Goal: Transaction & Acquisition: Subscribe to service/newsletter

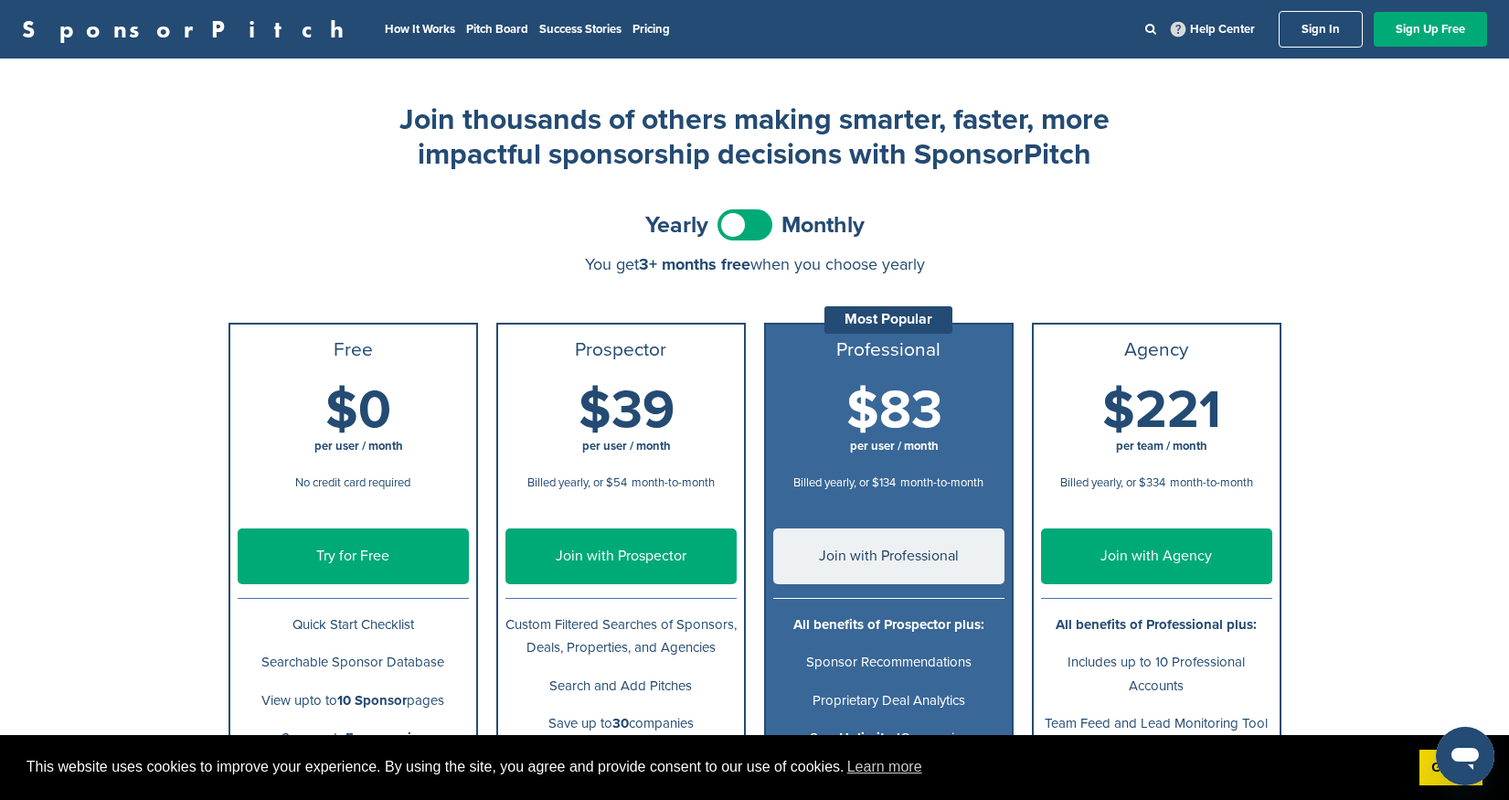
click at [144, 36] on link "SponsorPitch" at bounding box center [189, 29] width 334 height 24
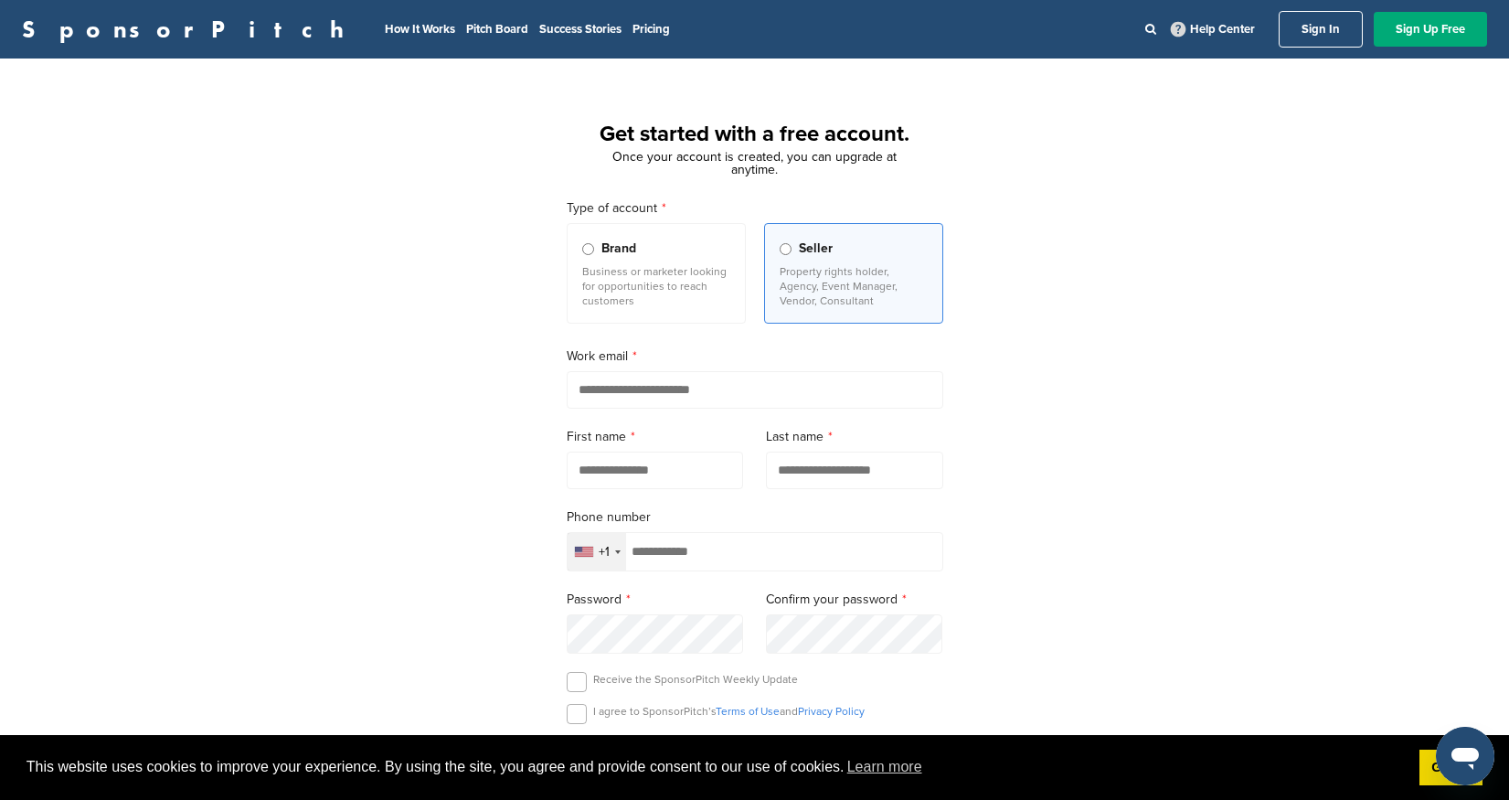
click at [608, 390] on input "email" at bounding box center [755, 389] width 377 height 37
type input "**********"
type input "****"
type input "*******"
type input "**********"
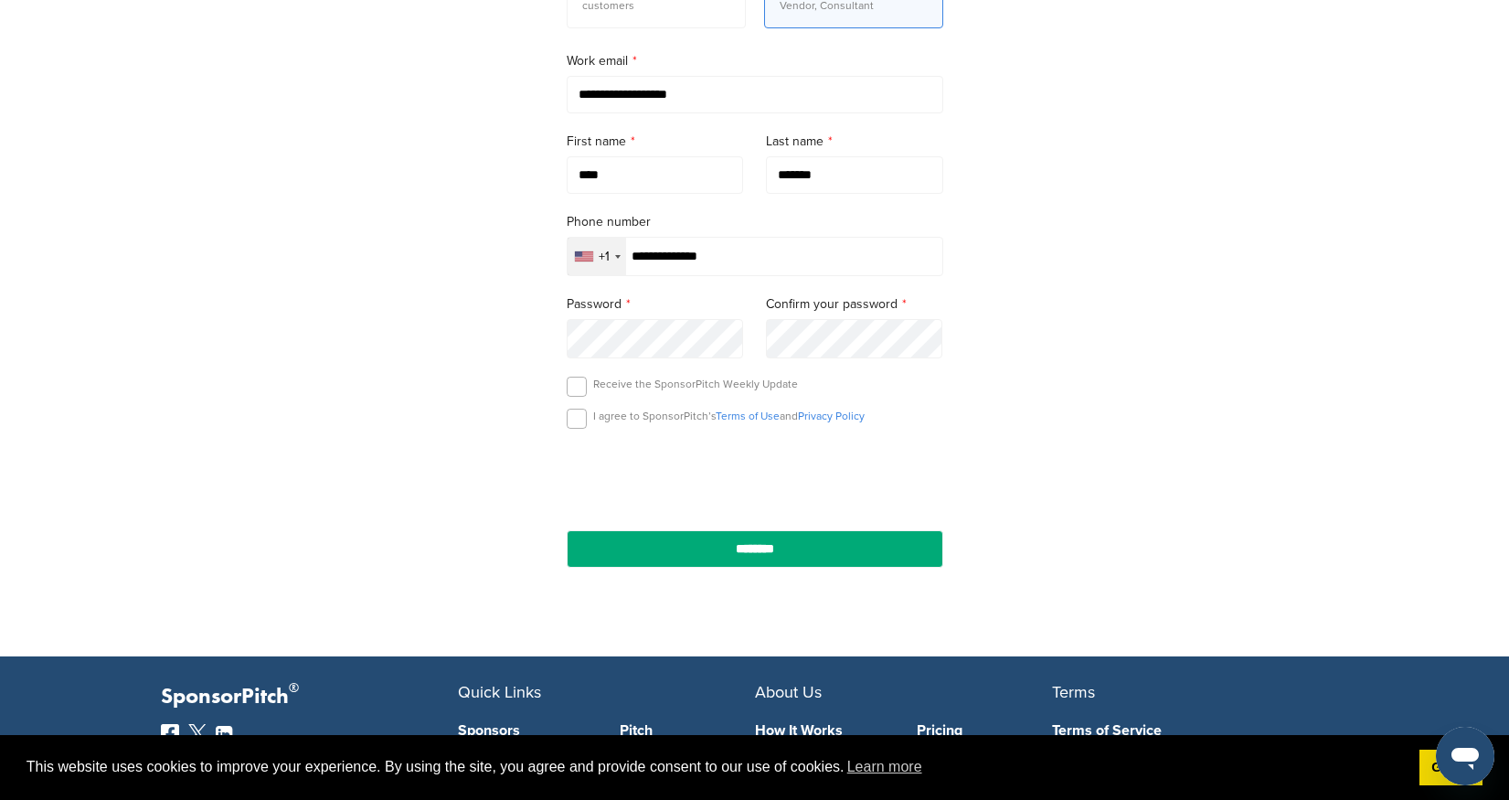
scroll to position [297, 0]
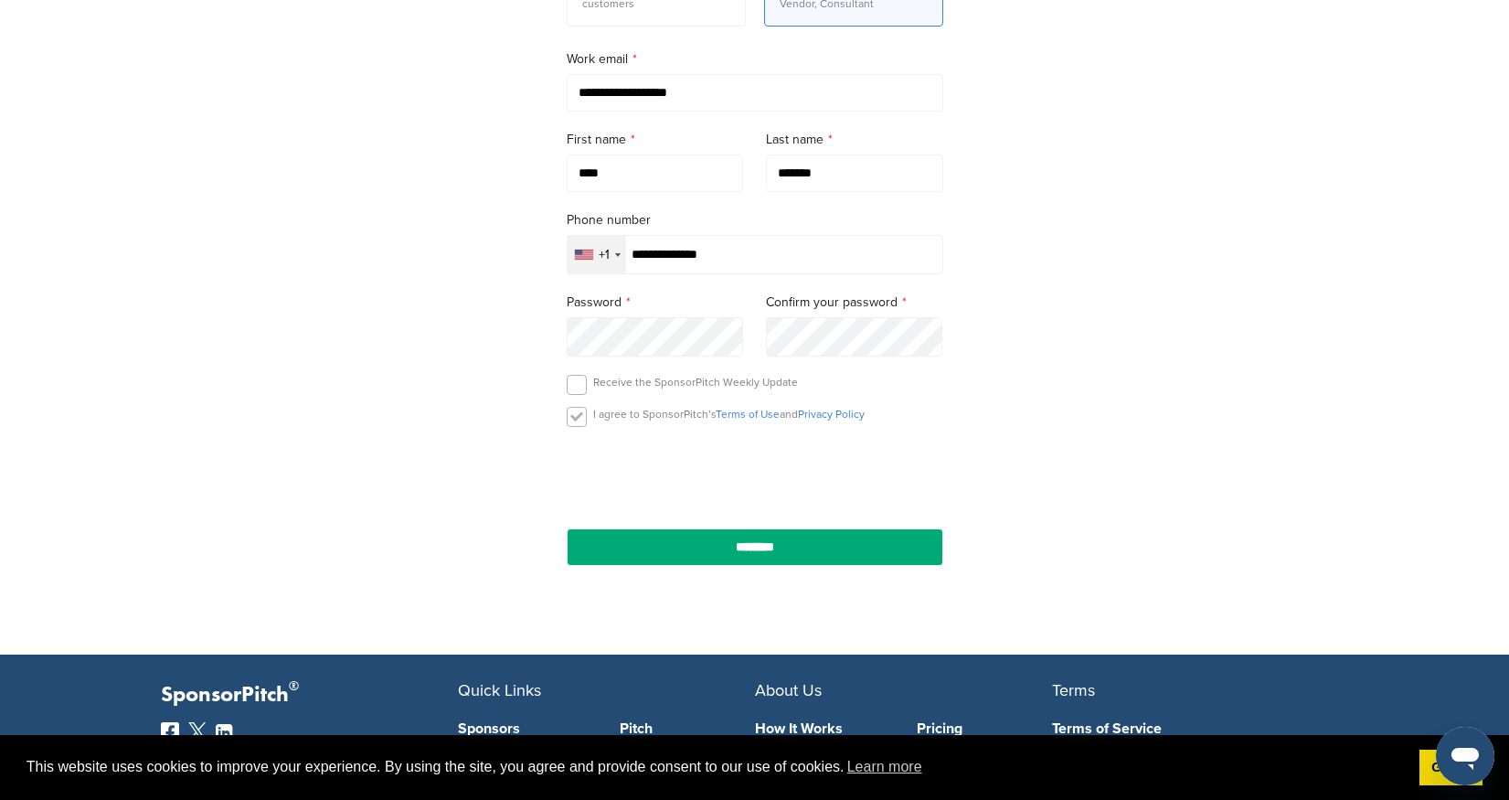
click at [579, 419] on label at bounding box center [577, 417] width 20 height 20
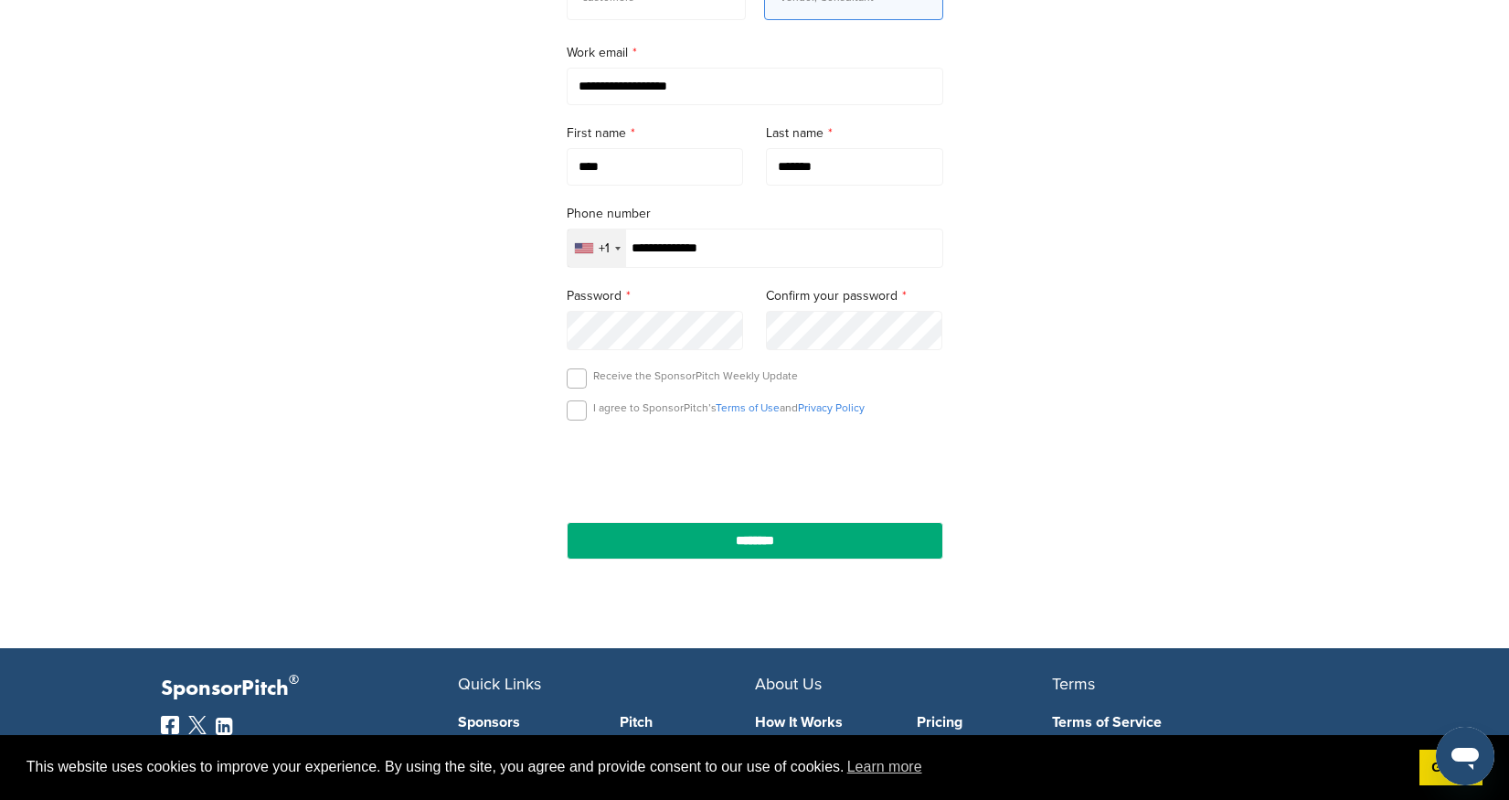
scroll to position [320, 0]
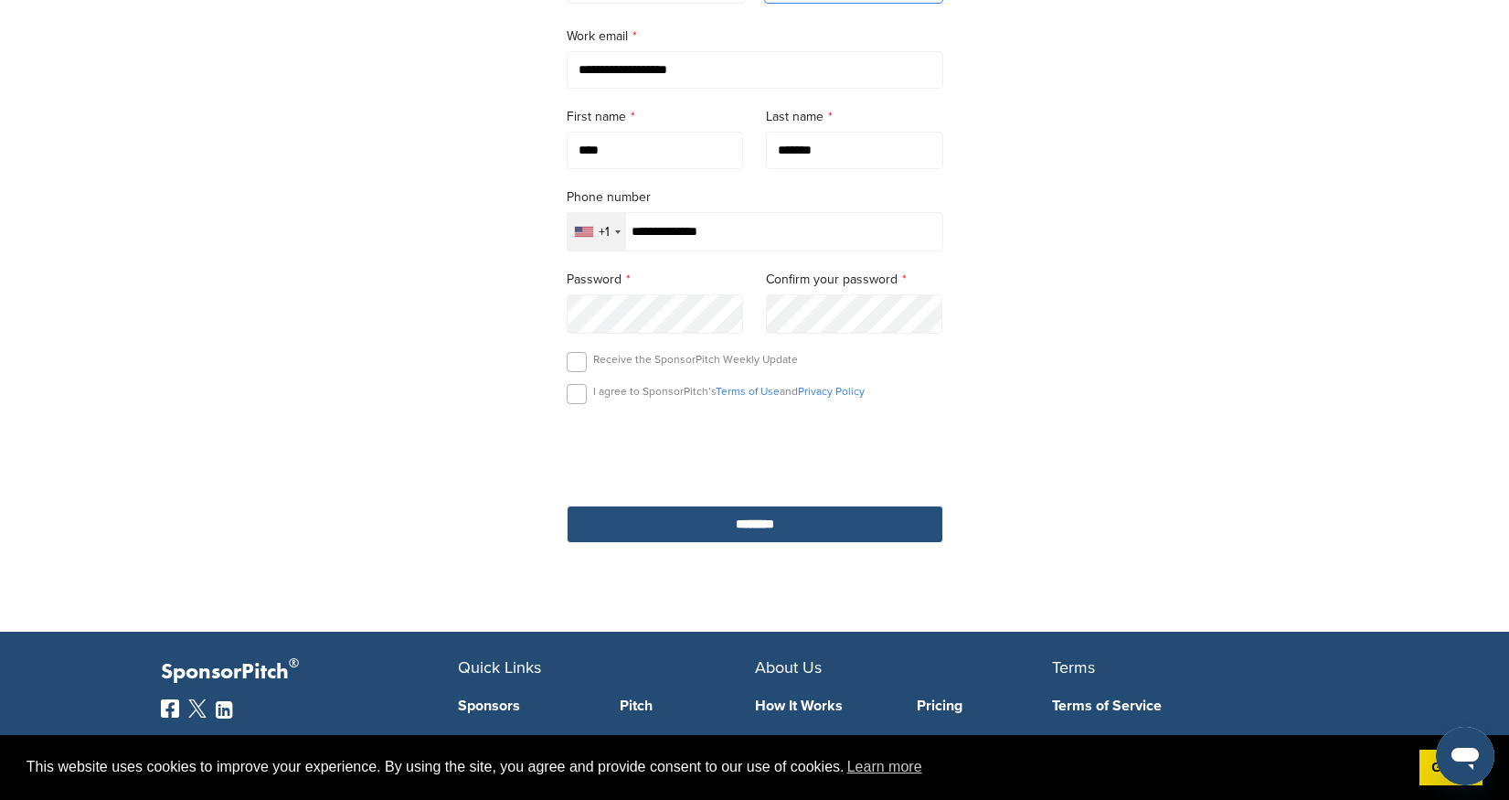
click at [735, 542] on input "********" at bounding box center [755, 523] width 377 height 37
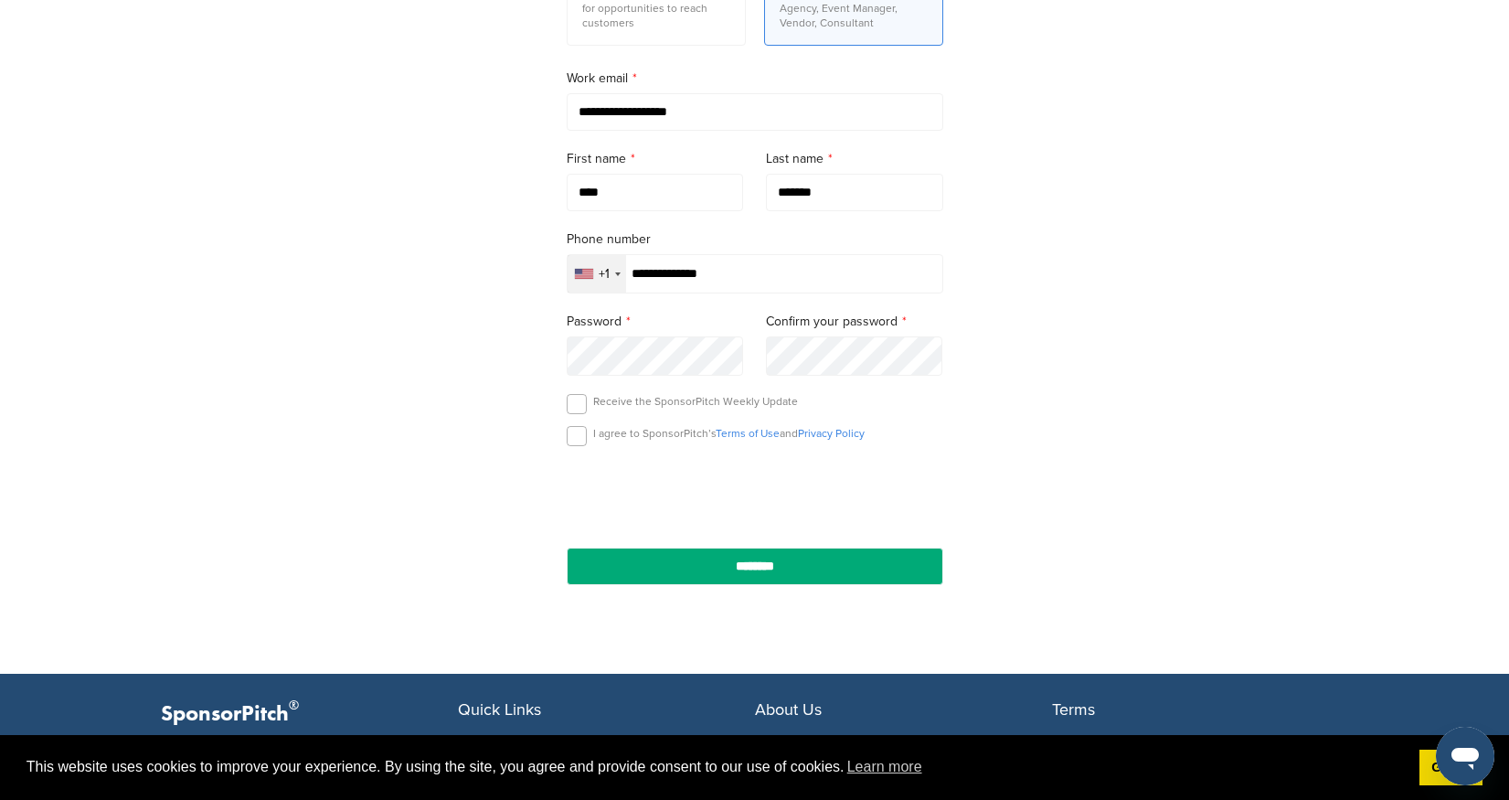
scroll to position [300, 0]
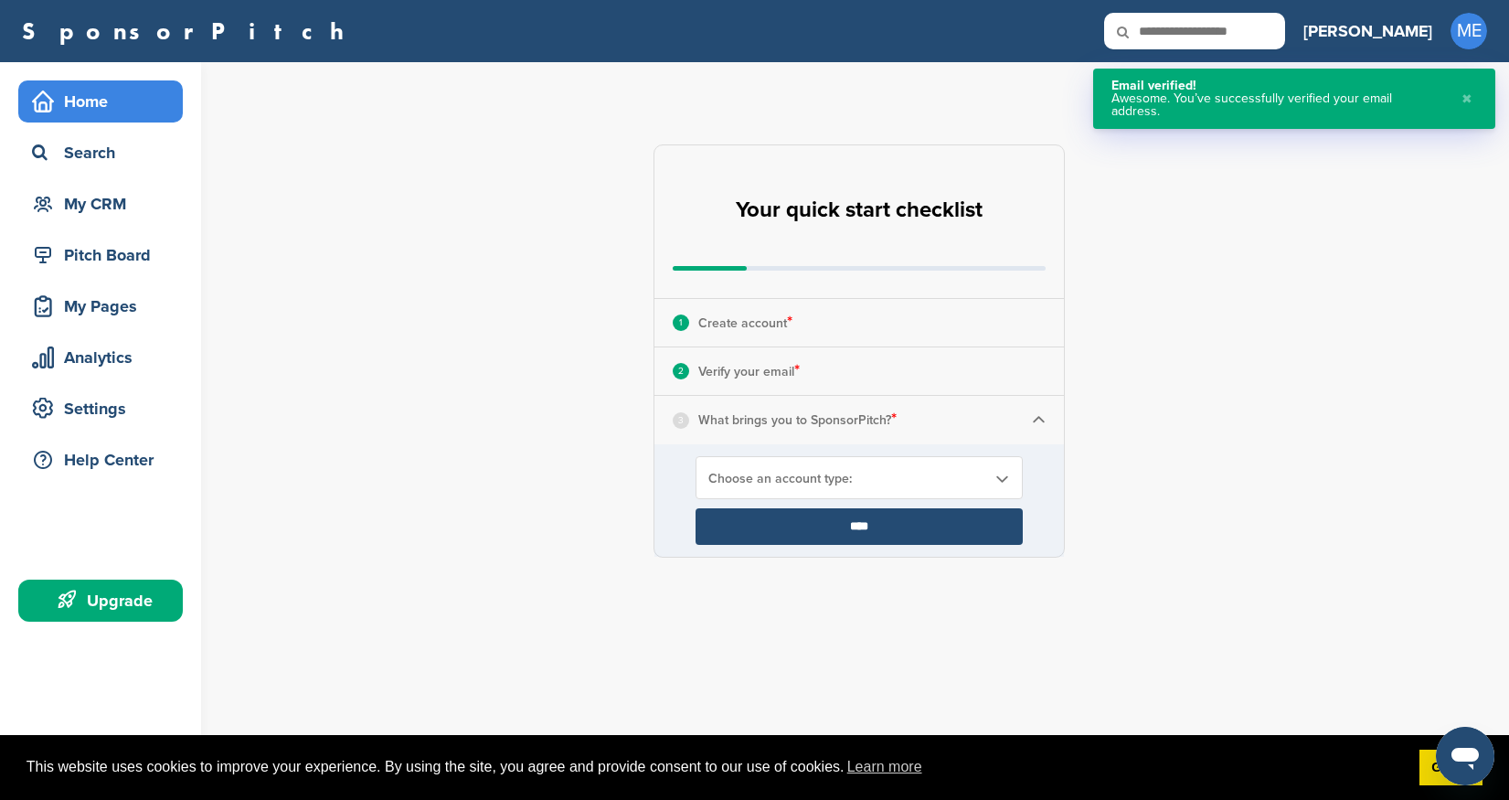
click at [824, 478] on span "Choose an account type:" at bounding box center [847, 479] width 278 height 16
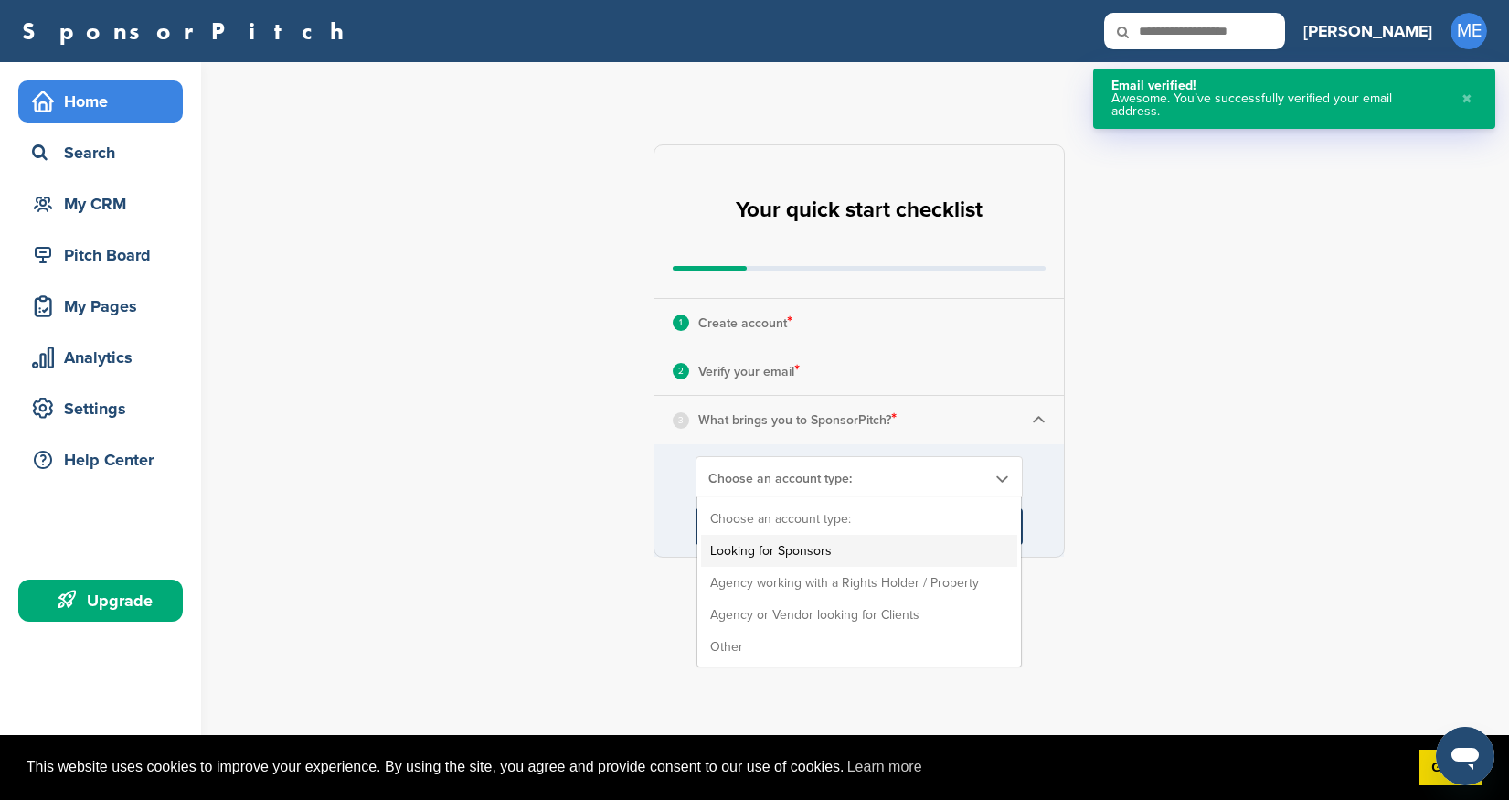
click at [807, 551] on li "Looking for Sponsors" at bounding box center [859, 551] width 316 height 32
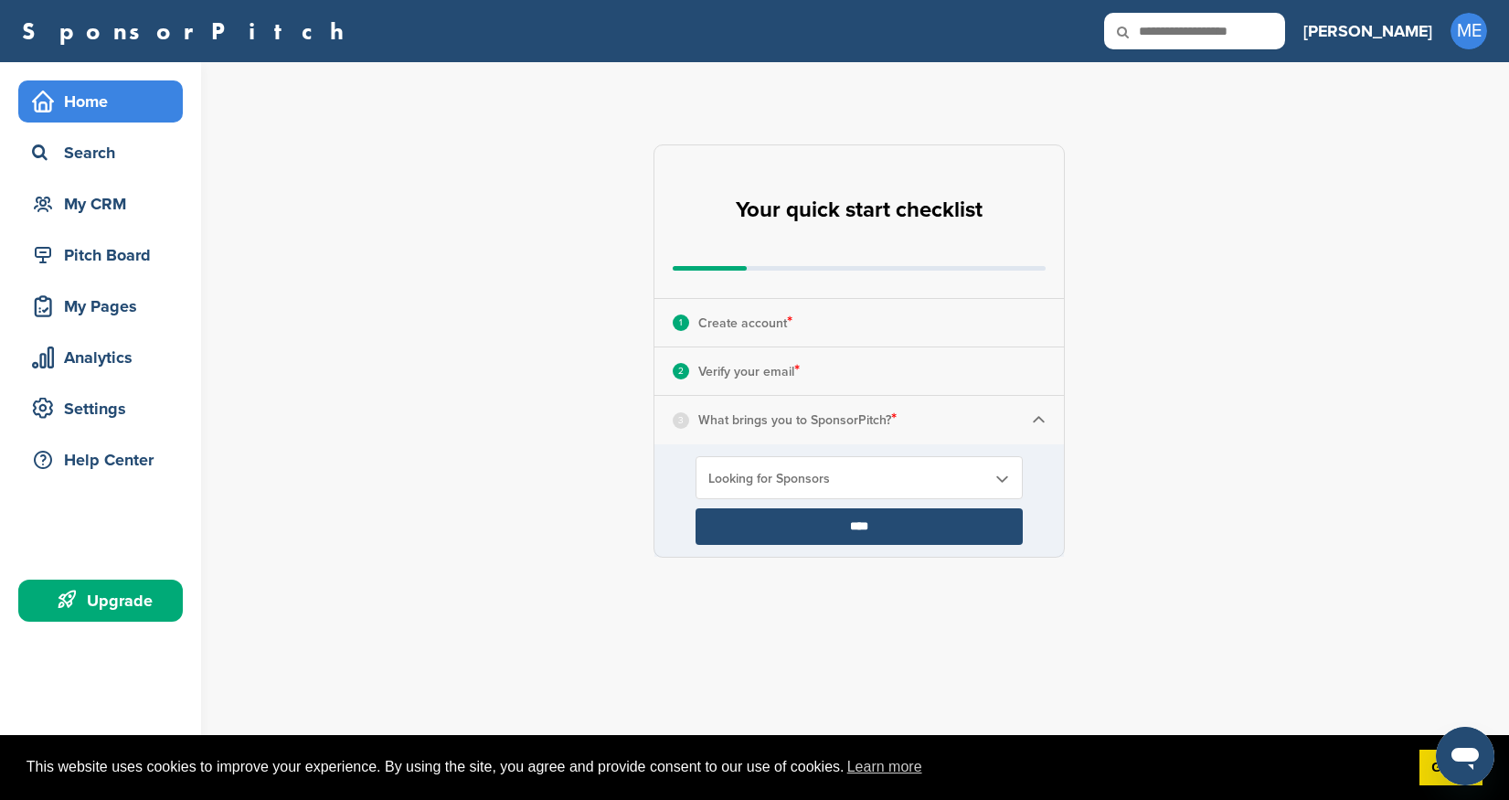
click at [827, 526] on input "****" at bounding box center [859, 526] width 327 height 37
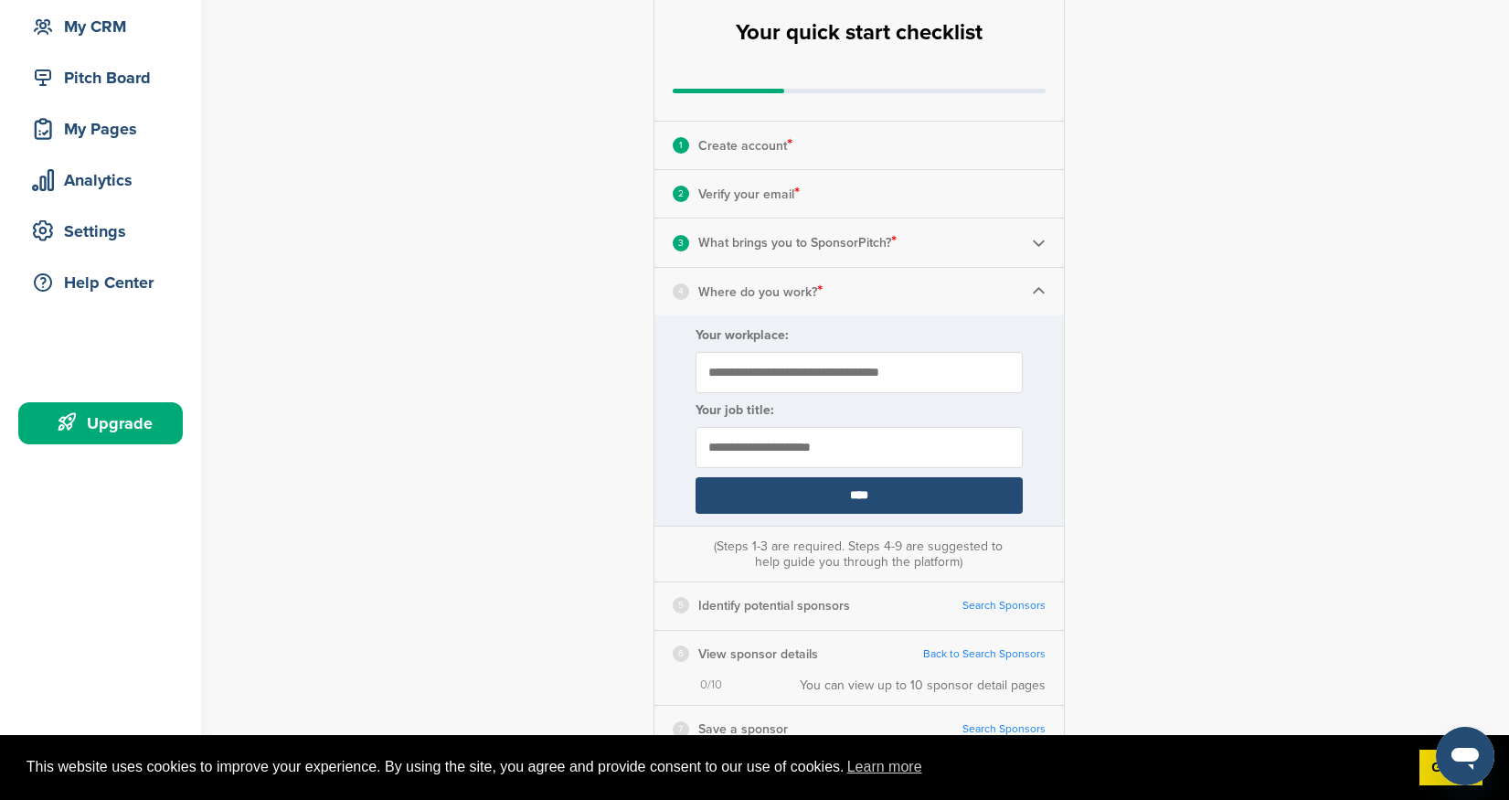
scroll to position [208, 0]
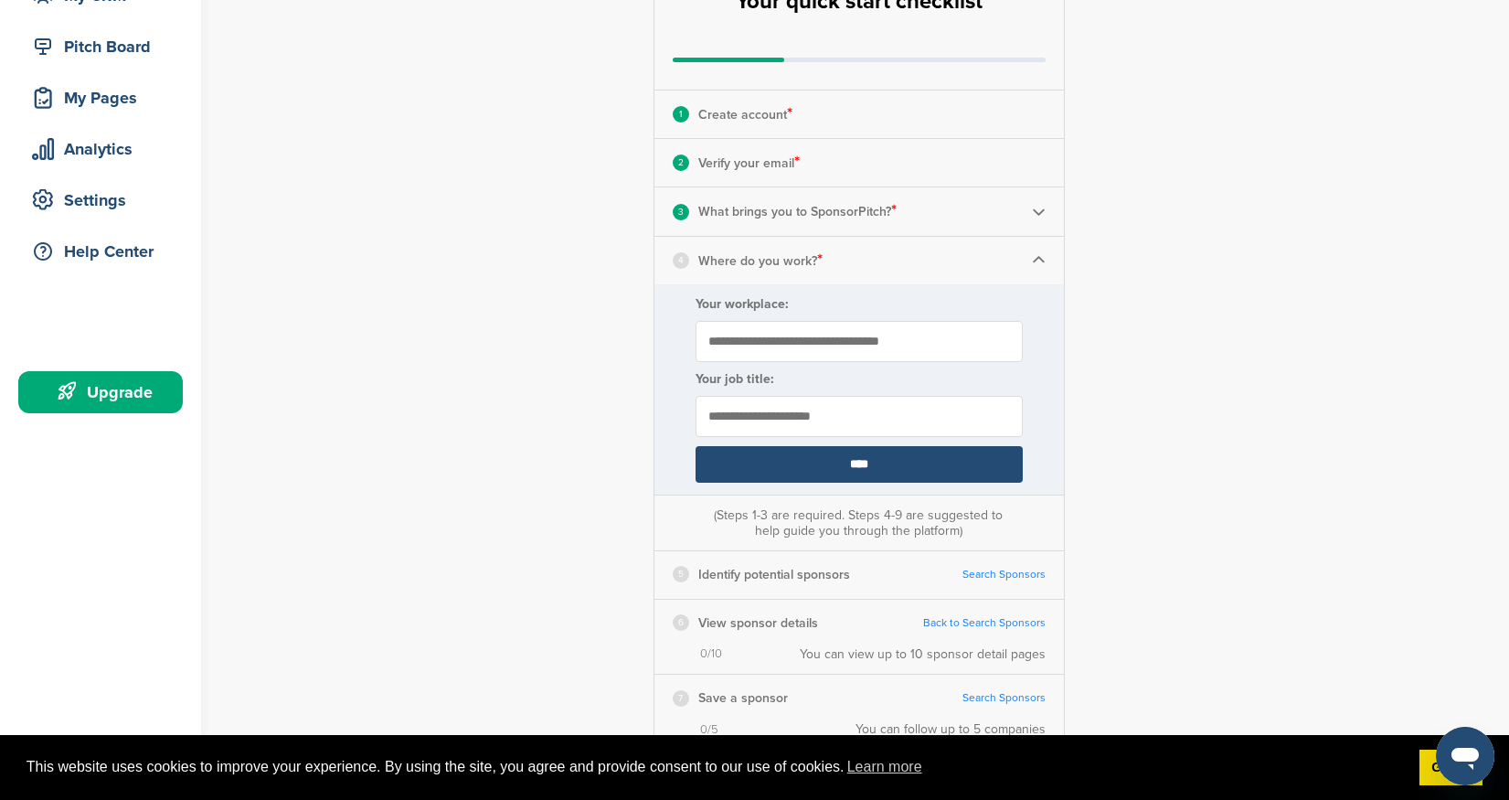
click at [770, 344] on input "Your workplace:" at bounding box center [859, 341] width 327 height 41
click at [794, 420] on input "text" at bounding box center [859, 416] width 327 height 41
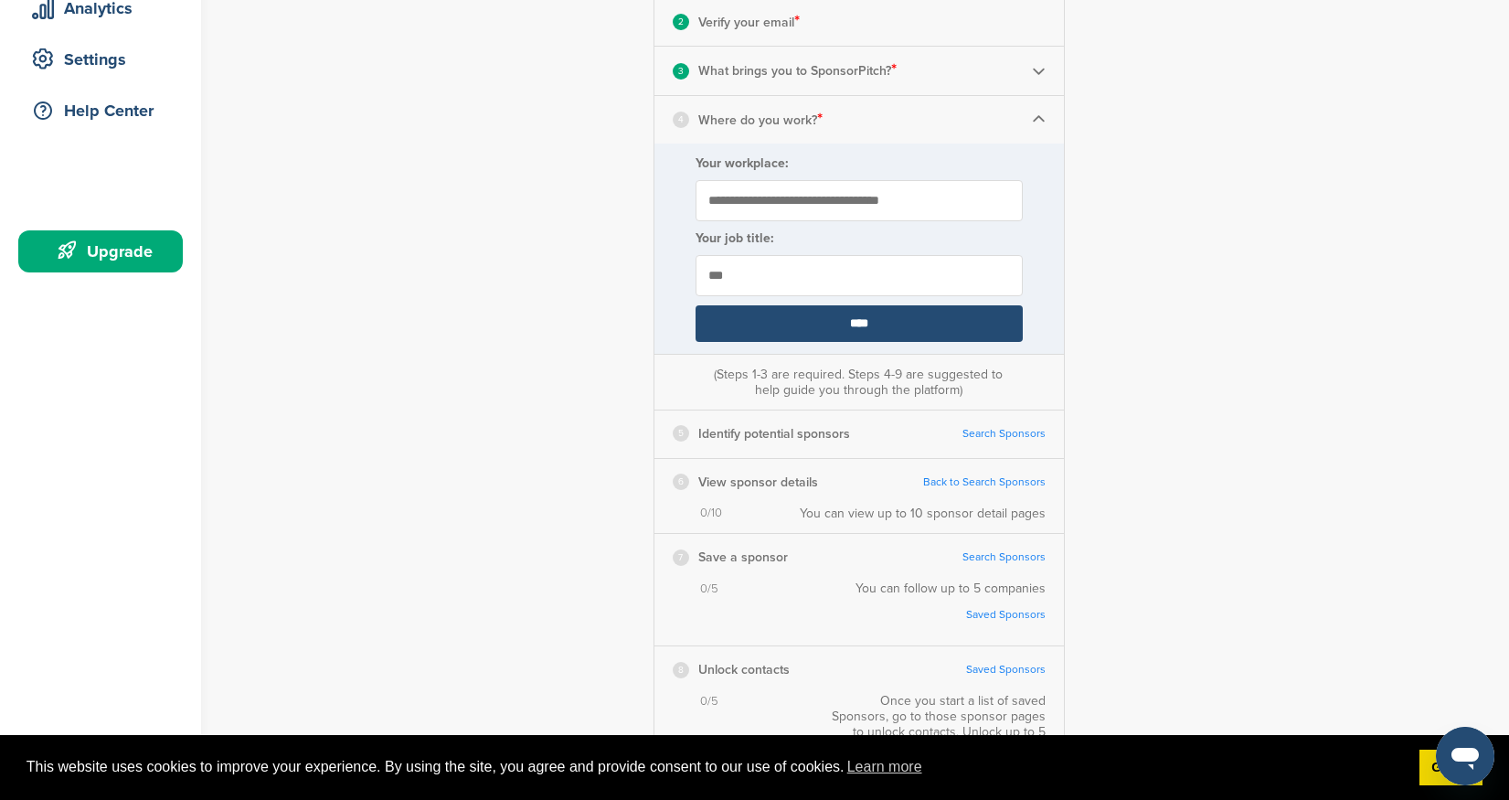
scroll to position [232, 0]
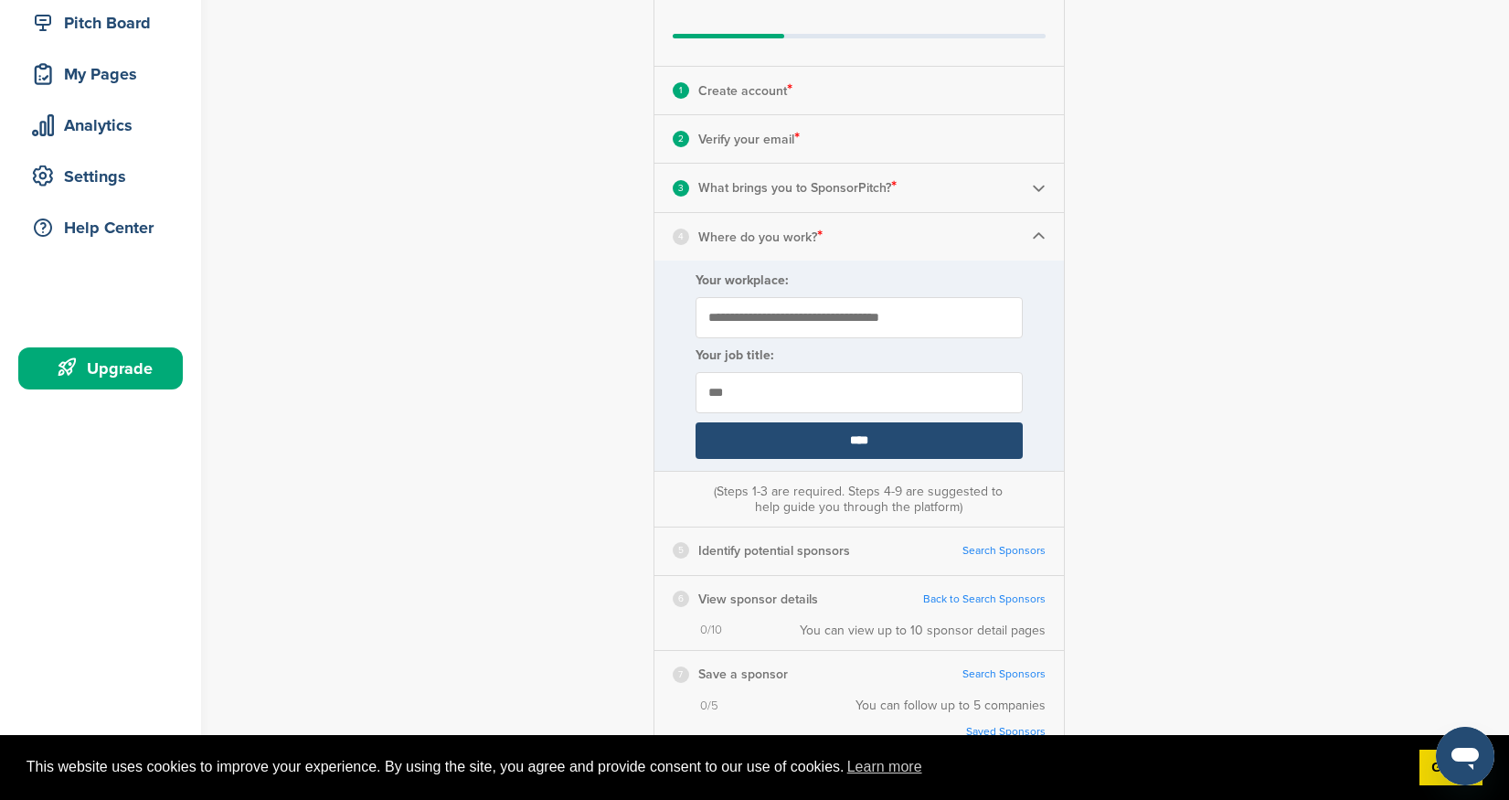
type input "***"
click at [743, 324] on input "Your workplace:" at bounding box center [859, 317] width 327 height 41
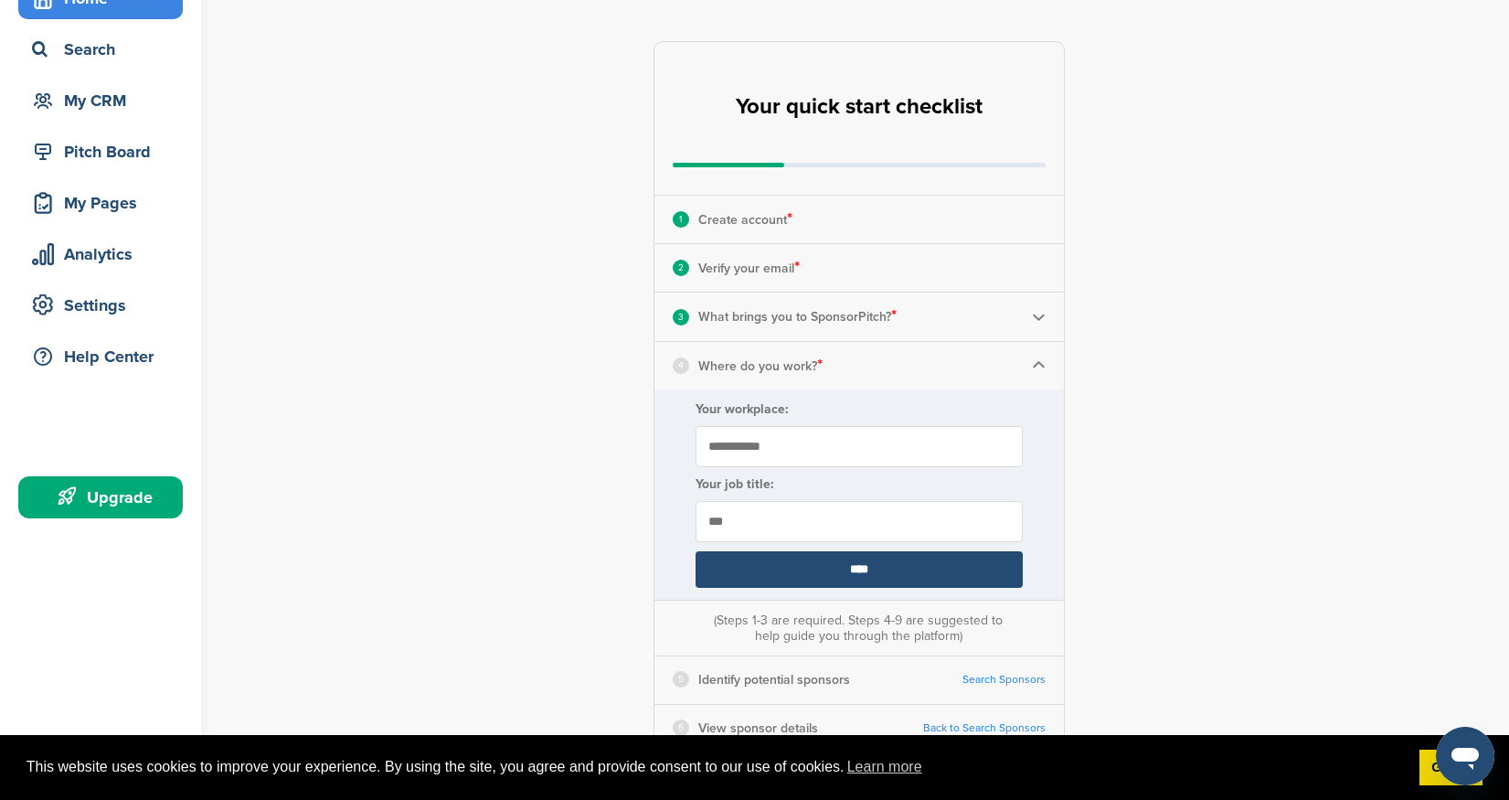
scroll to position [58, 0]
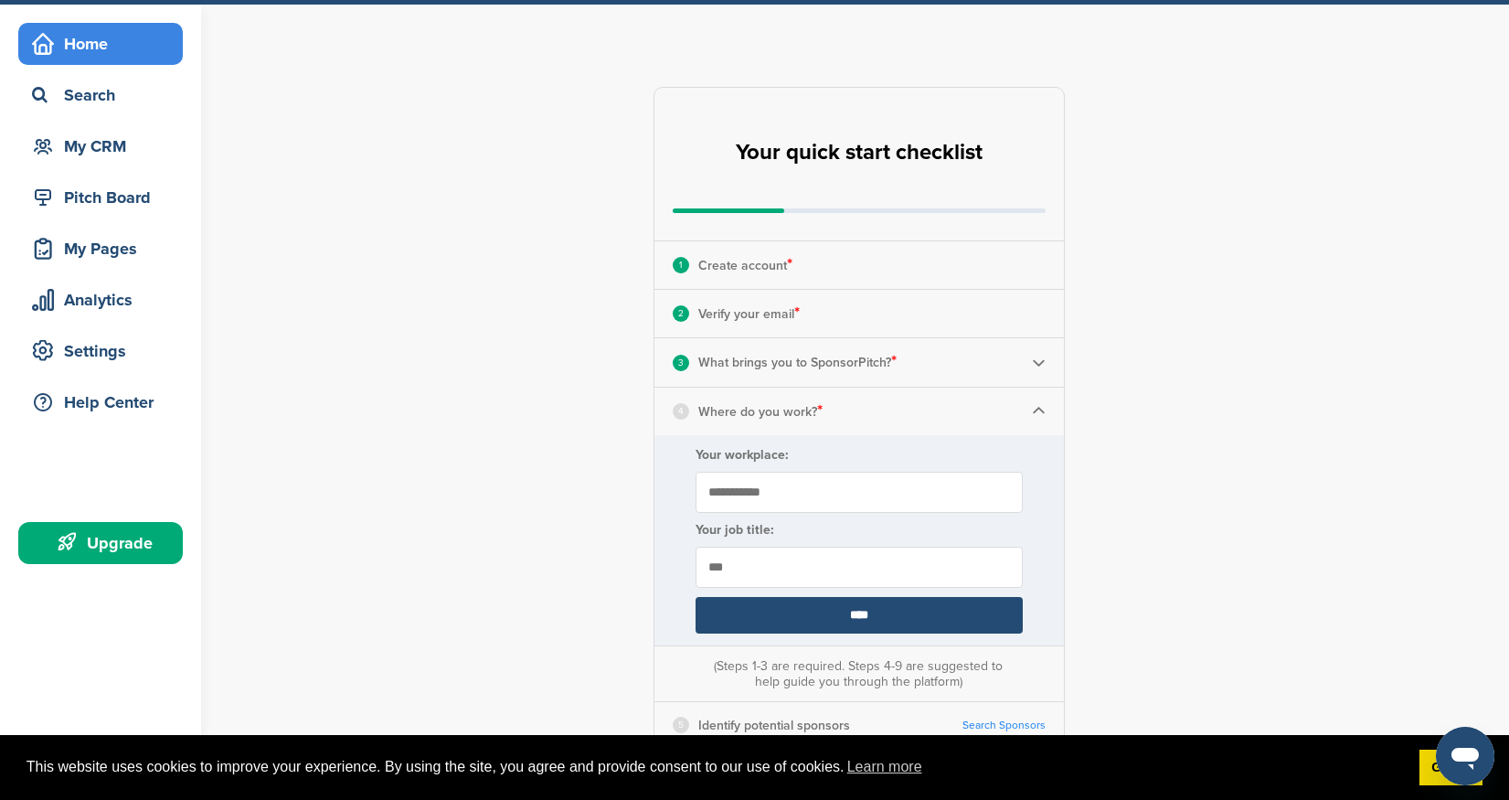
type input "**********"
click at [863, 622] on input "****" at bounding box center [859, 615] width 327 height 37
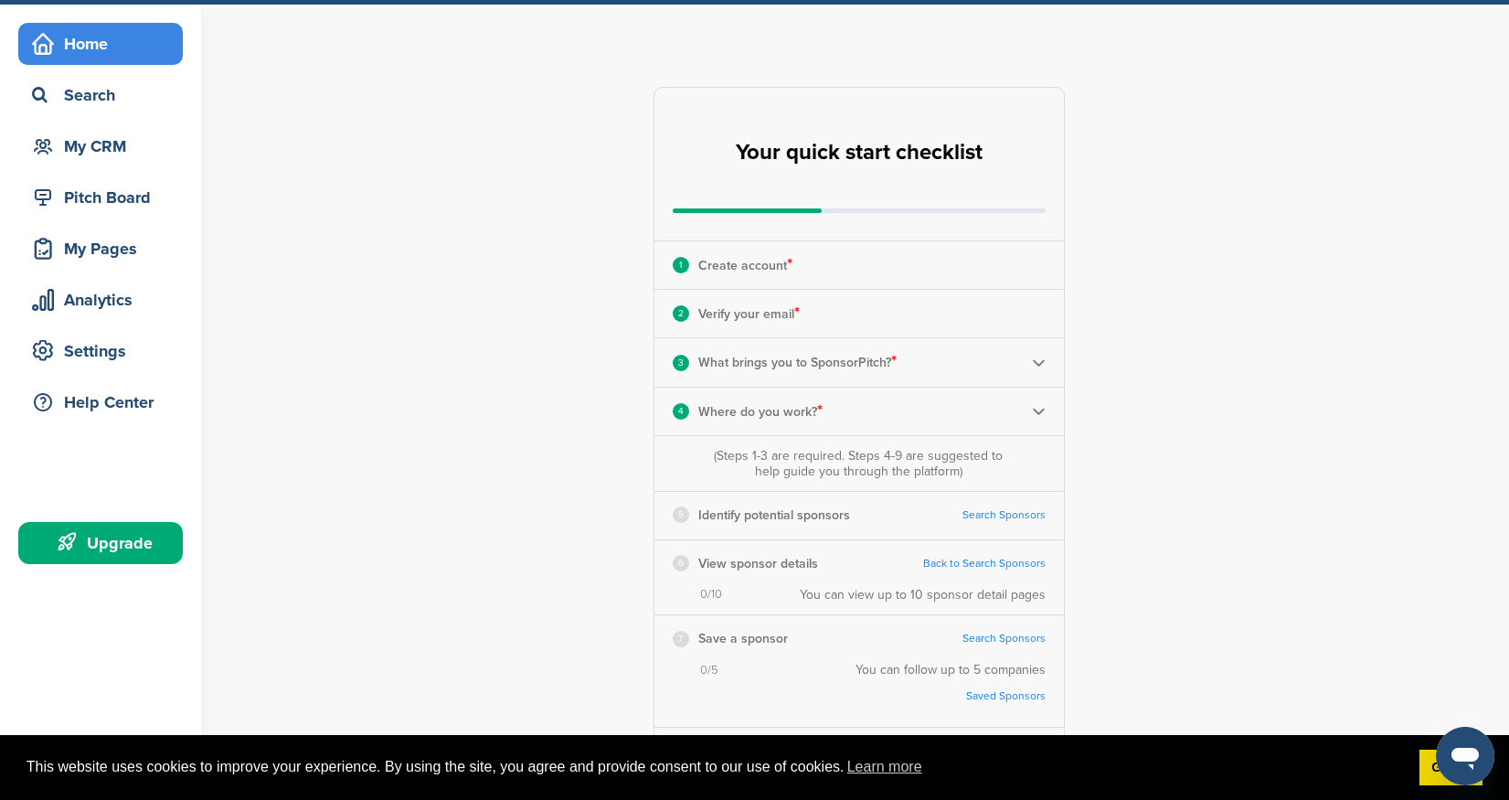
click at [978, 365] on div "3 What brings you to SponsorPitch? *" at bounding box center [859, 362] width 410 height 48
click at [1034, 361] on img at bounding box center [1039, 363] width 14 height 14
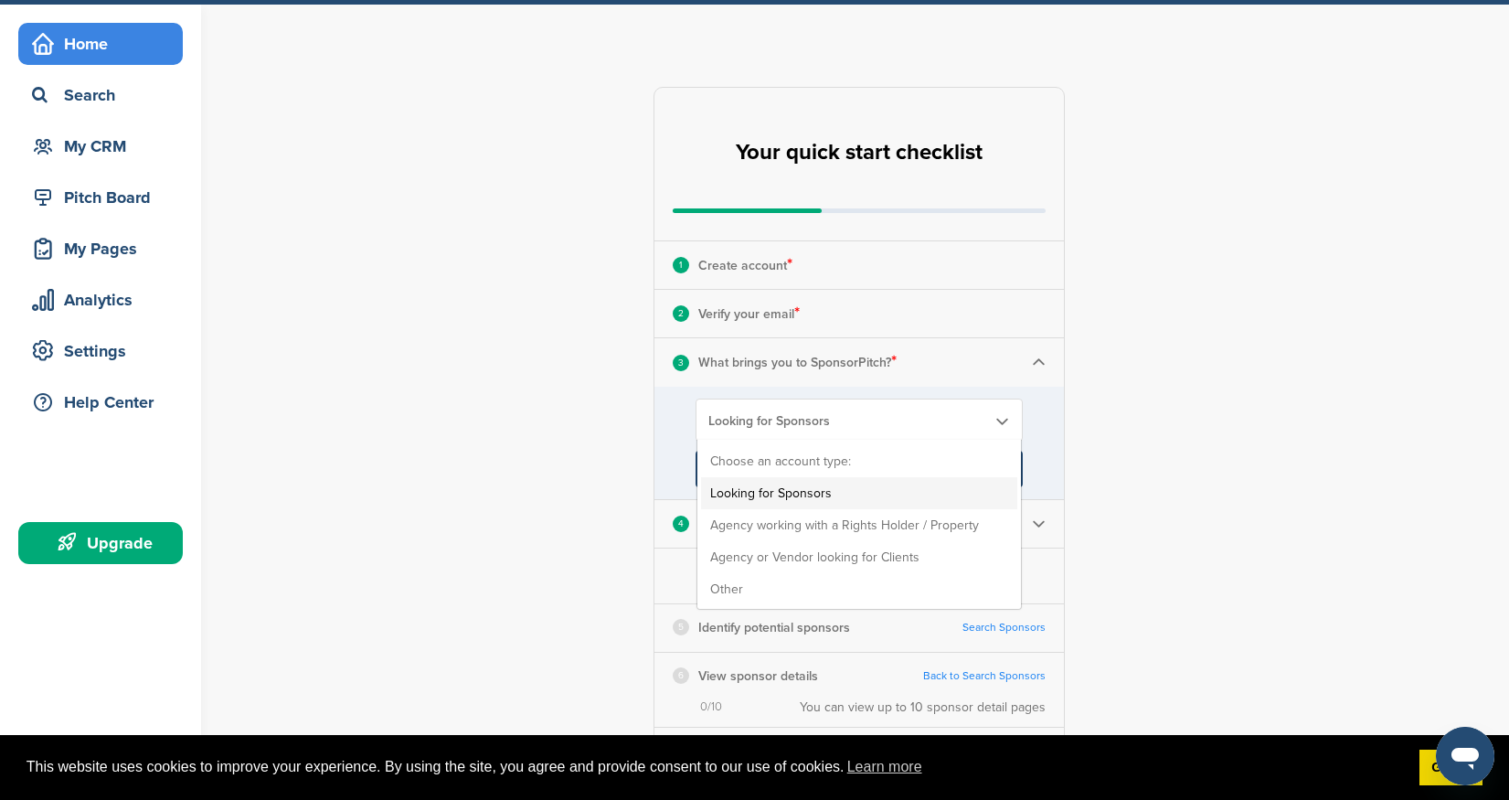
click at [922, 436] on div "Looking for Sponsors Choose an account type: Looking for Sponsors Agency workin…" at bounding box center [859, 420] width 327 height 43
click at [1224, 429] on div "**********" at bounding box center [869, 567] width 1279 height 1125
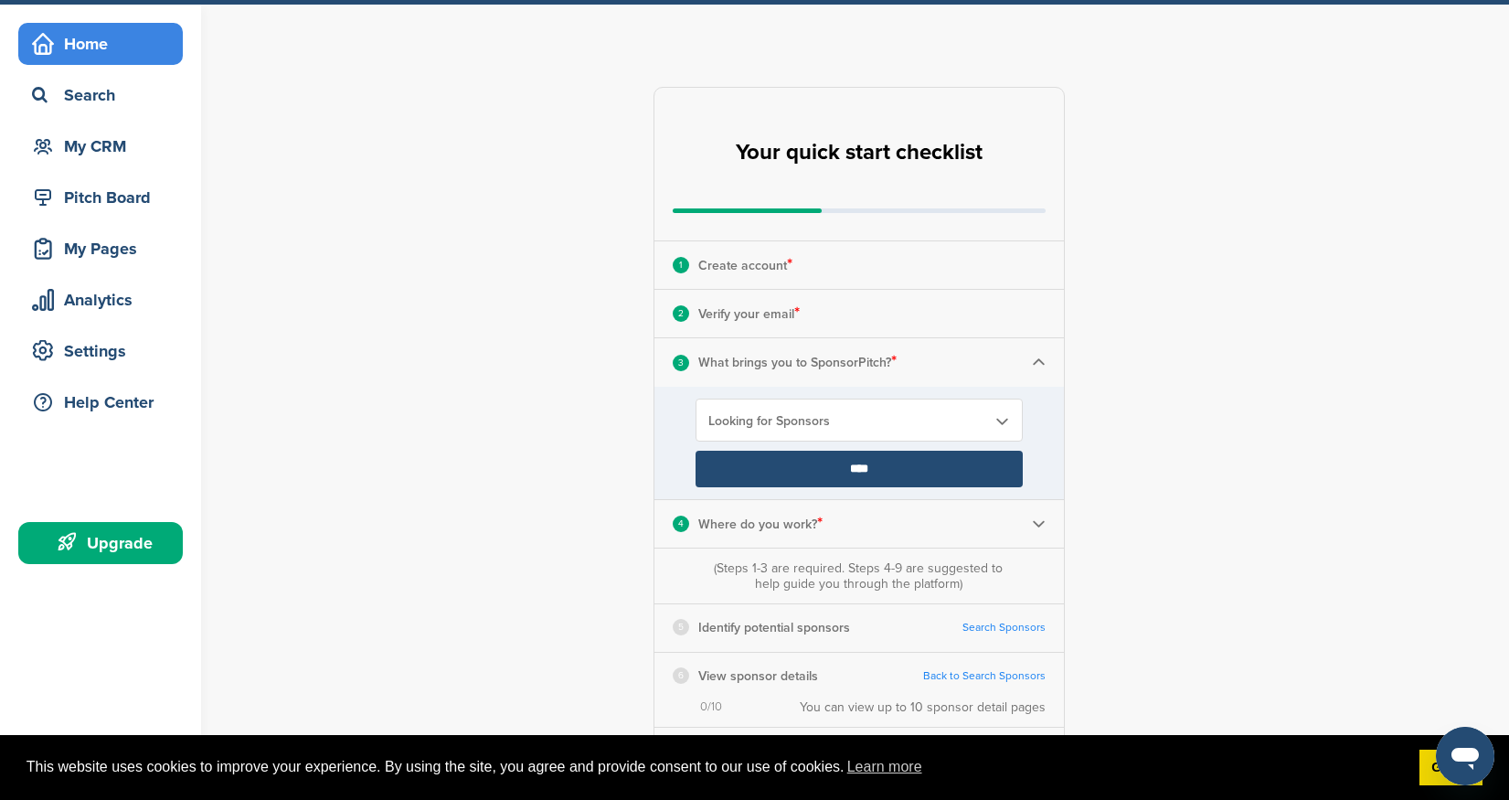
click at [1039, 367] on img at bounding box center [1039, 363] width 14 height 14
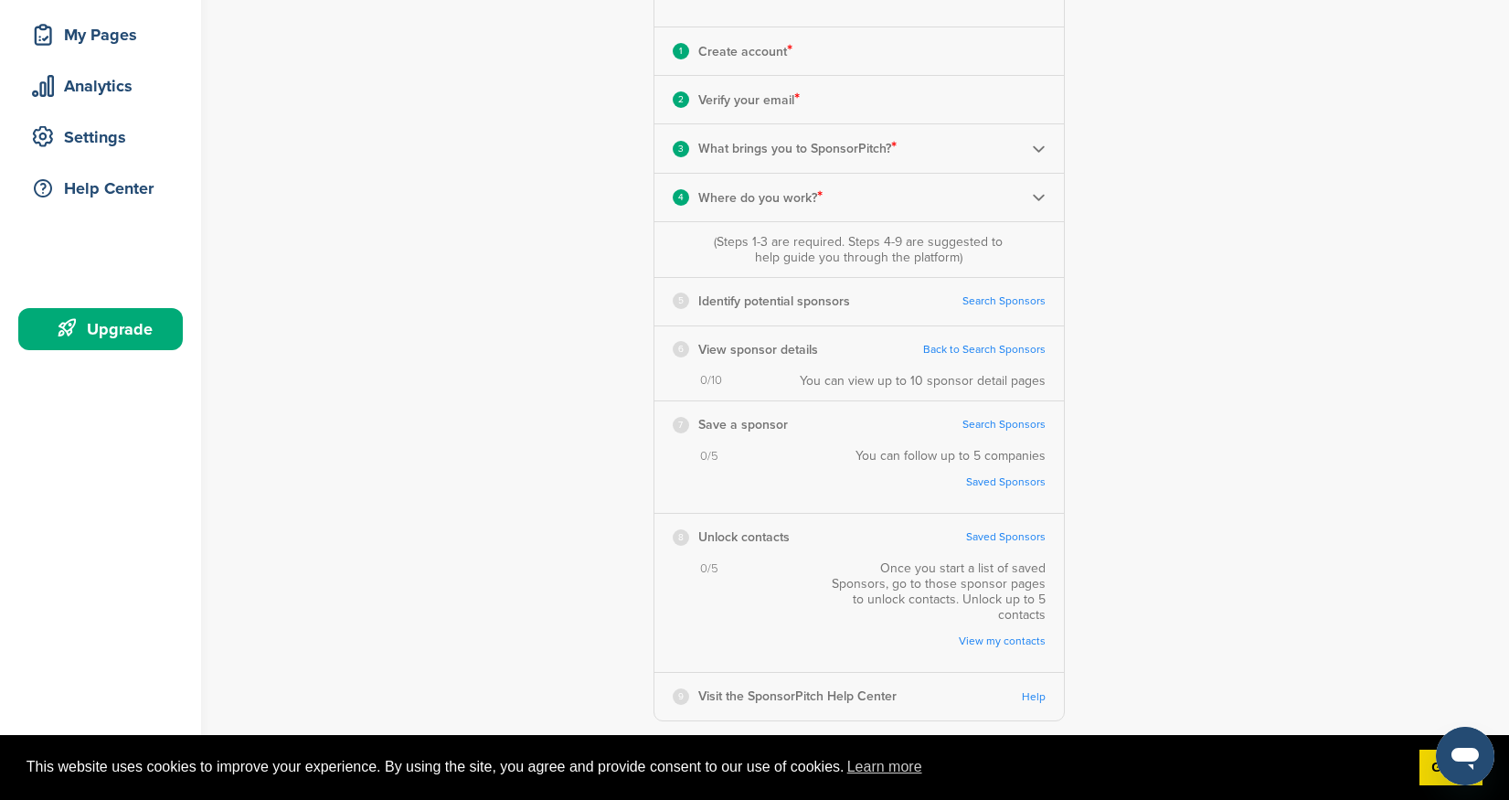
scroll to position [276, 0]
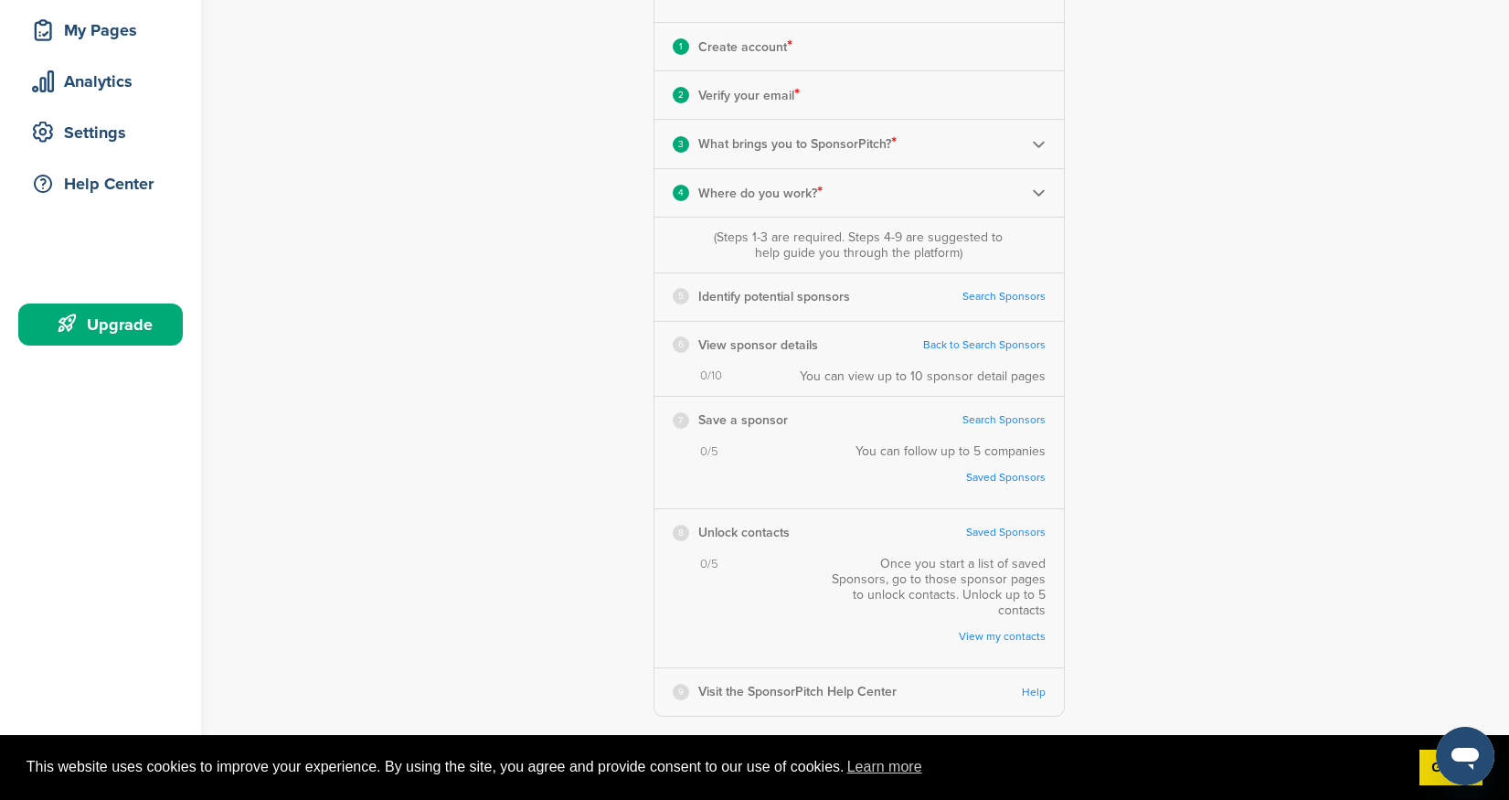
click at [989, 293] on link "Search Sponsors" at bounding box center [1004, 297] width 83 height 14
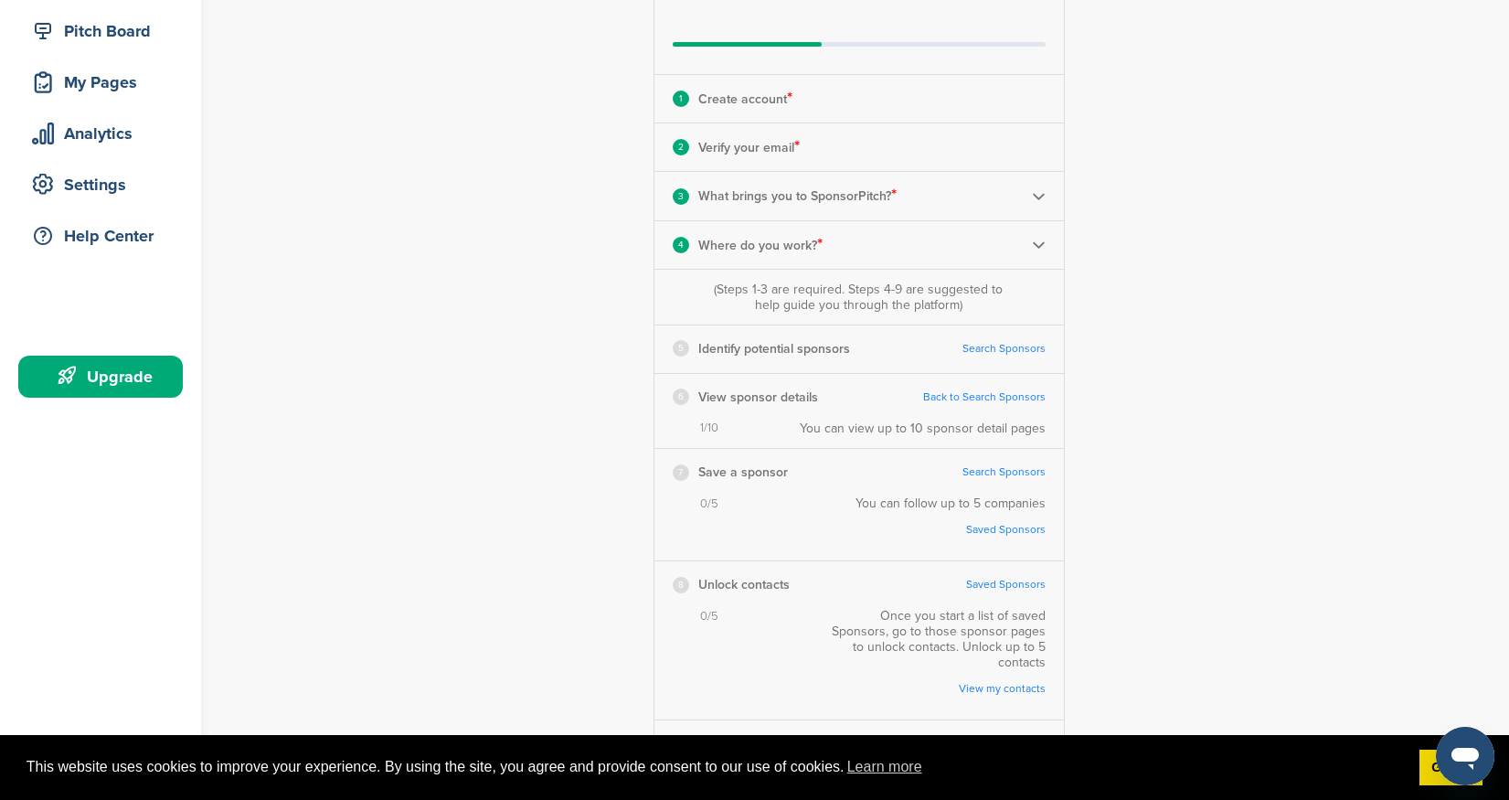
scroll to position [0, 0]
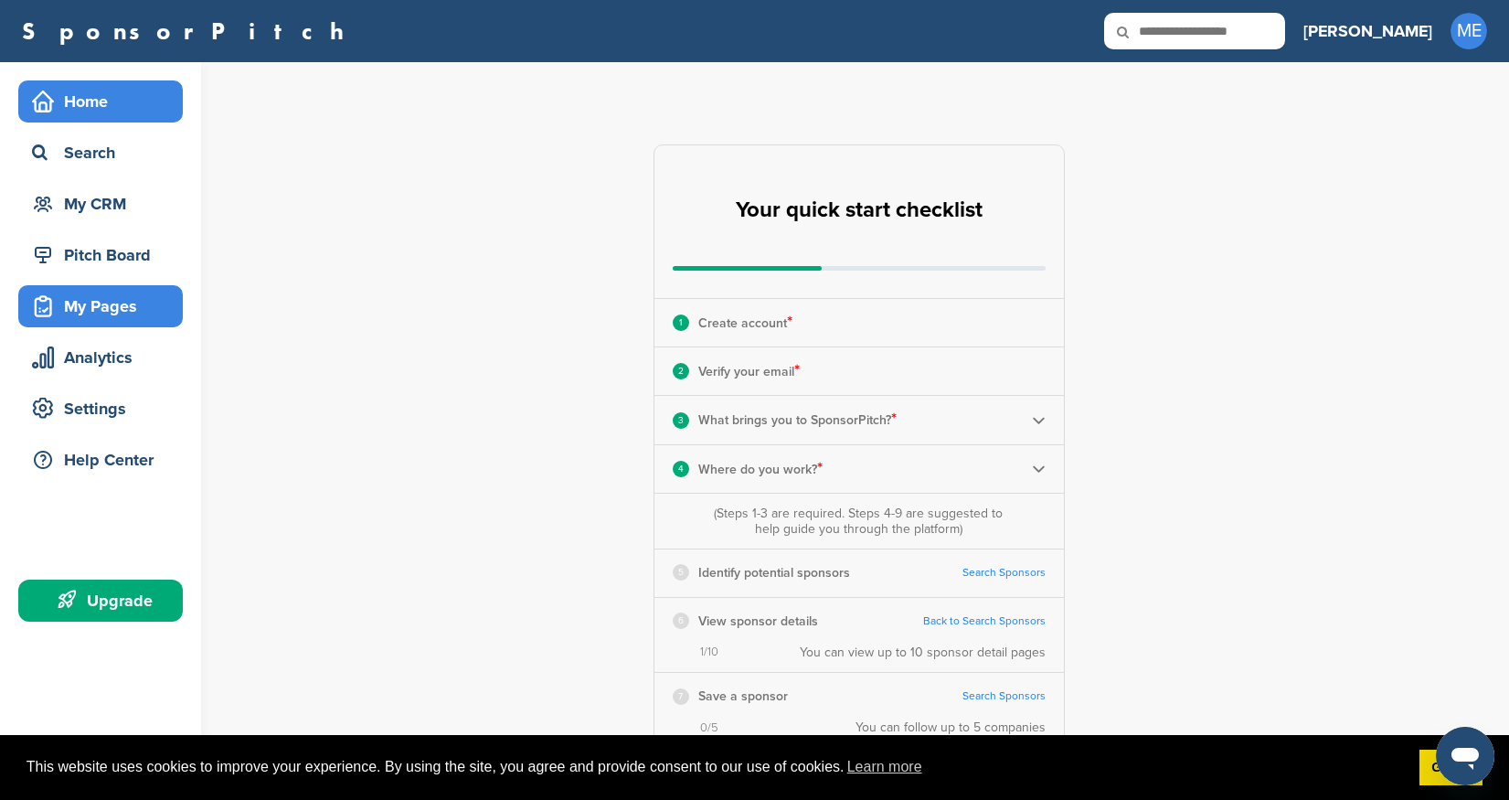
click at [93, 300] on div "My Pages" at bounding box center [104, 306] width 155 height 33
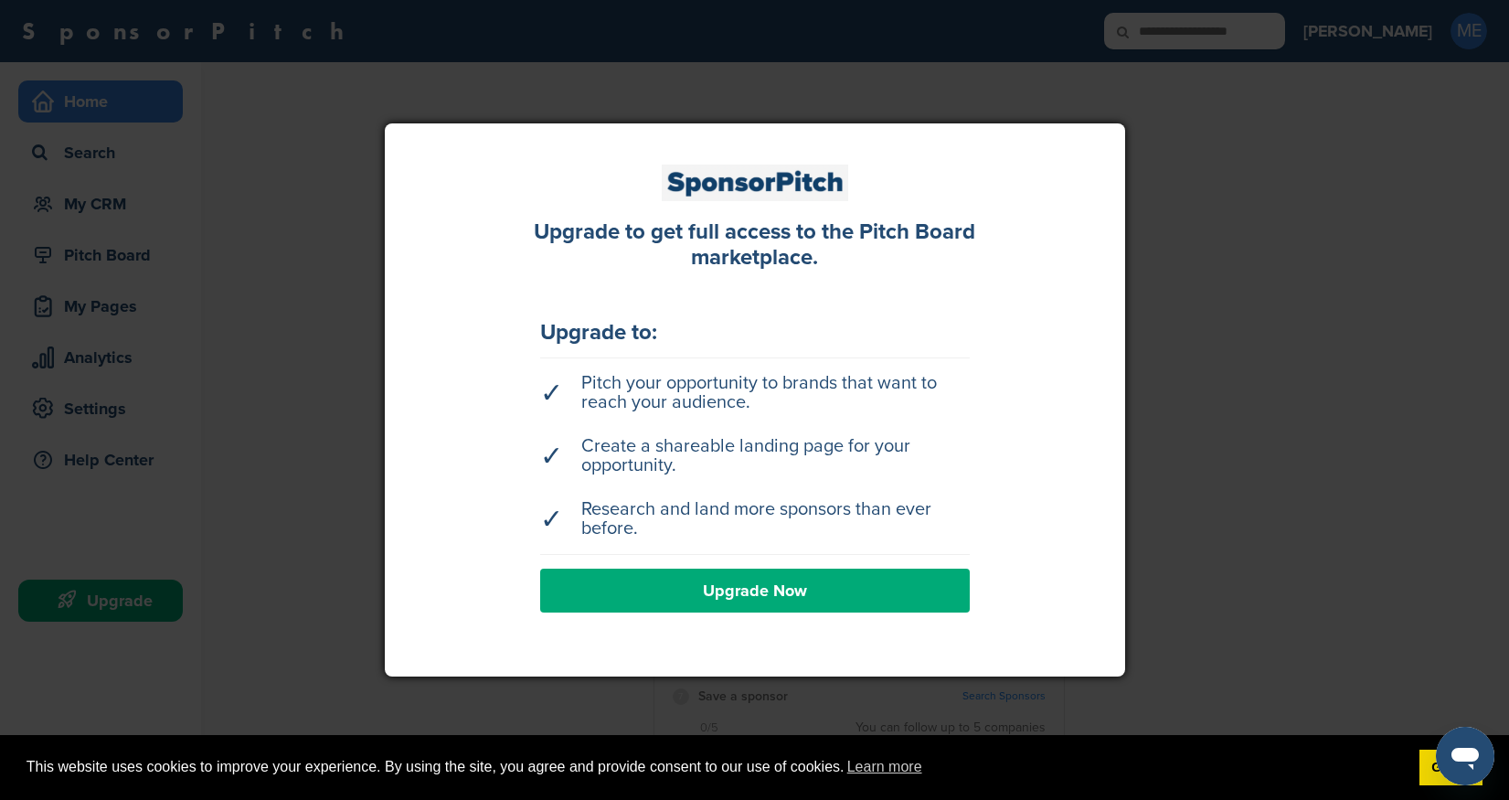
click at [1129, 254] on div at bounding box center [754, 400] width 1509 height 800
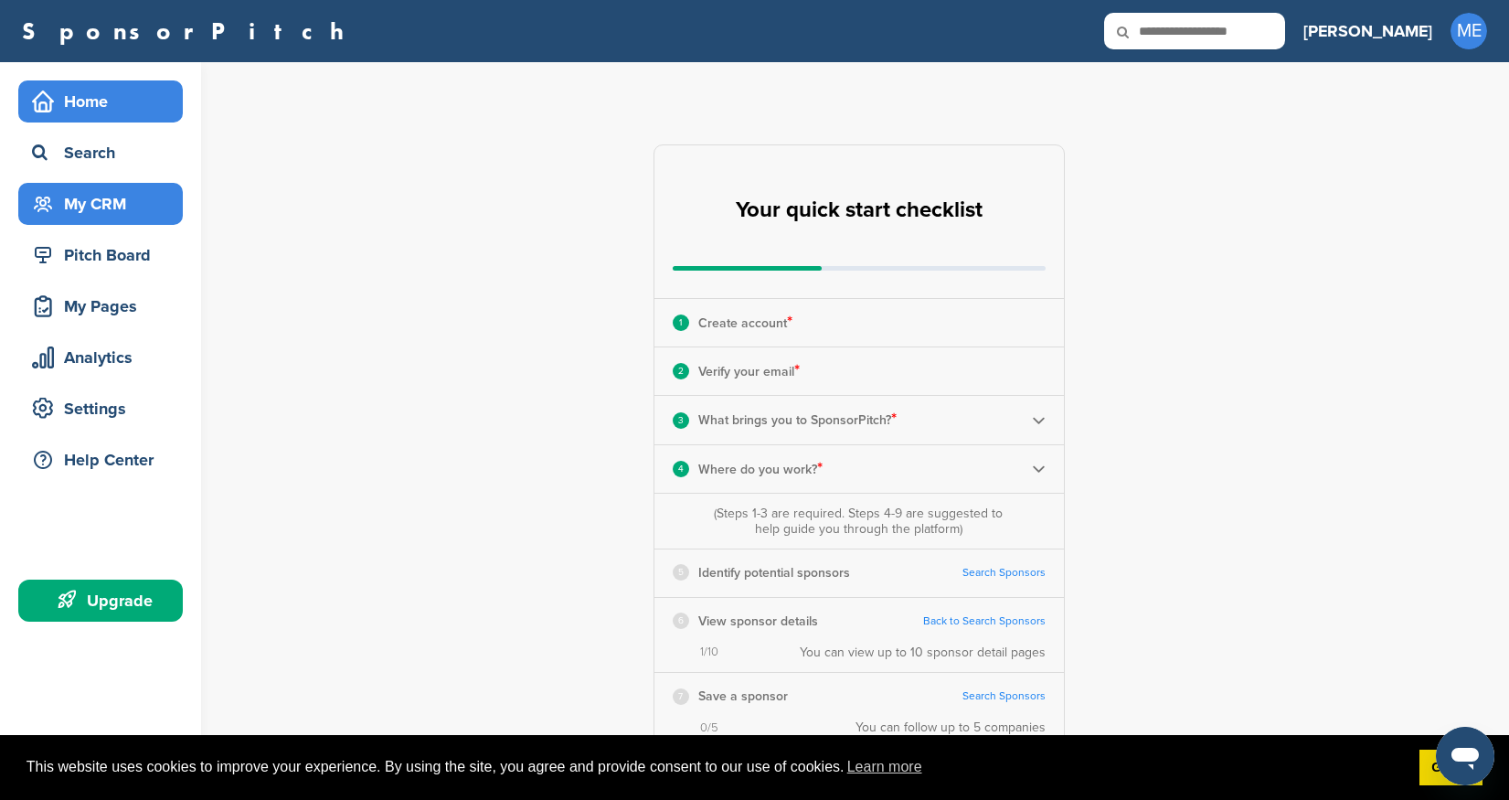
click at [90, 211] on div "My CRM" at bounding box center [104, 203] width 155 height 33
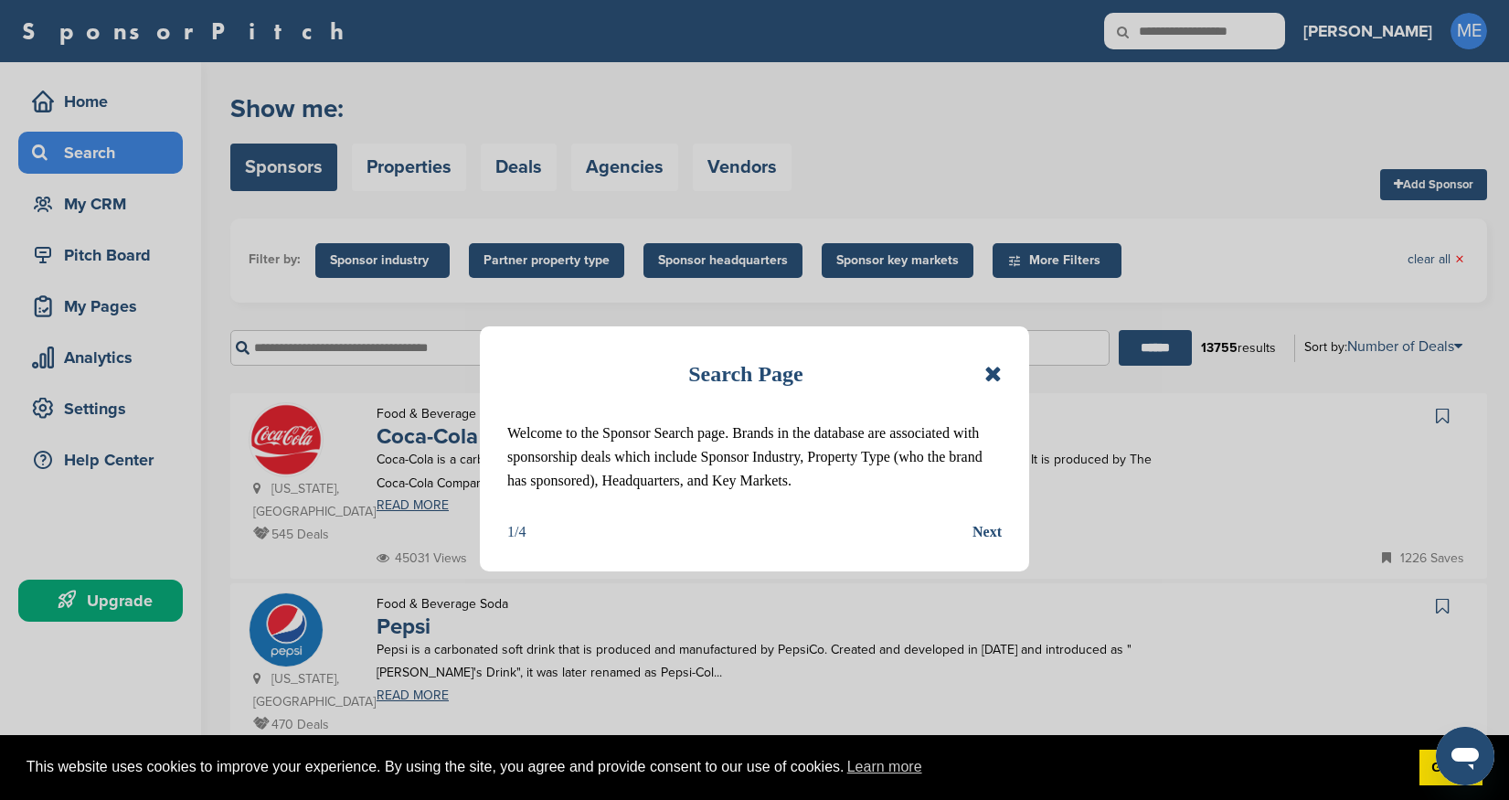
click at [991, 377] on icon at bounding box center [992, 374] width 17 height 22
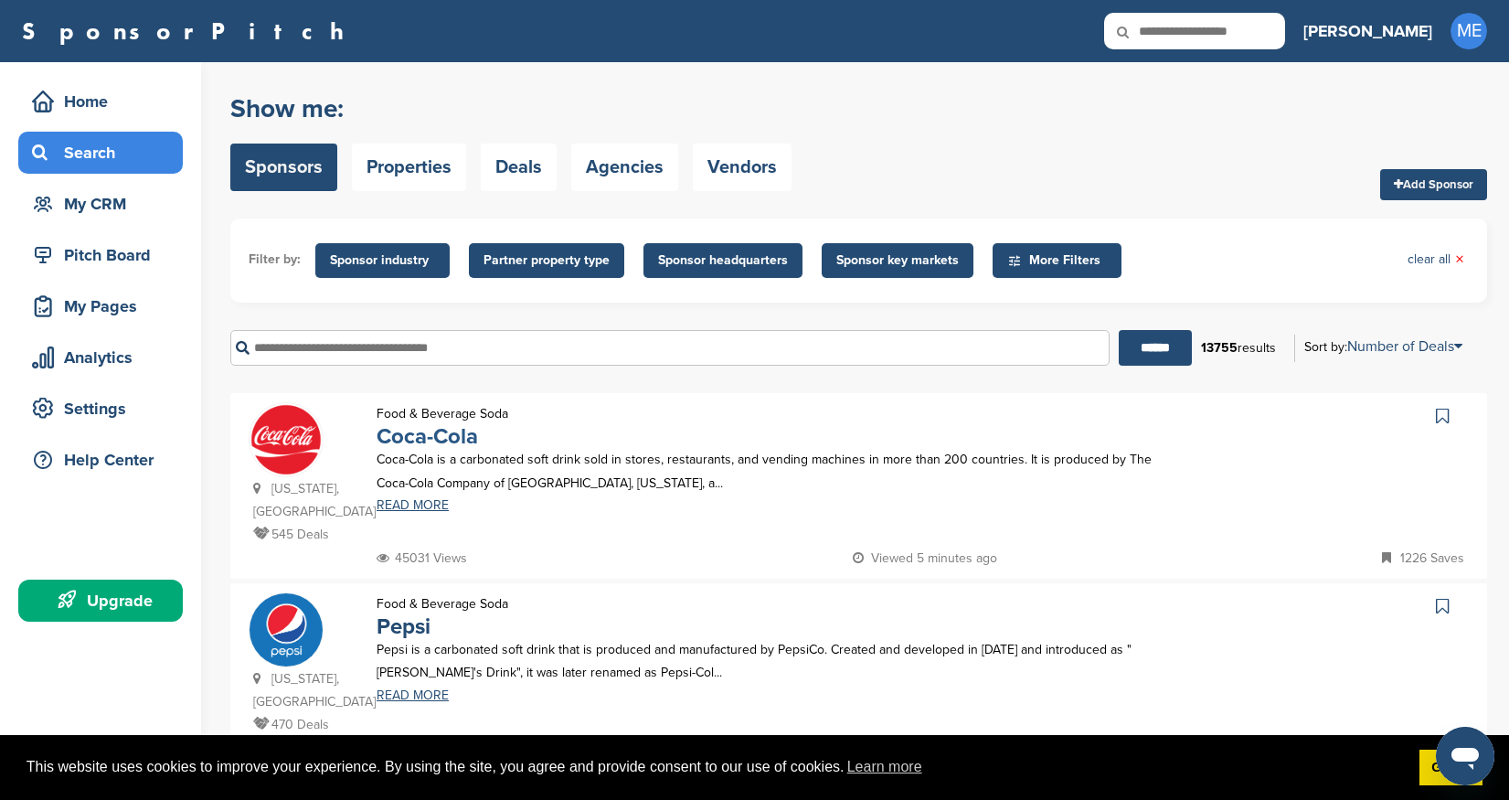
click at [428, 441] on link "Coca-Cola" at bounding box center [427, 436] width 101 height 27
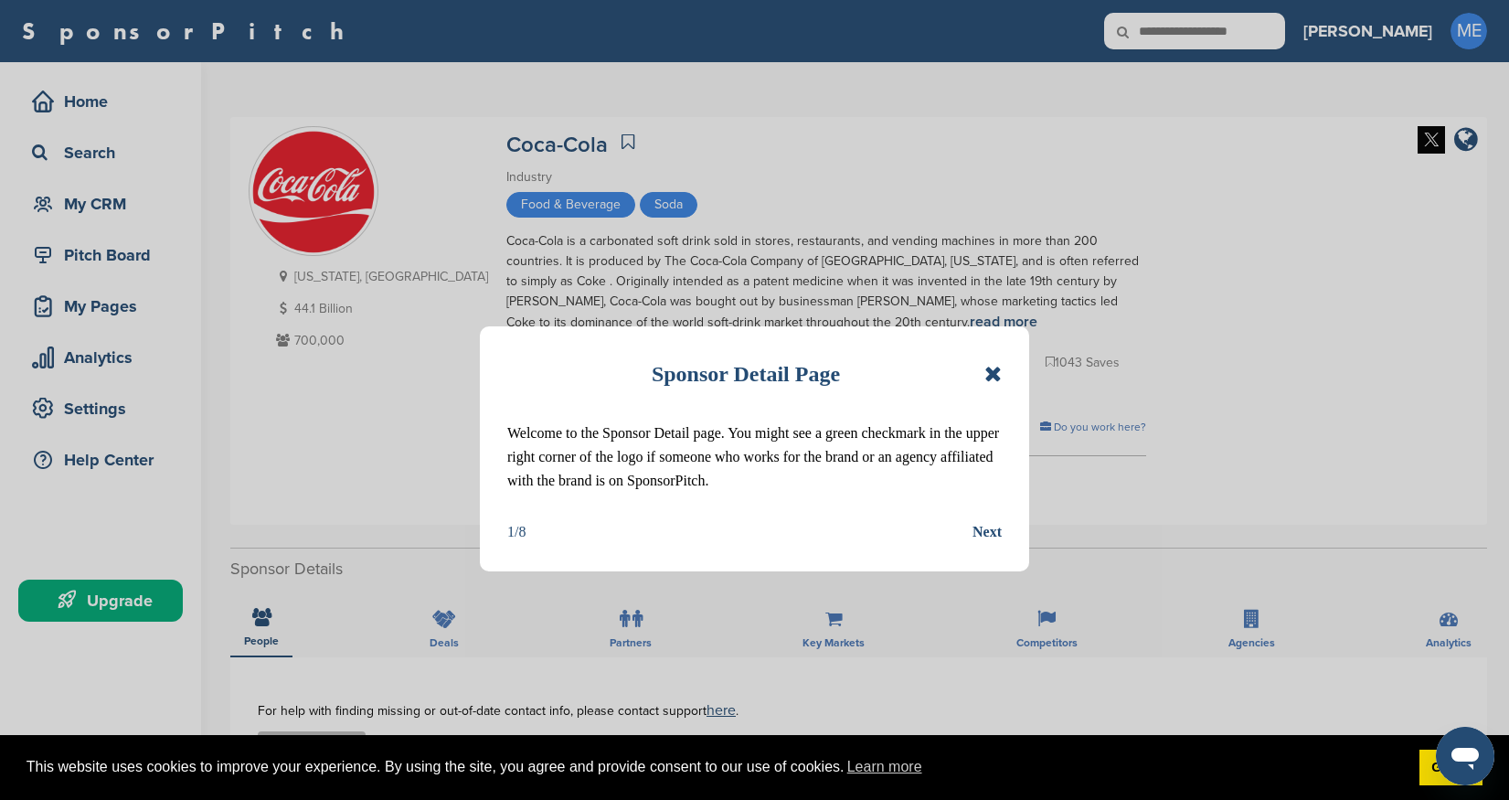
click at [995, 367] on icon at bounding box center [992, 374] width 17 height 22
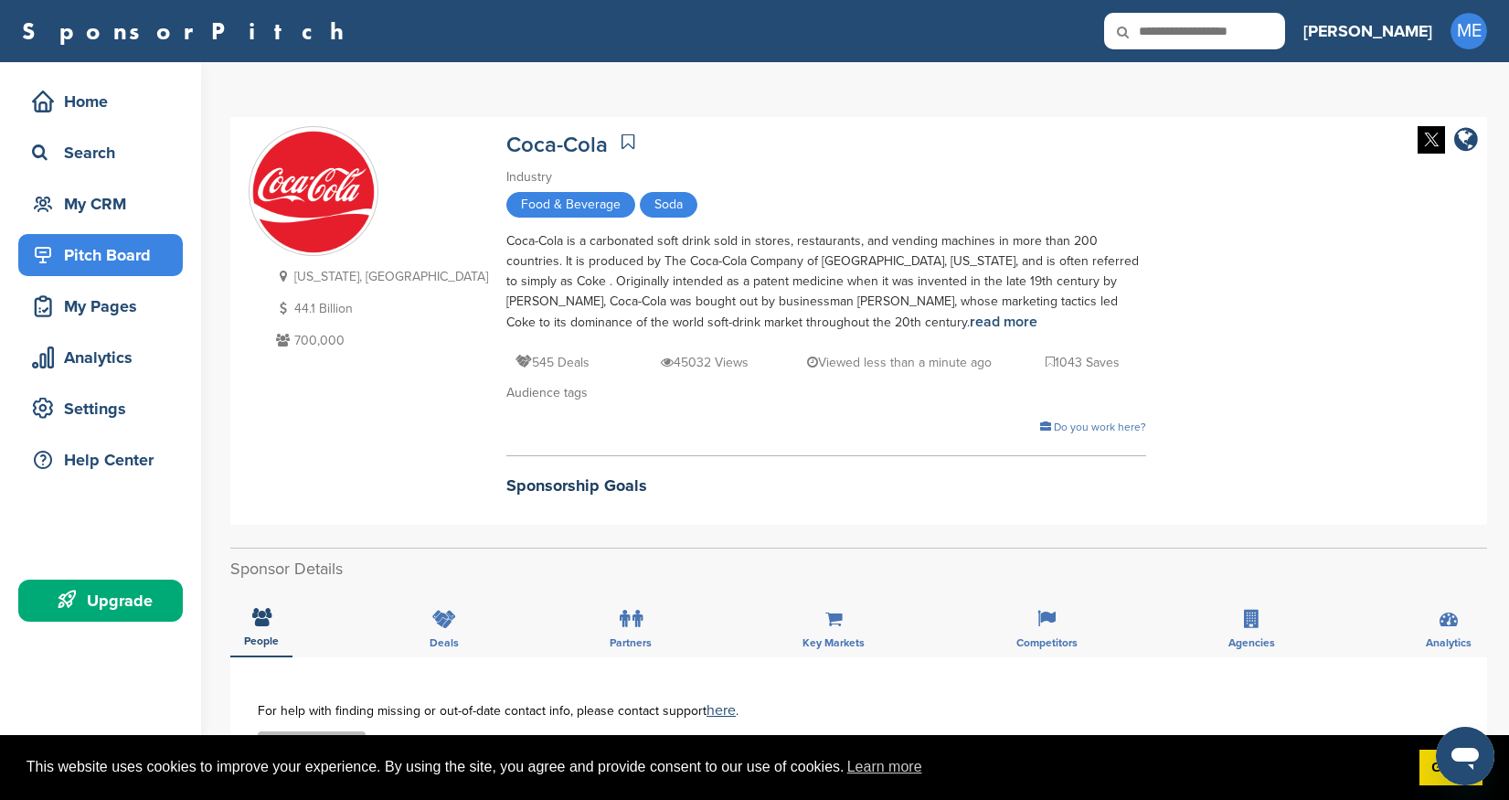
click at [106, 270] on div "Pitch Board" at bounding box center [104, 255] width 155 height 33
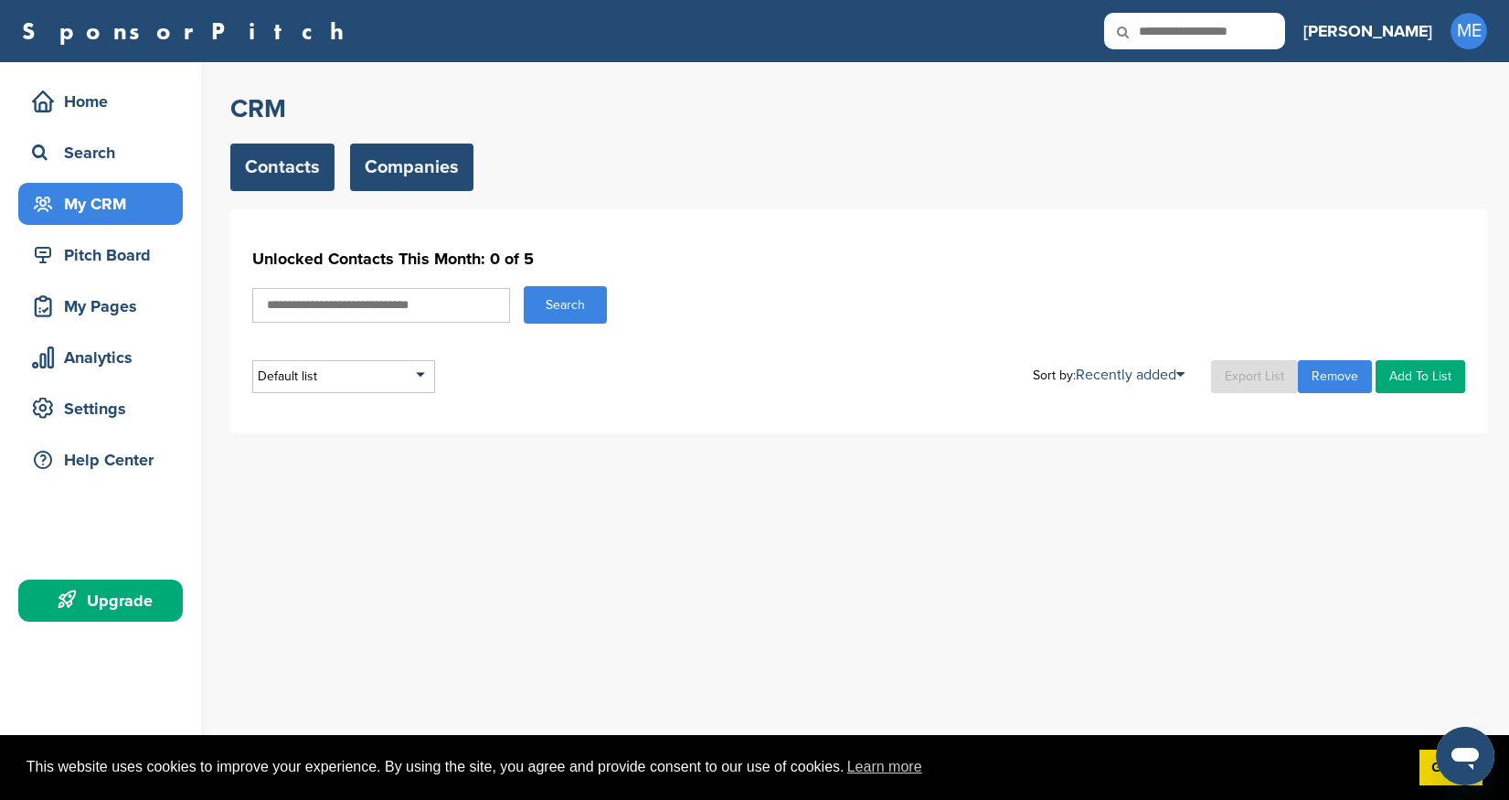
click at [367, 177] on link "Companies" at bounding box center [411, 168] width 123 height 48
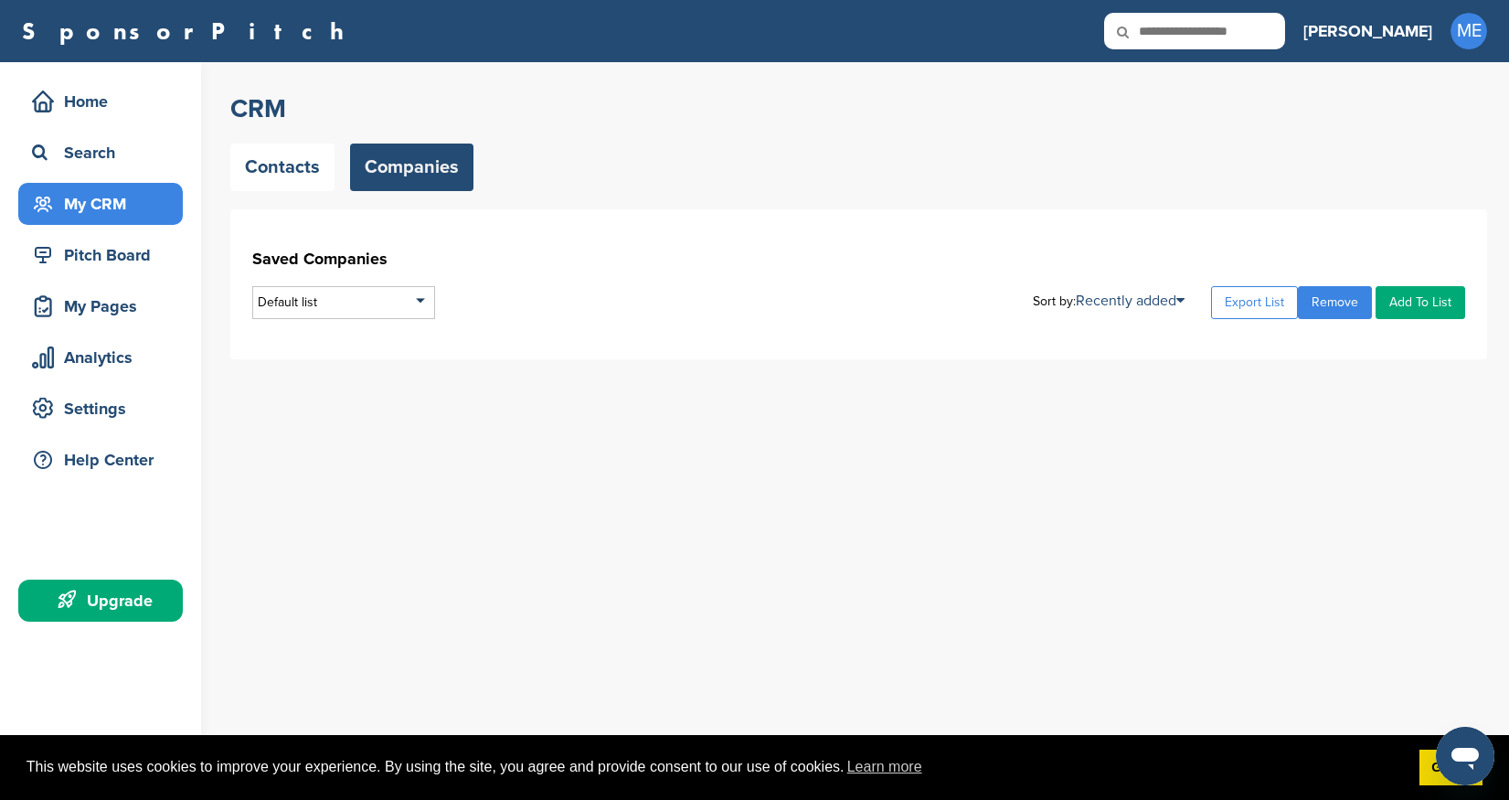
click at [92, 122] on div "Home Search My CRM" at bounding box center [100, 152] width 165 height 144
click at [91, 106] on div "Home" at bounding box center [104, 101] width 155 height 33
click at [97, 100] on div "Home" at bounding box center [104, 101] width 155 height 33
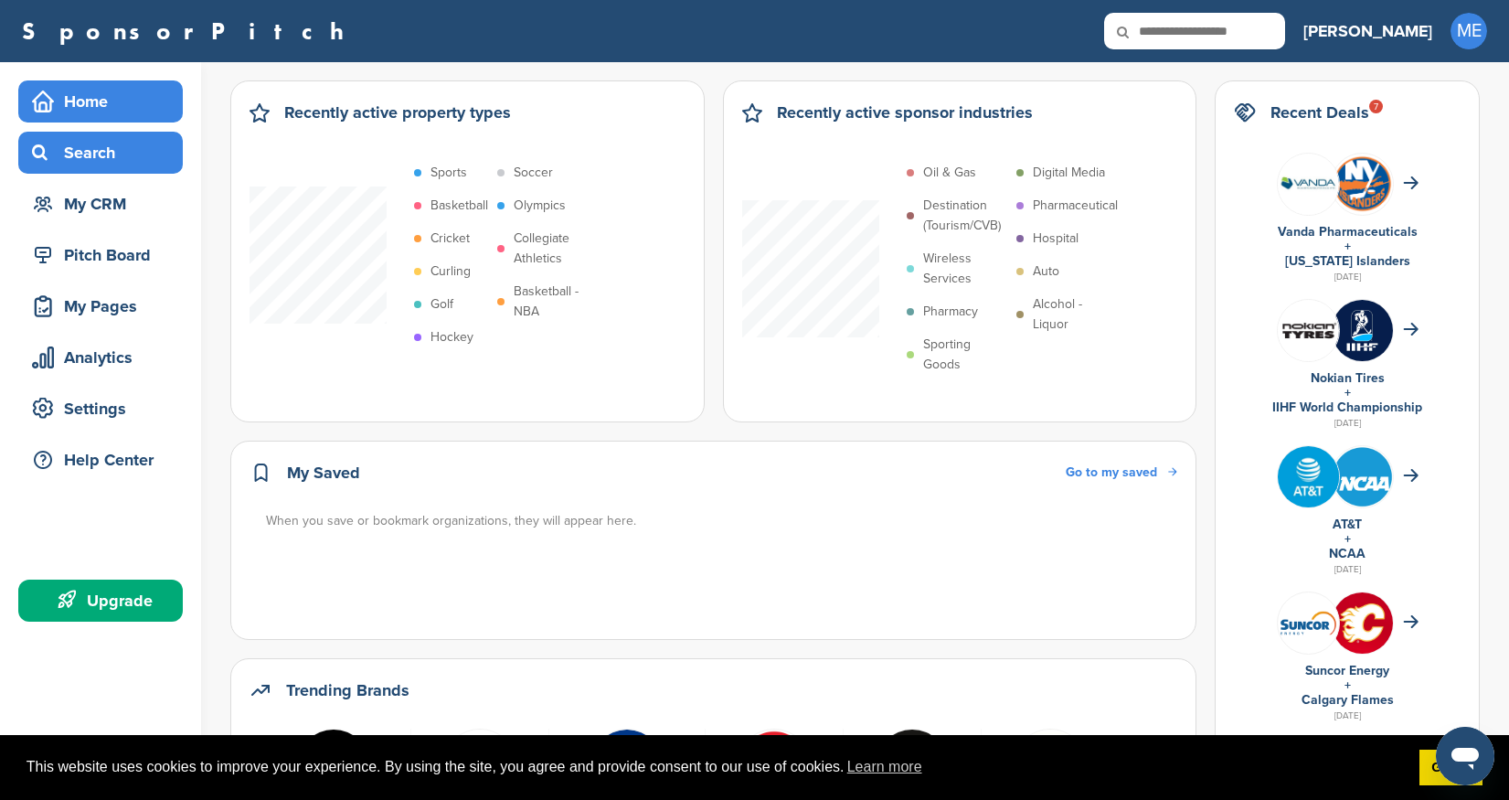
click at [79, 149] on div "Search" at bounding box center [104, 152] width 155 height 33
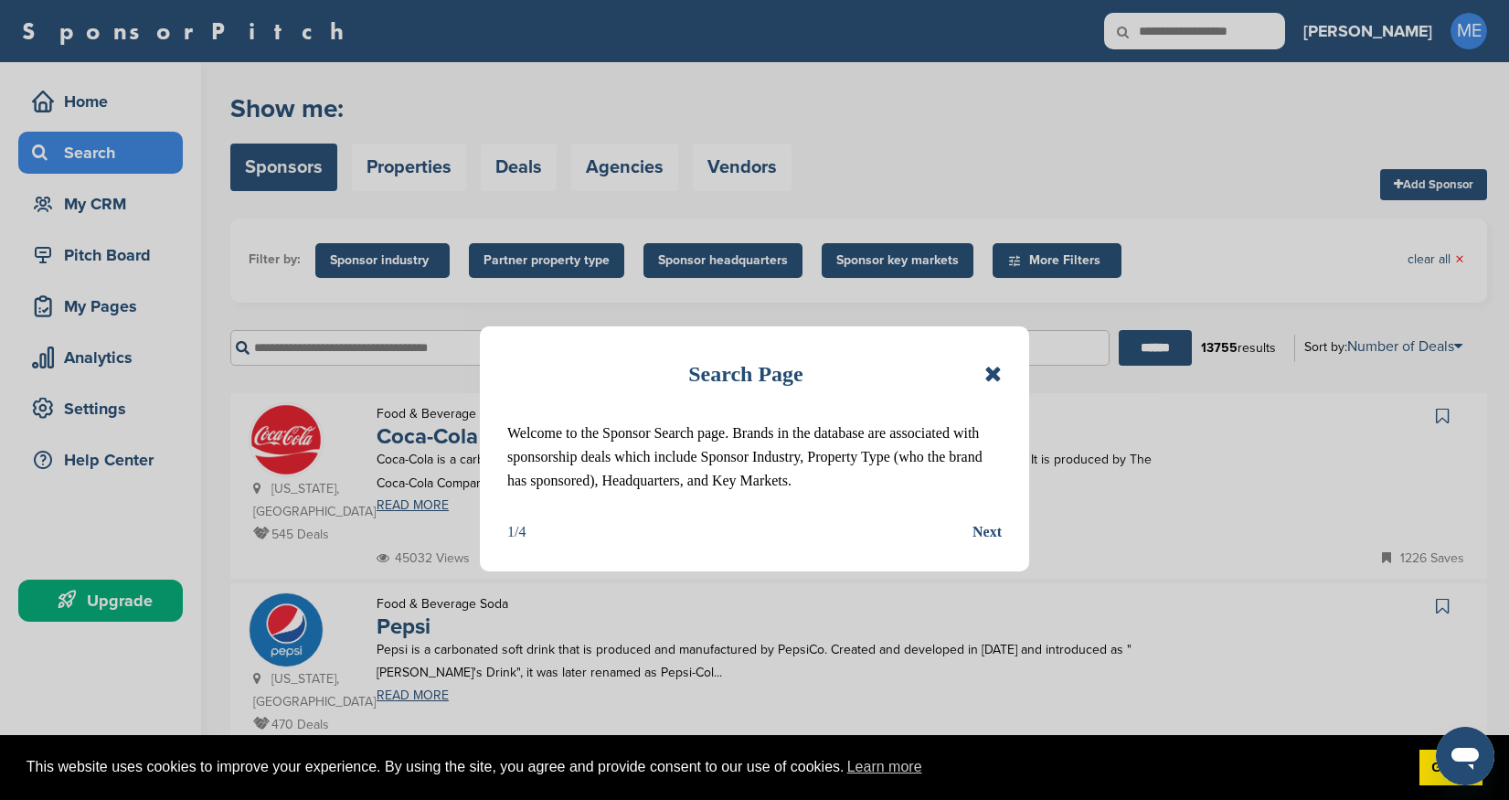
click at [979, 377] on div "Search Page" at bounding box center [754, 374] width 495 height 40
click at [986, 372] on icon at bounding box center [992, 374] width 17 height 22
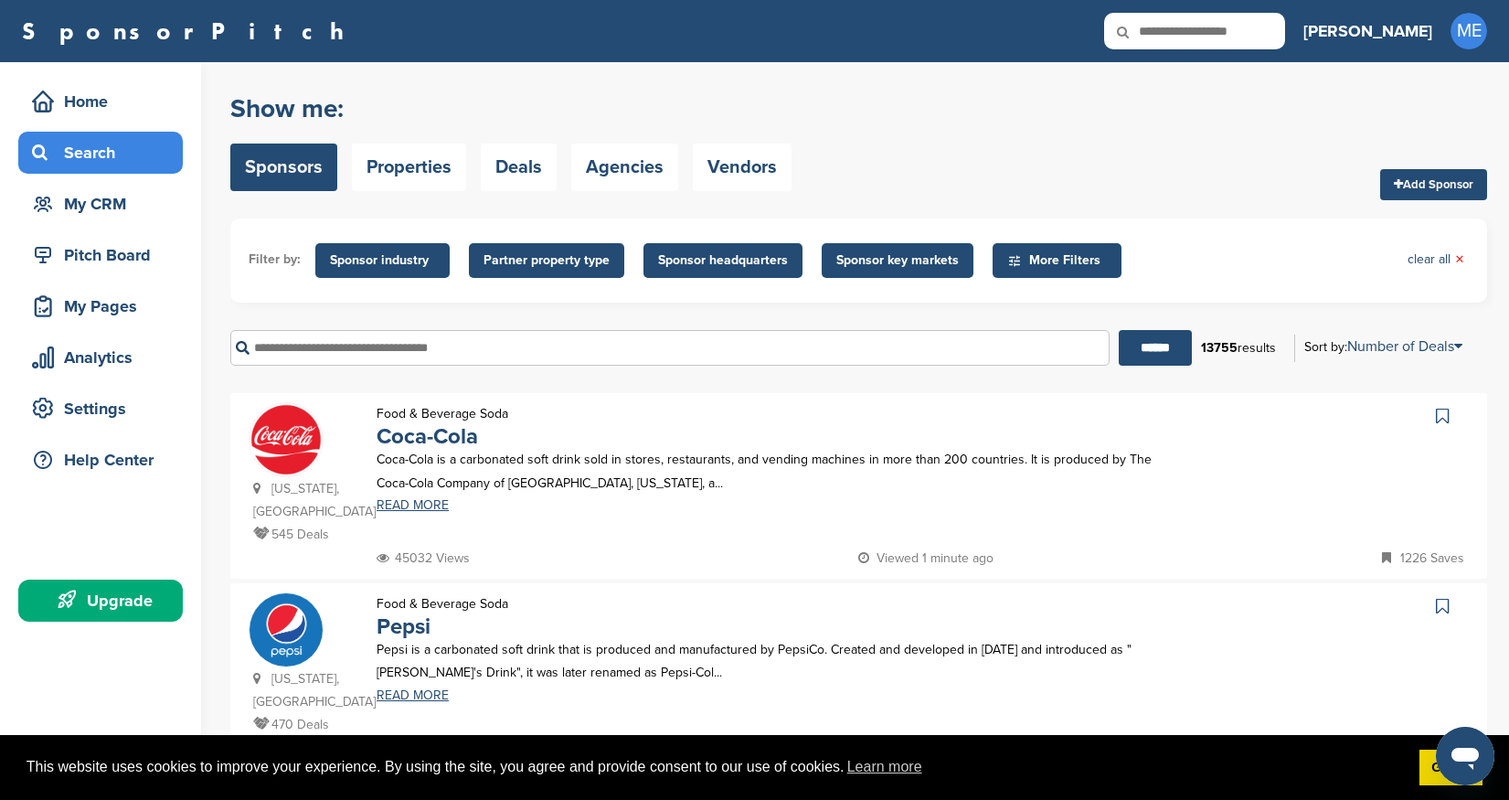
click at [390, 261] on span "Sponsor industry" at bounding box center [382, 260] width 105 height 20
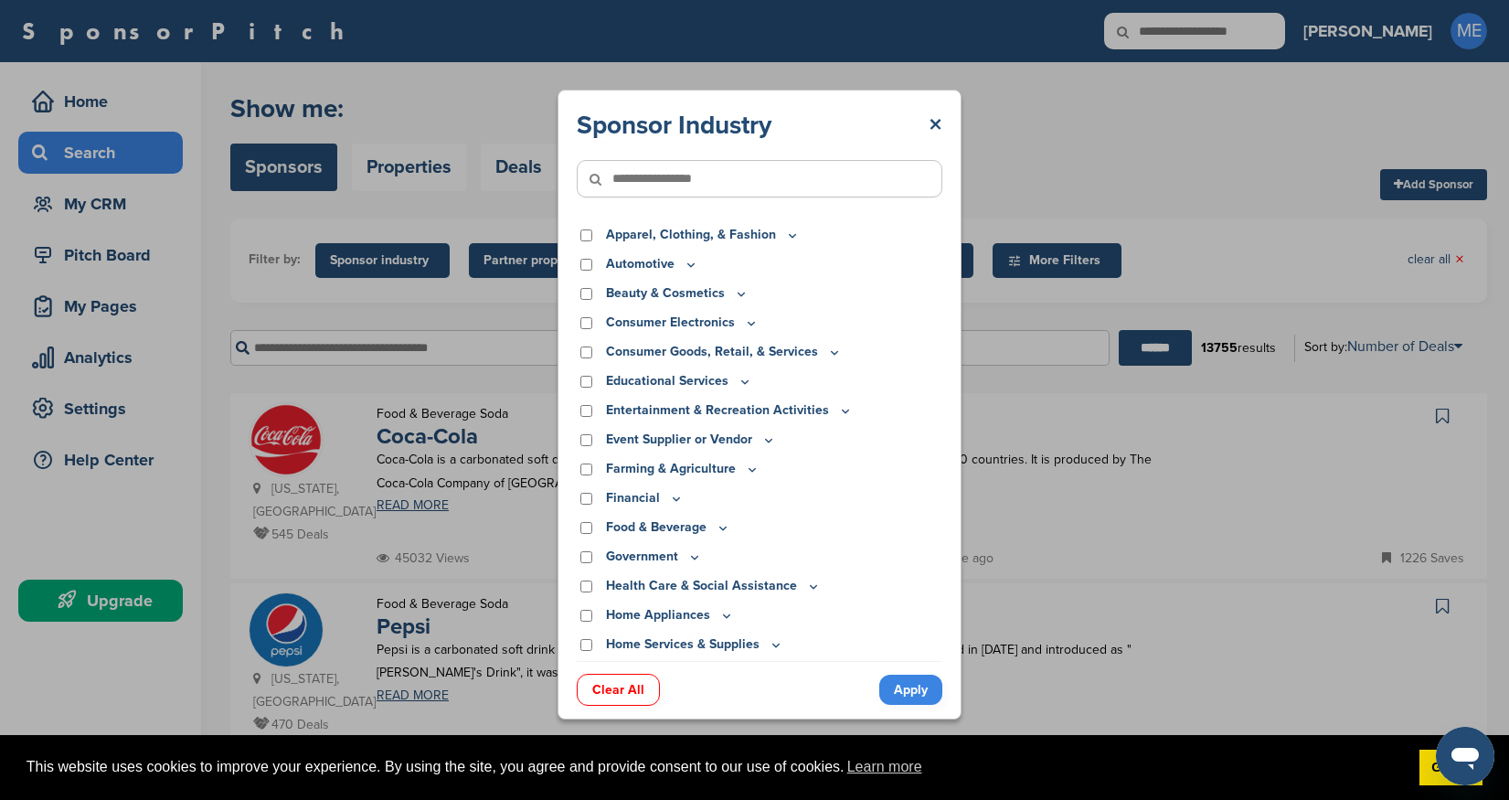
click at [771, 236] on p "Apparel, Clothing, & Fashion" at bounding box center [703, 235] width 194 height 20
click at [787, 236] on icon at bounding box center [792, 236] width 15 height 16
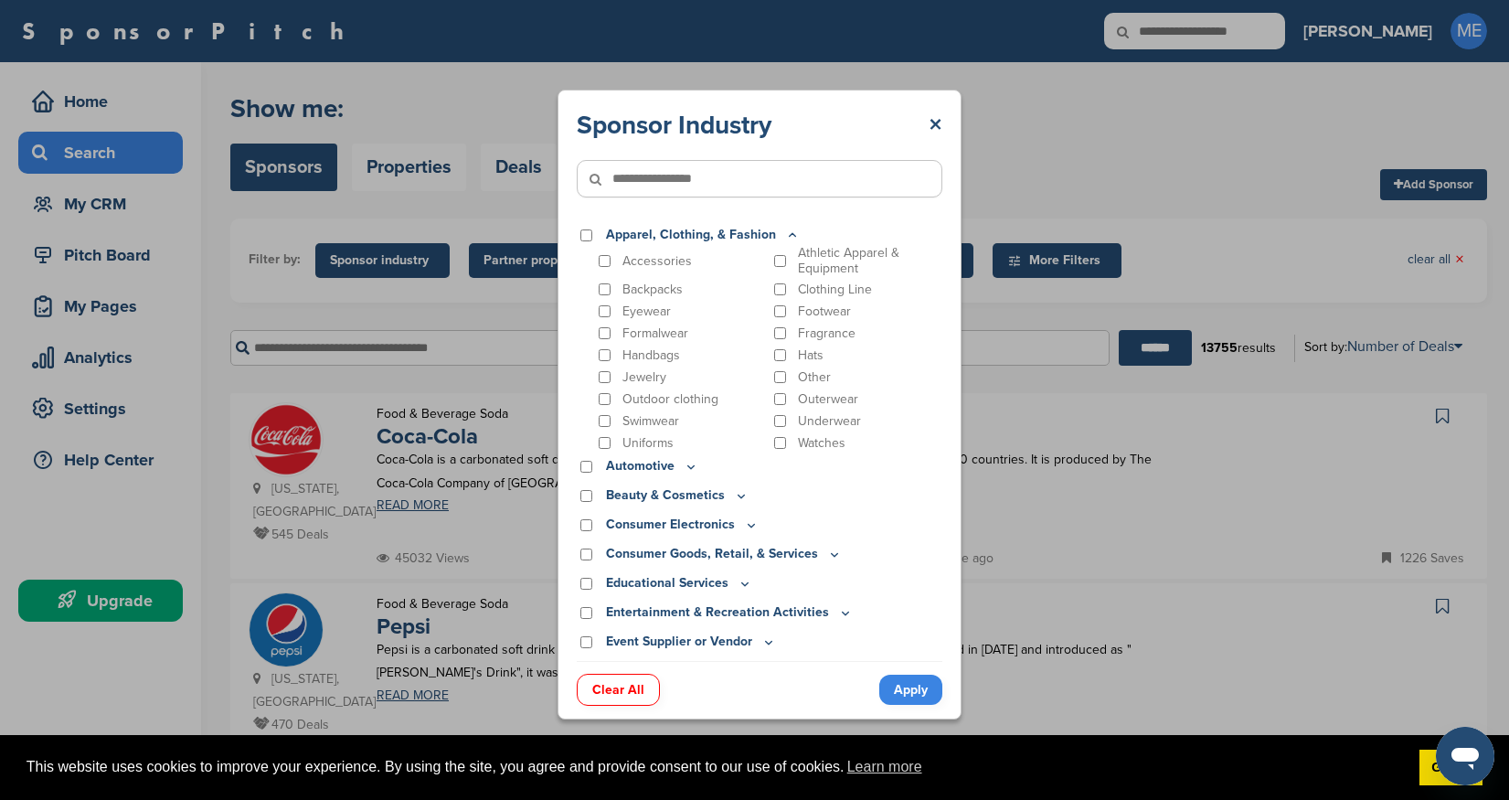
click at [786, 236] on icon at bounding box center [792, 236] width 15 height 16
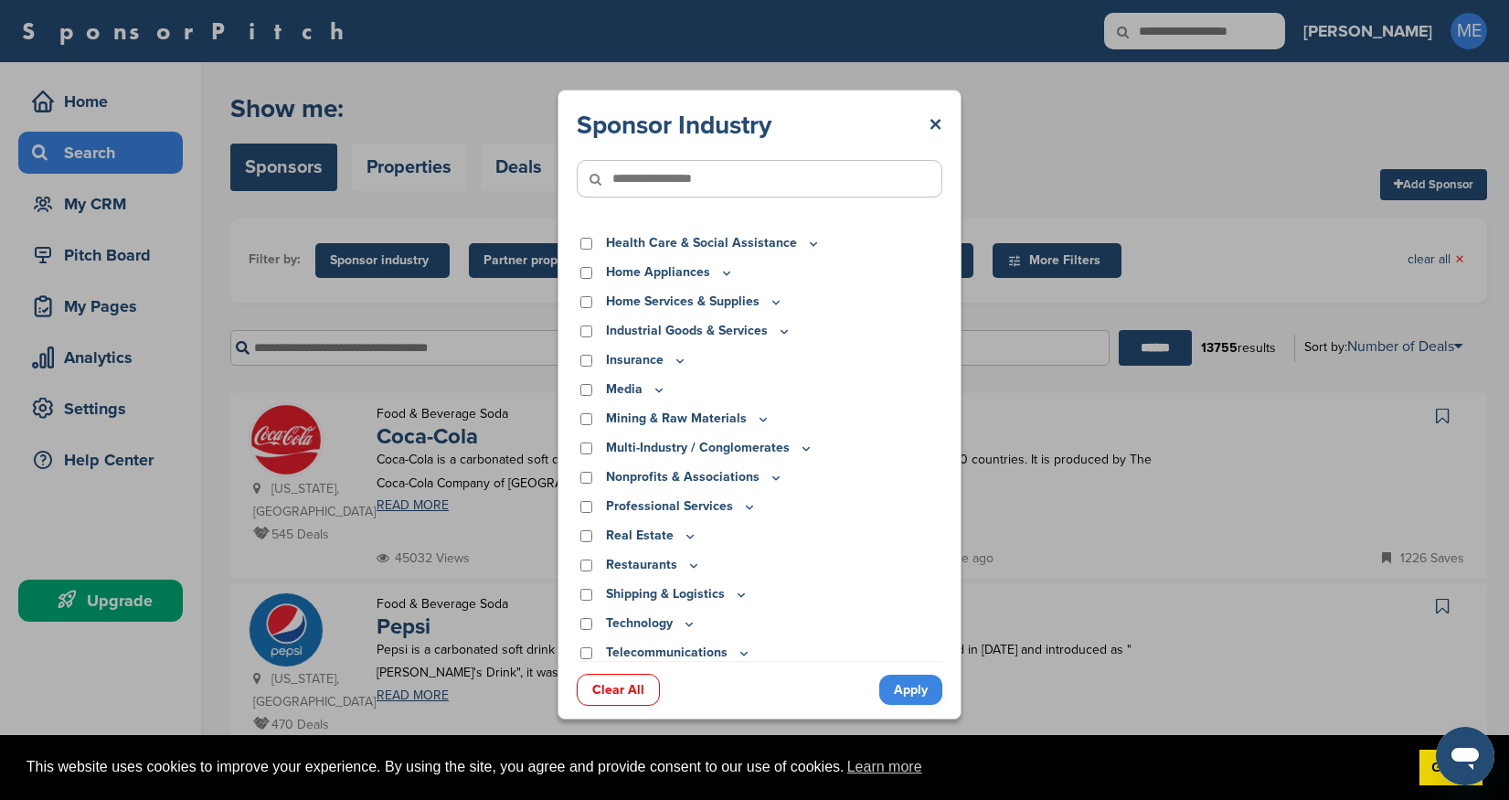
scroll to position [408, 0]
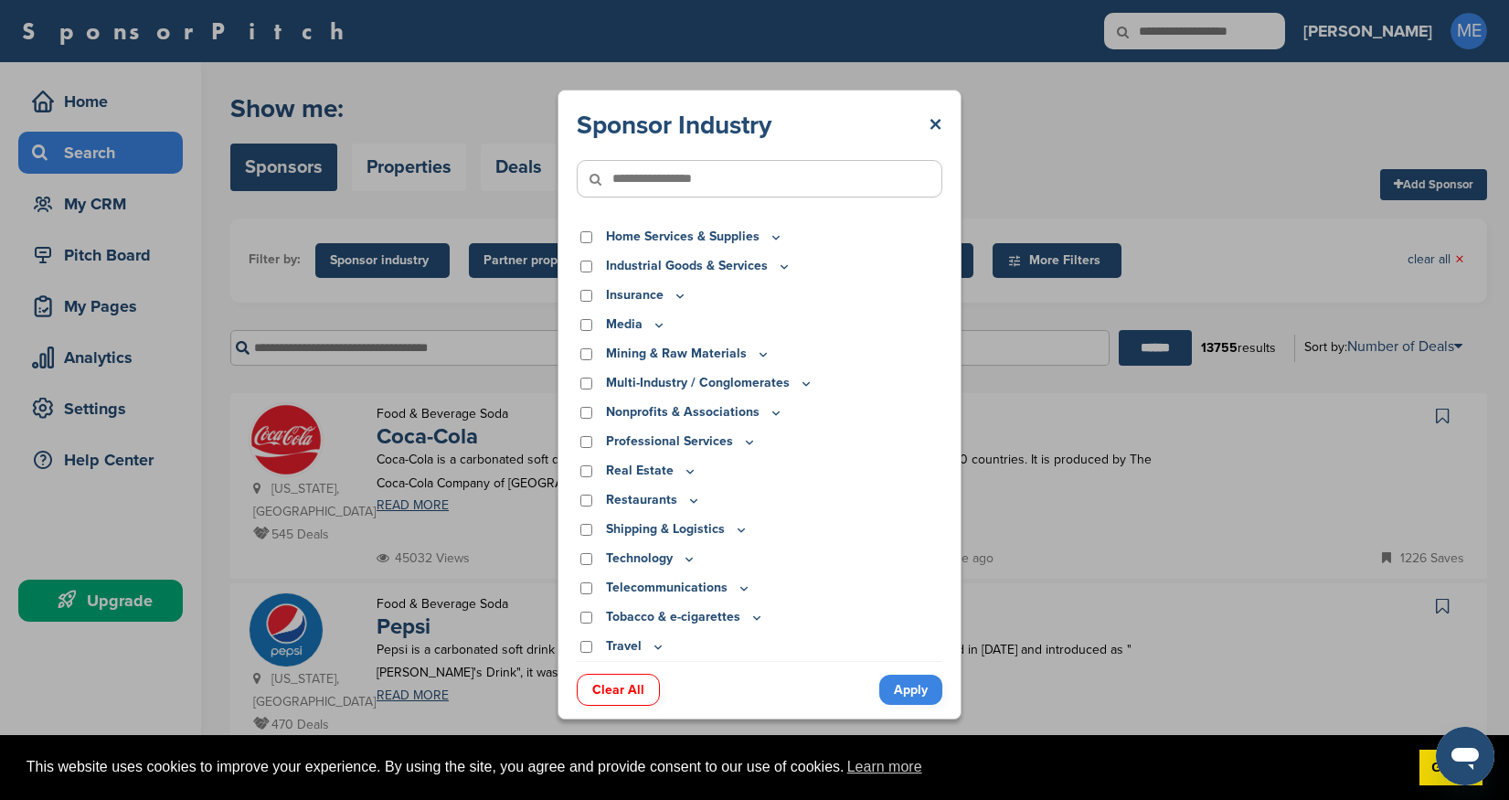
click at [929, 127] on link "×" at bounding box center [936, 125] width 14 height 33
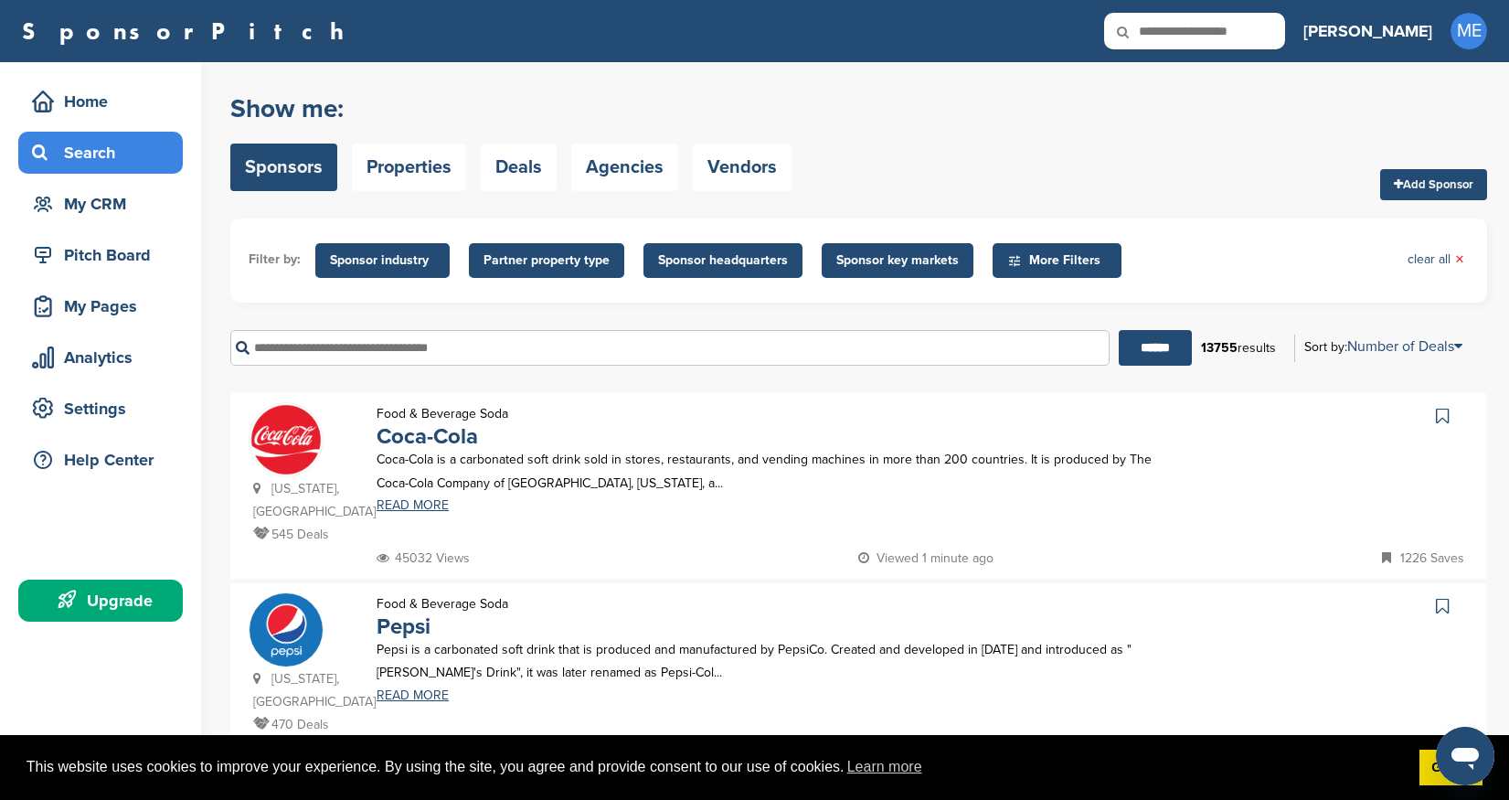
click at [1446, 419] on icon at bounding box center [1442, 416] width 13 height 18
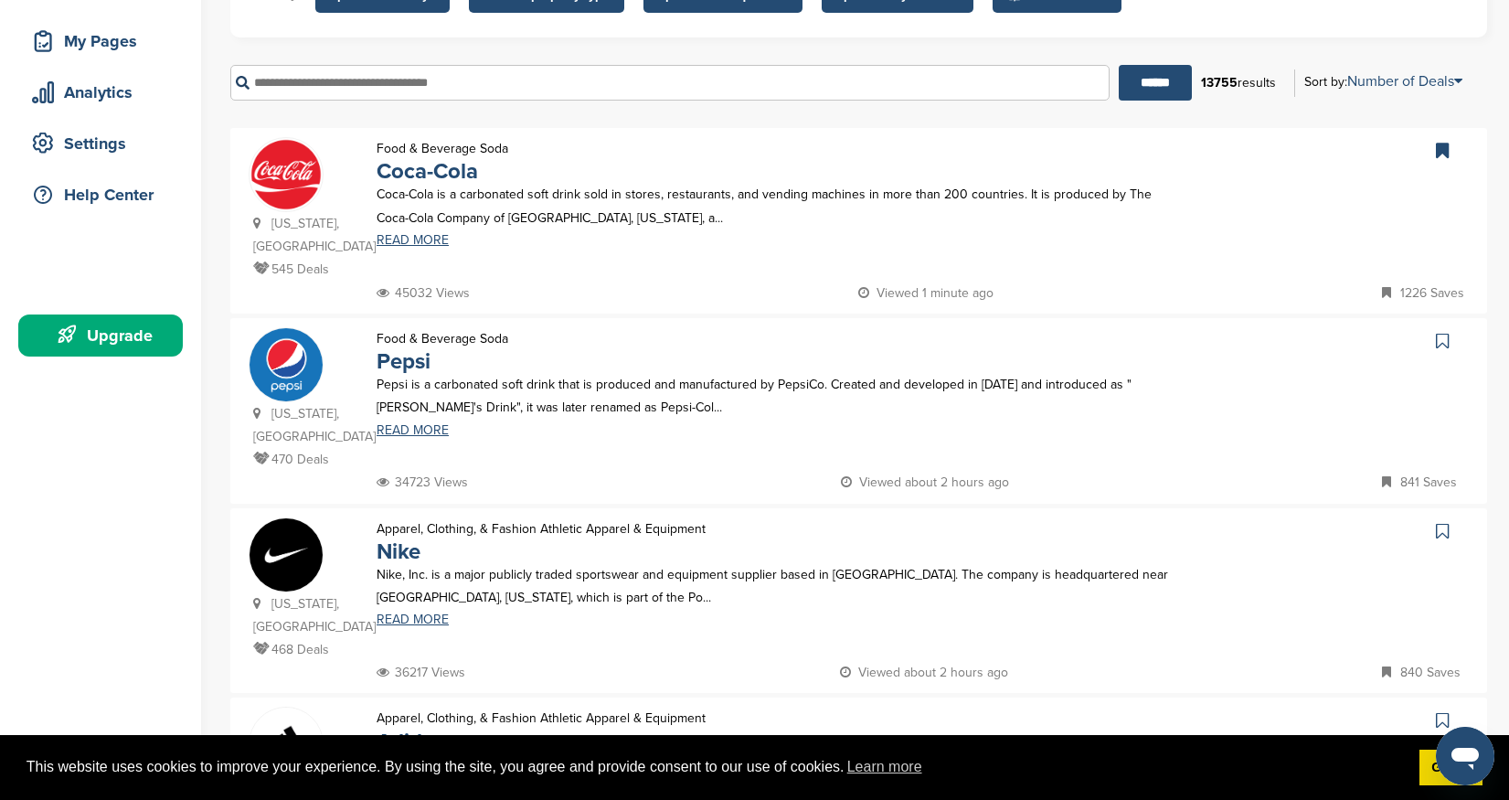
scroll to position [268, 0]
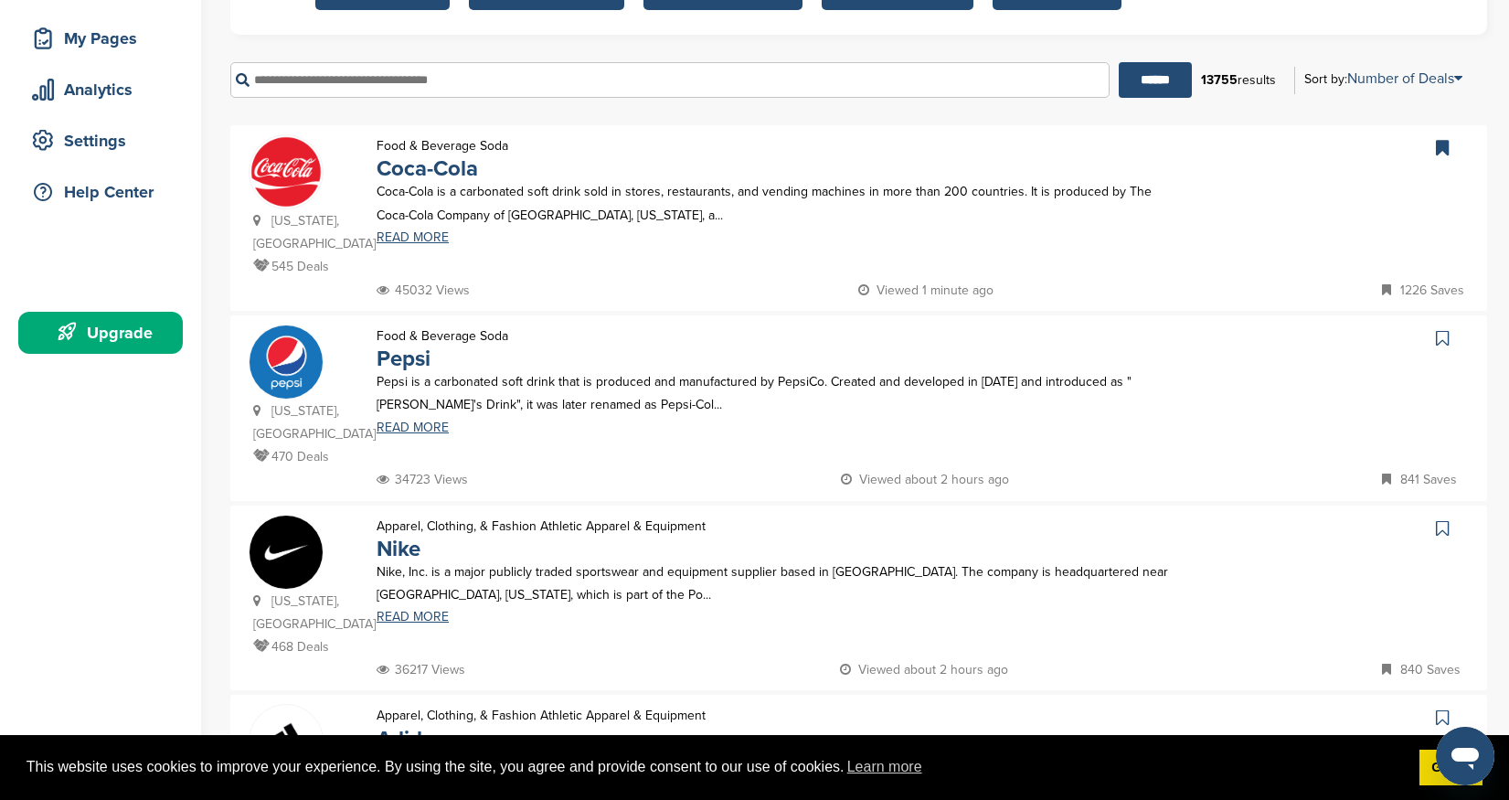
click at [1441, 329] on icon at bounding box center [1442, 338] width 13 height 18
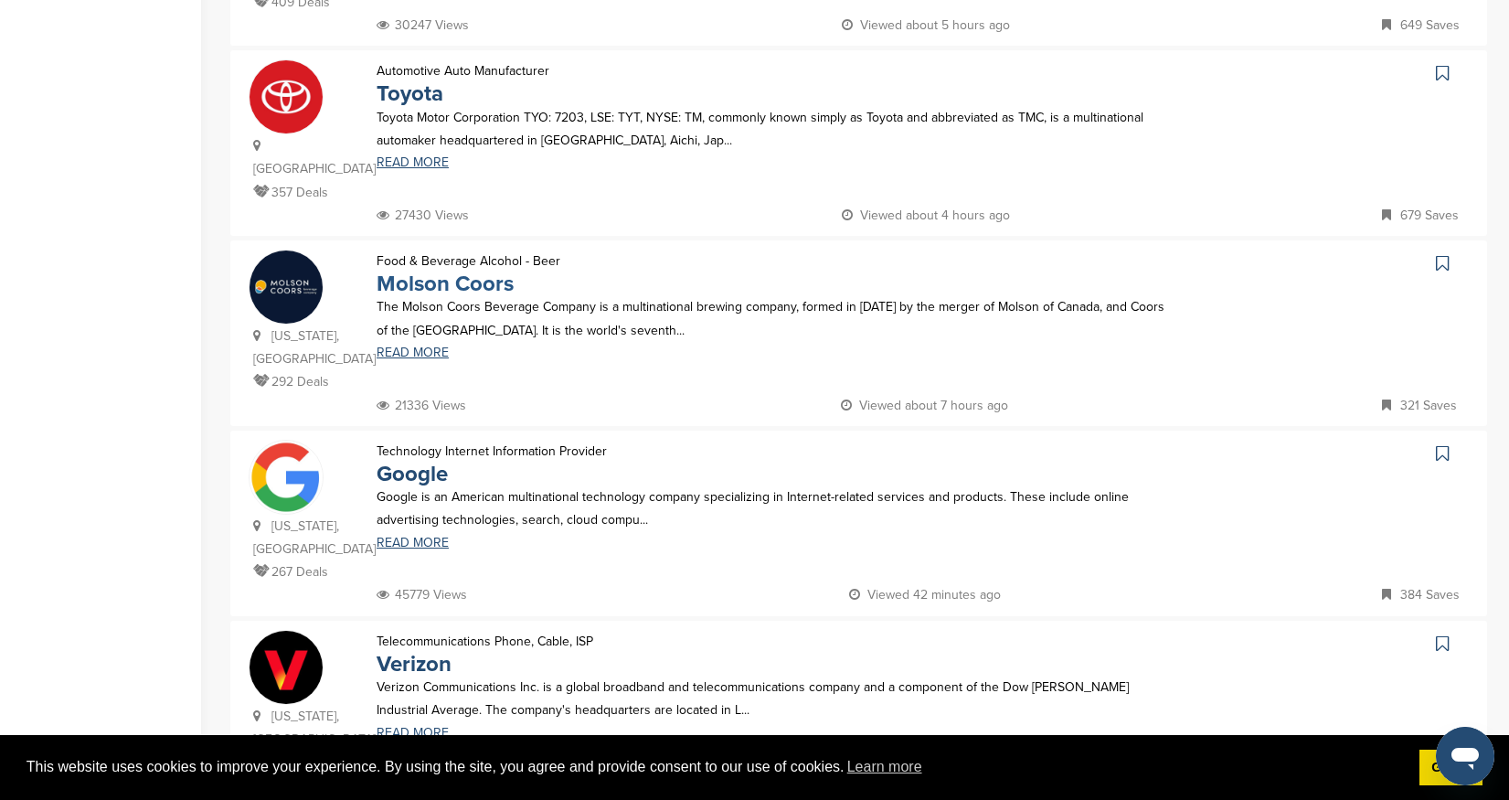
scroll to position [1282, 0]
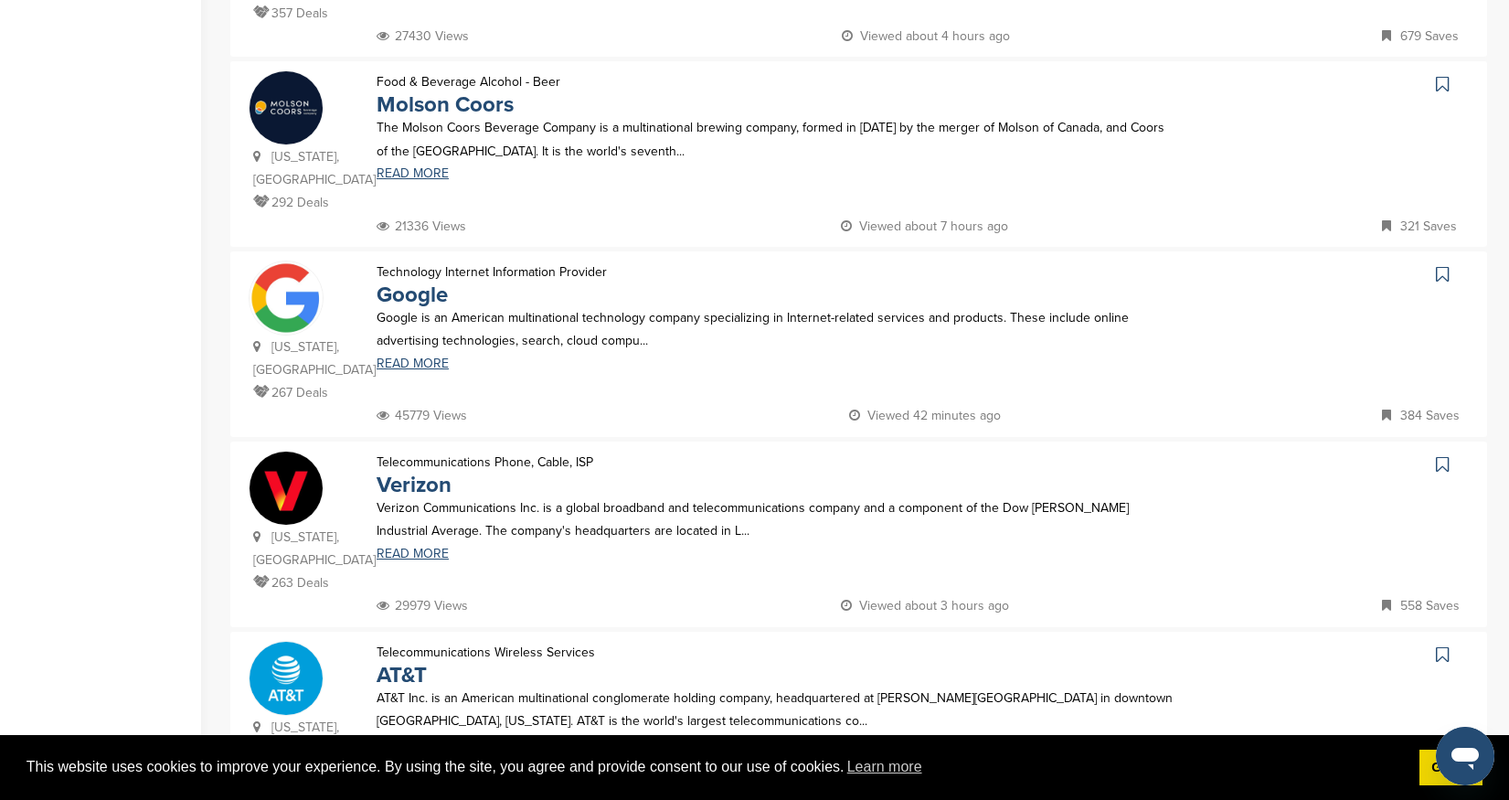
click at [1456, 261] on link at bounding box center [1444, 274] width 27 height 27
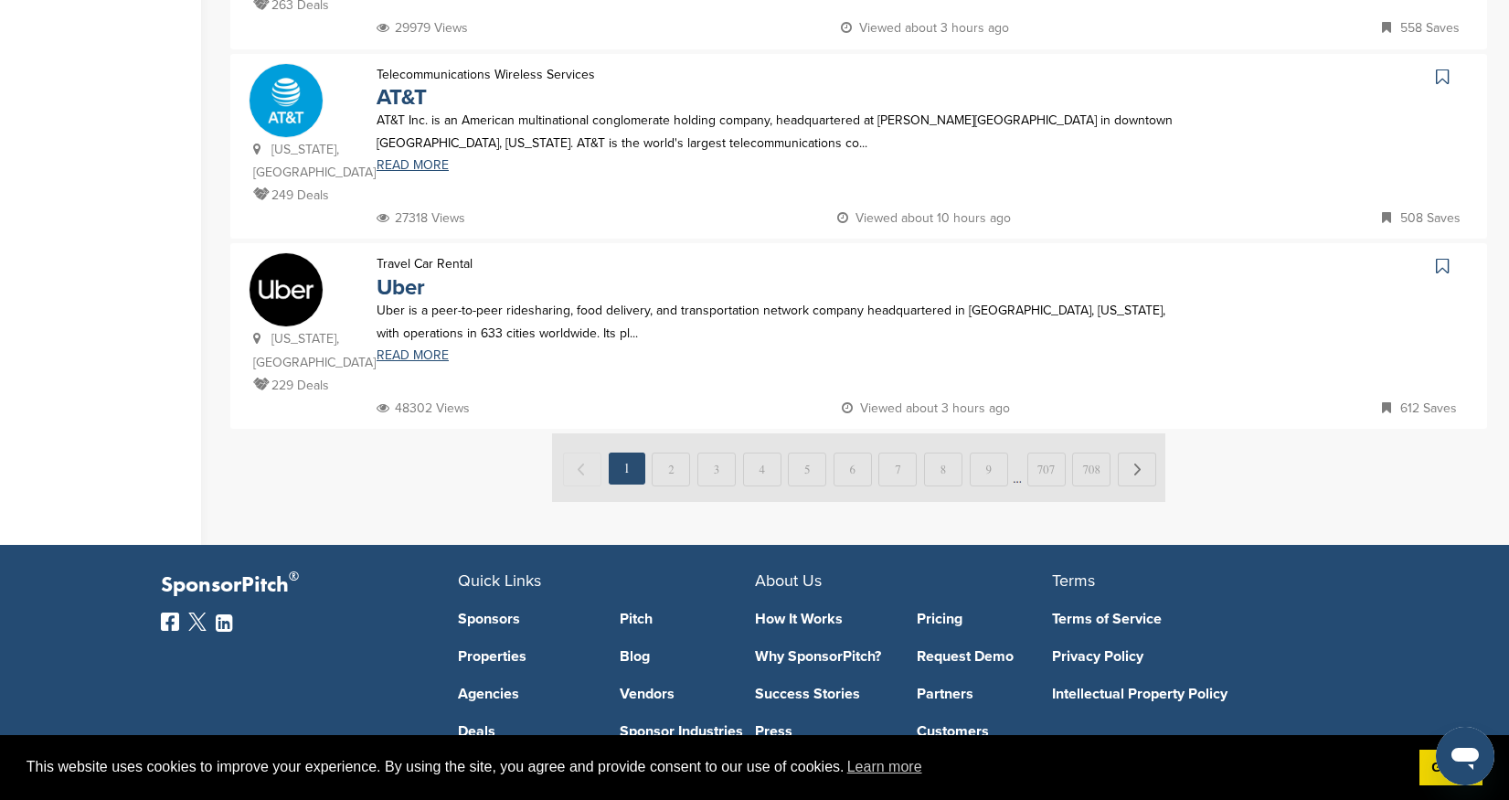
scroll to position [1910, 0]
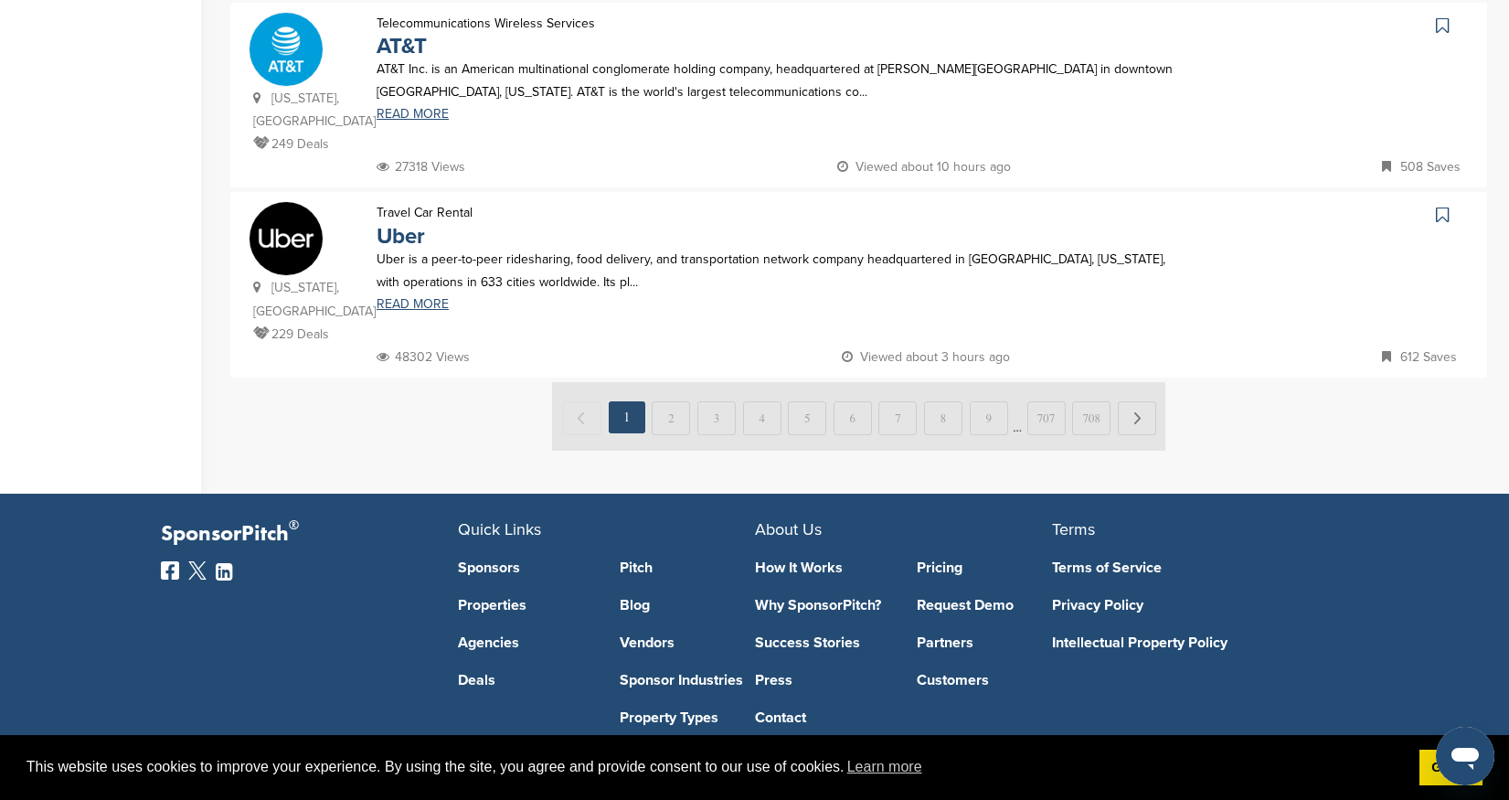
click at [671, 382] on img at bounding box center [858, 416] width 613 height 69
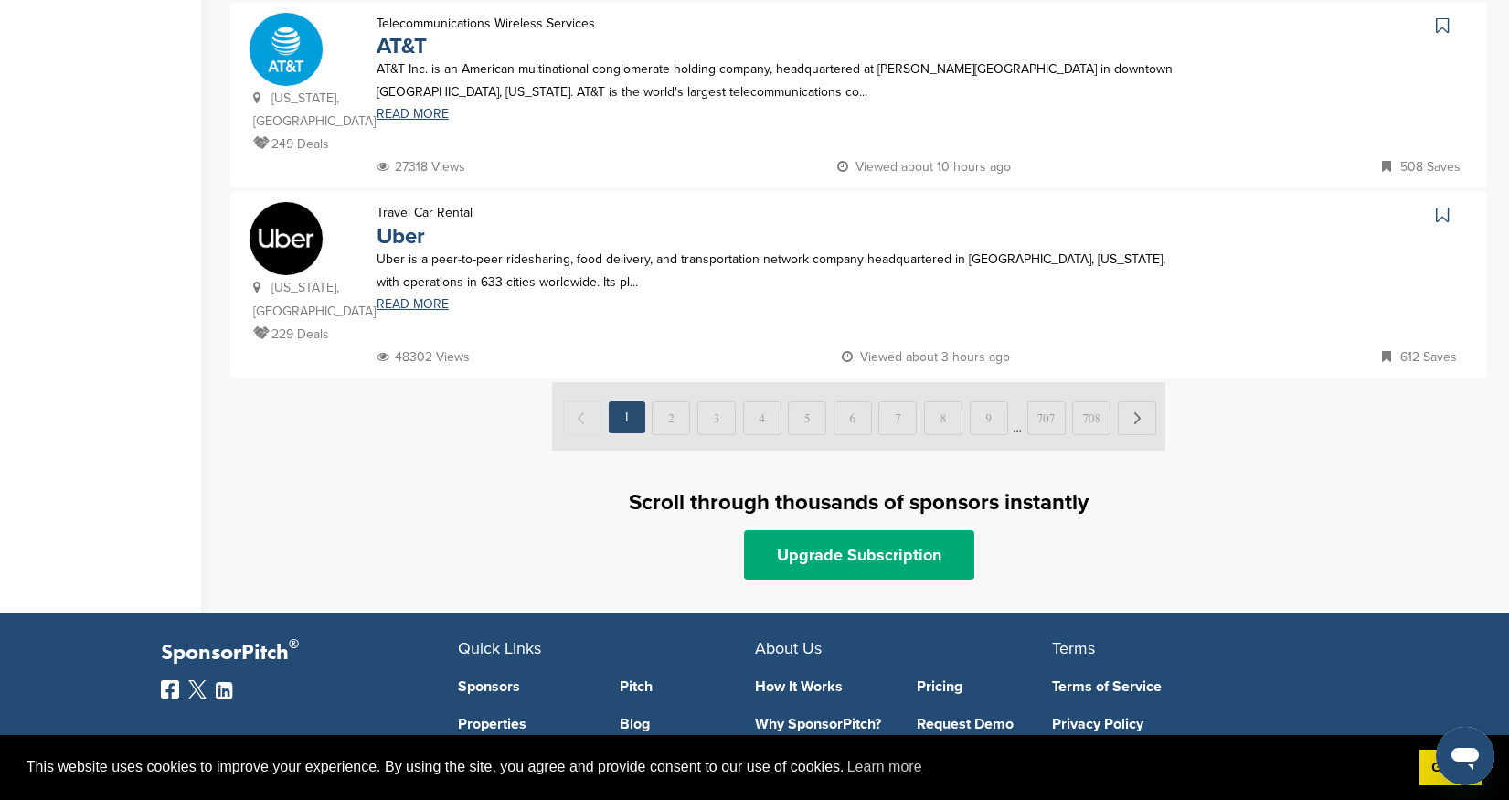
click at [673, 382] on img at bounding box center [858, 416] width 613 height 69
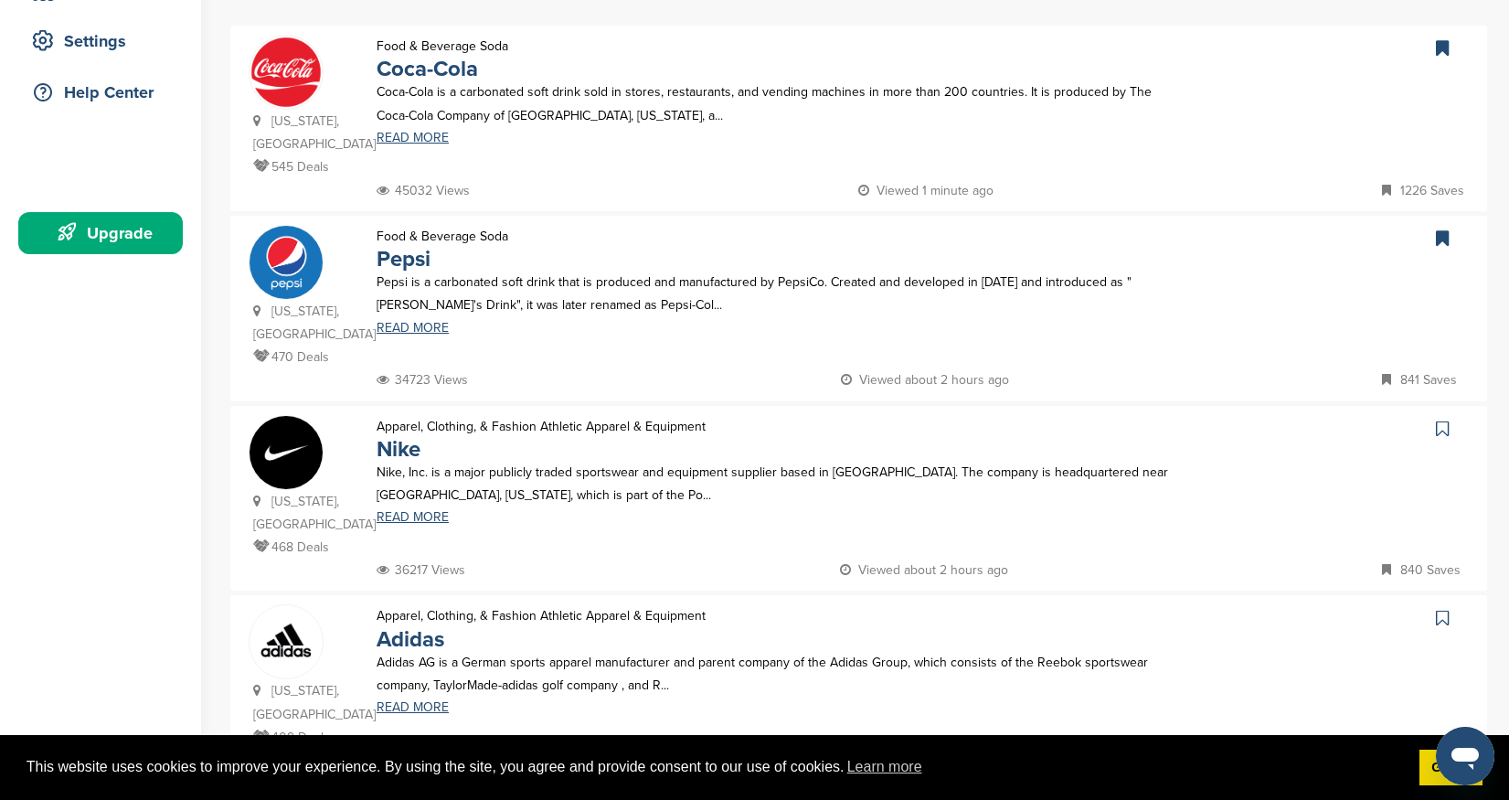
scroll to position [98, 0]
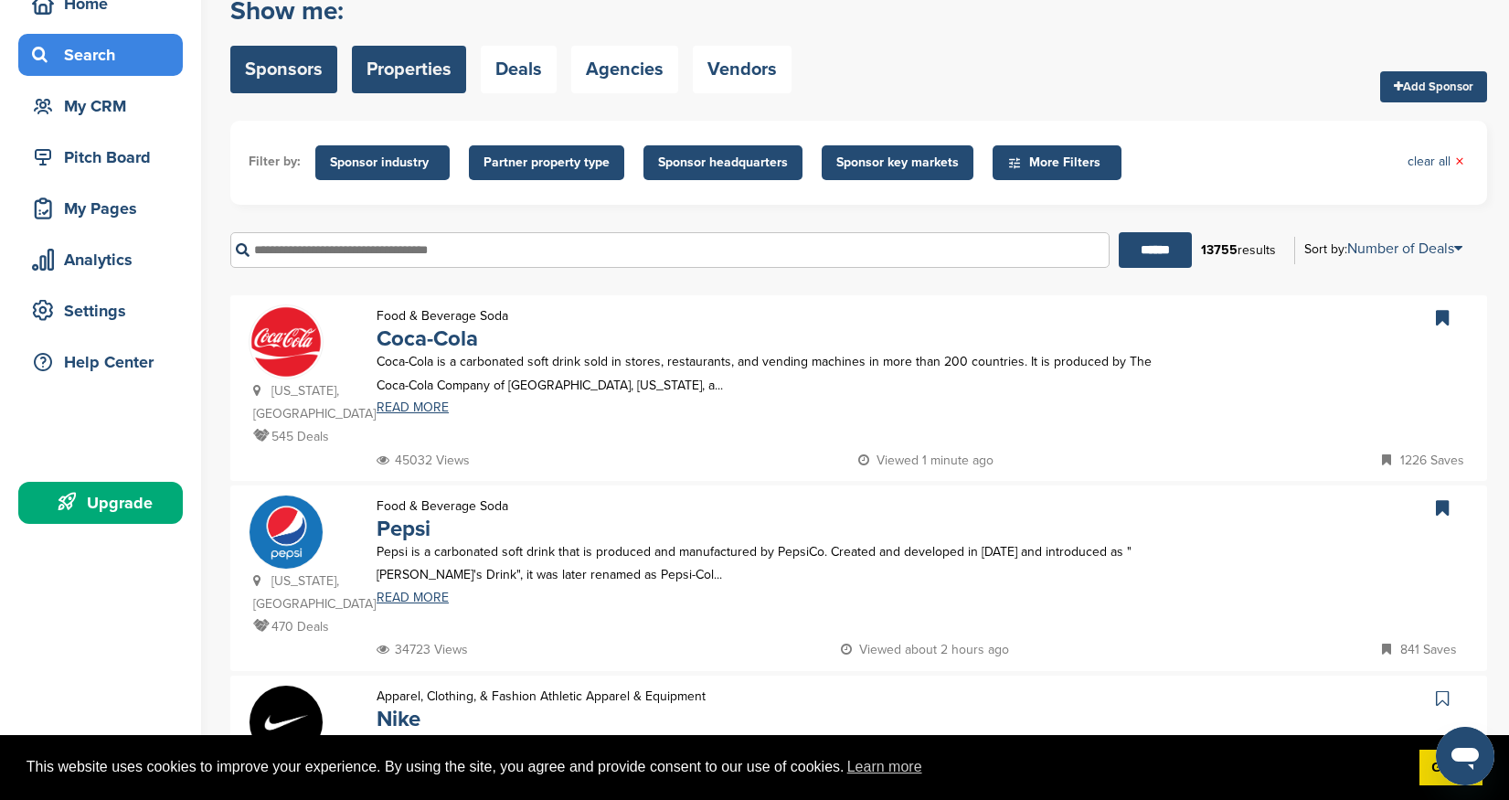
click at [408, 85] on link "Properties" at bounding box center [409, 70] width 114 height 48
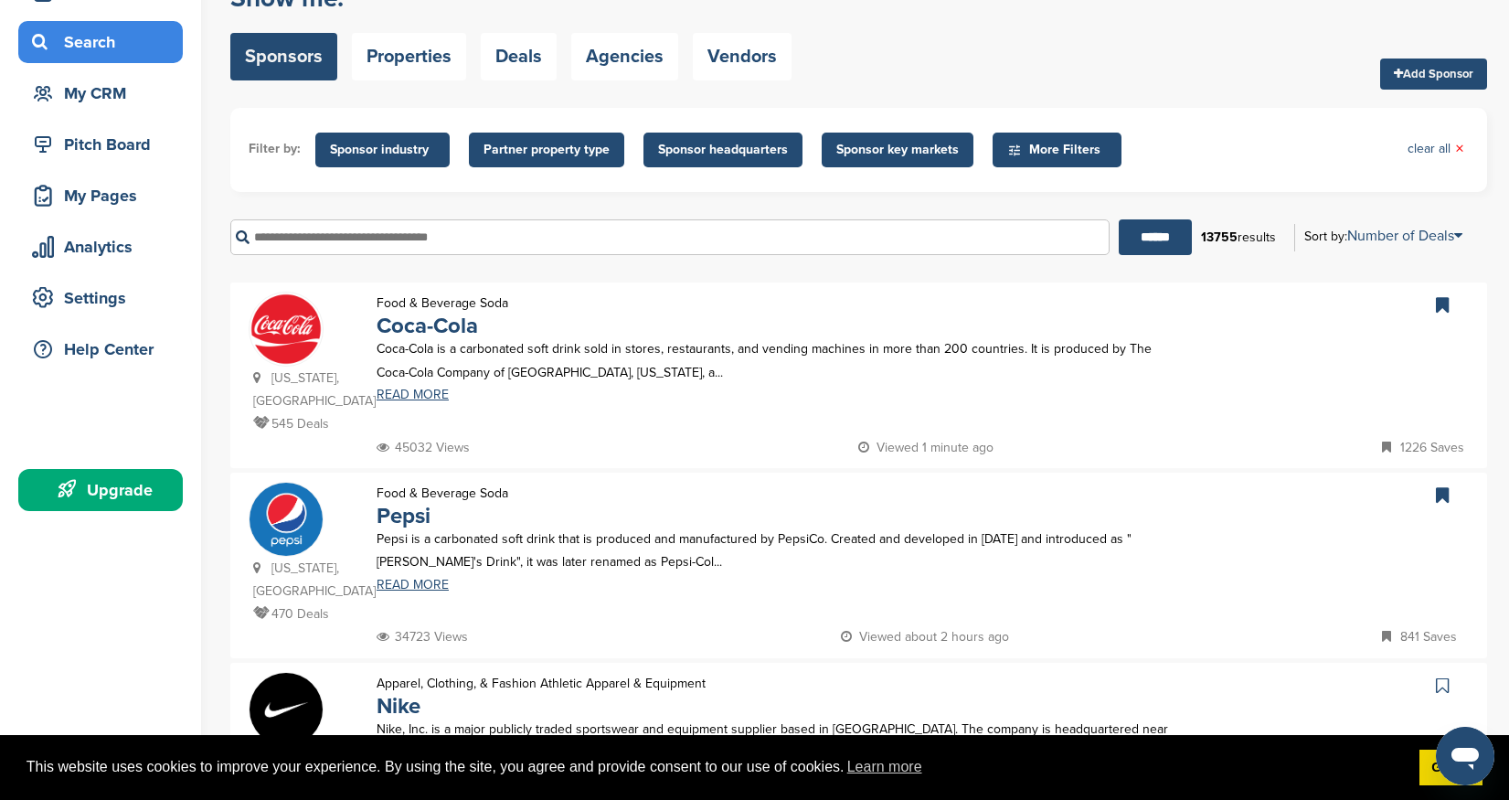
scroll to position [112, 0]
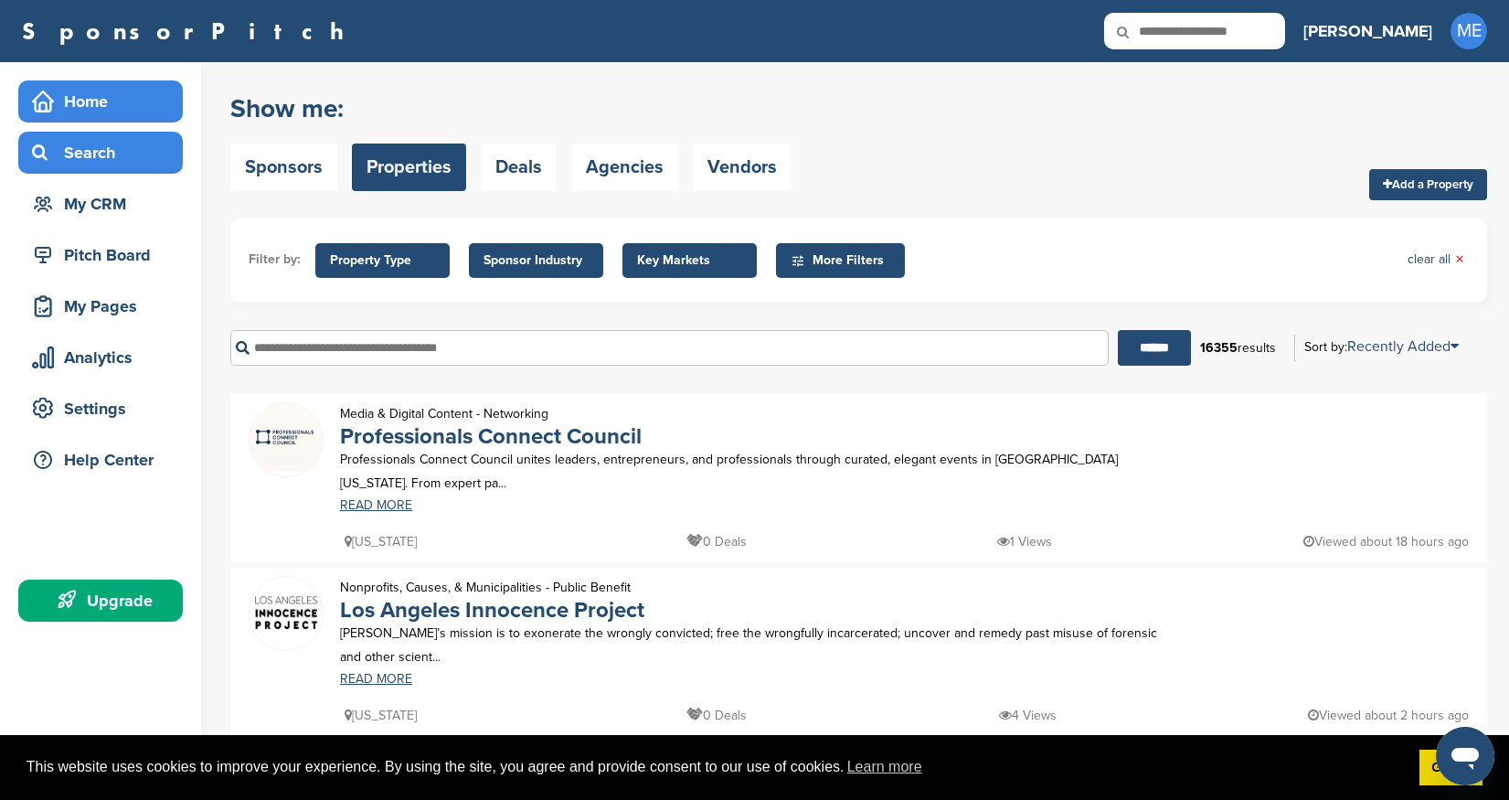
click at [85, 101] on div "Home" at bounding box center [104, 101] width 155 height 33
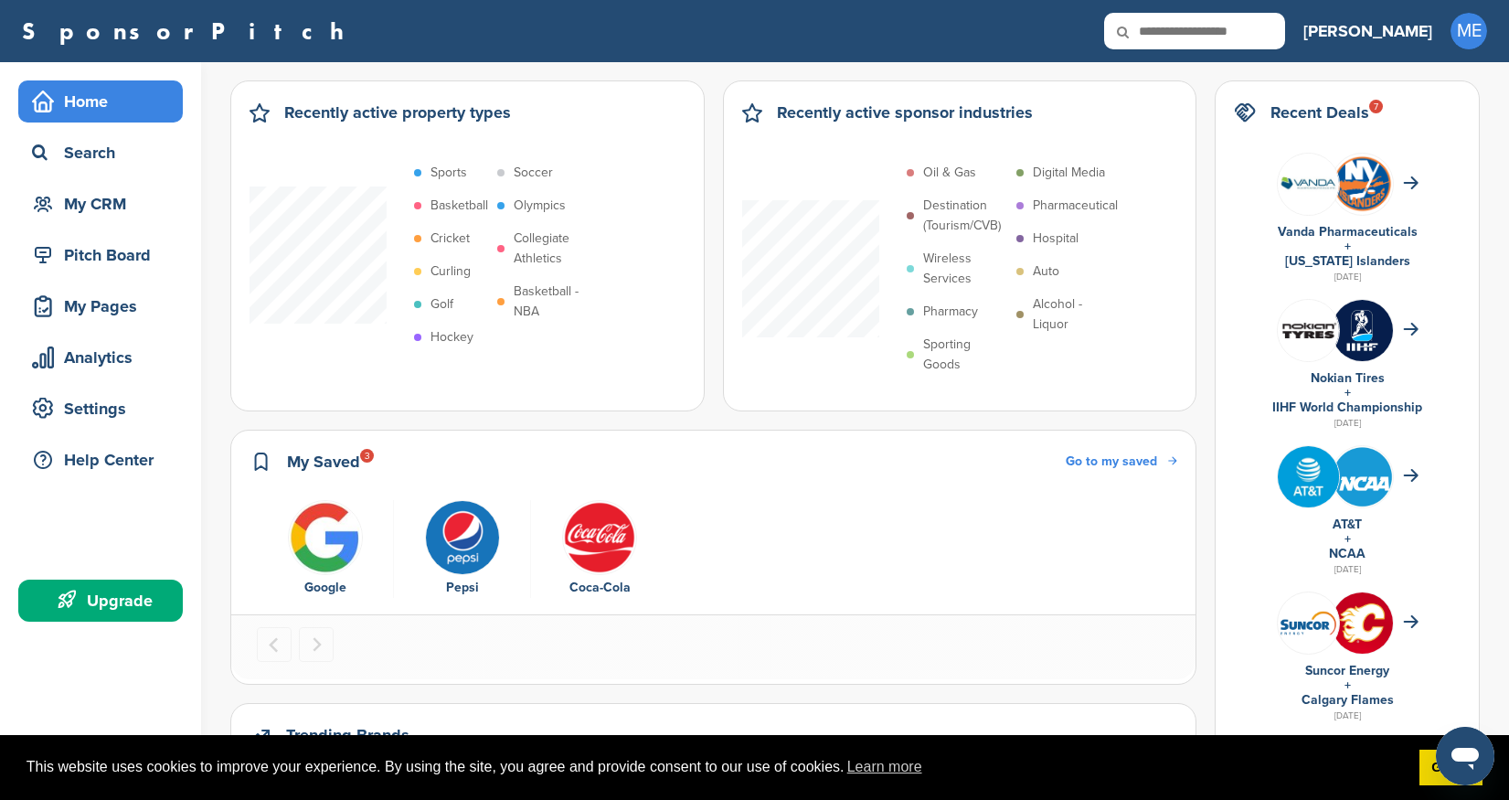
click at [1285, 27] on input "text" at bounding box center [1194, 31] width 181 height 37
click at [946, 351] on p "Sporting Goods" at bounding box center [965, 355] width 84 height 40
click at [945, 353] on p "Sporting Goods" at bounding box center [965, 355] width 84 height 40
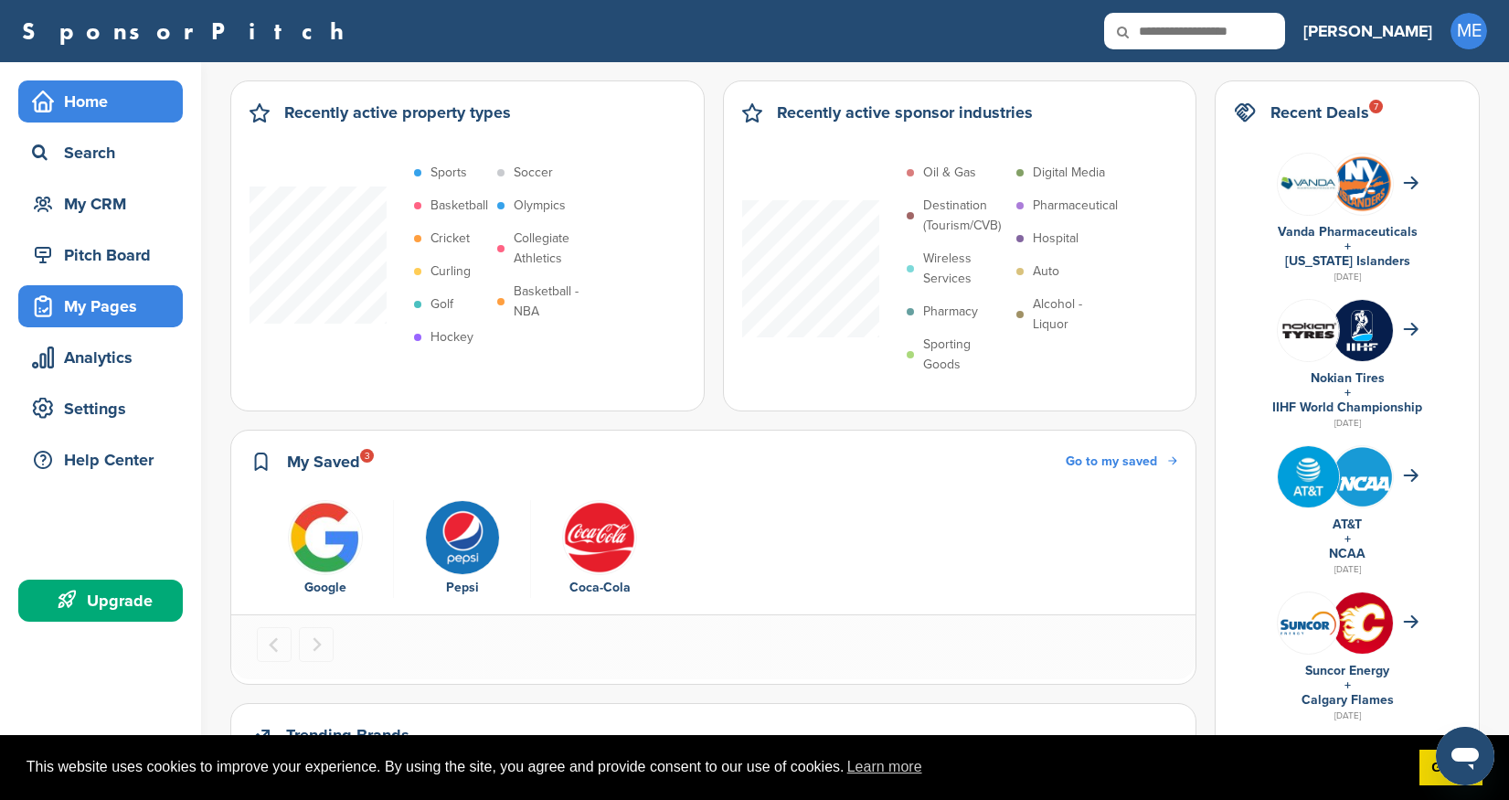
click at [114, 299] on div "My Pages" at bounding box center [104, 306] width 155 height 33
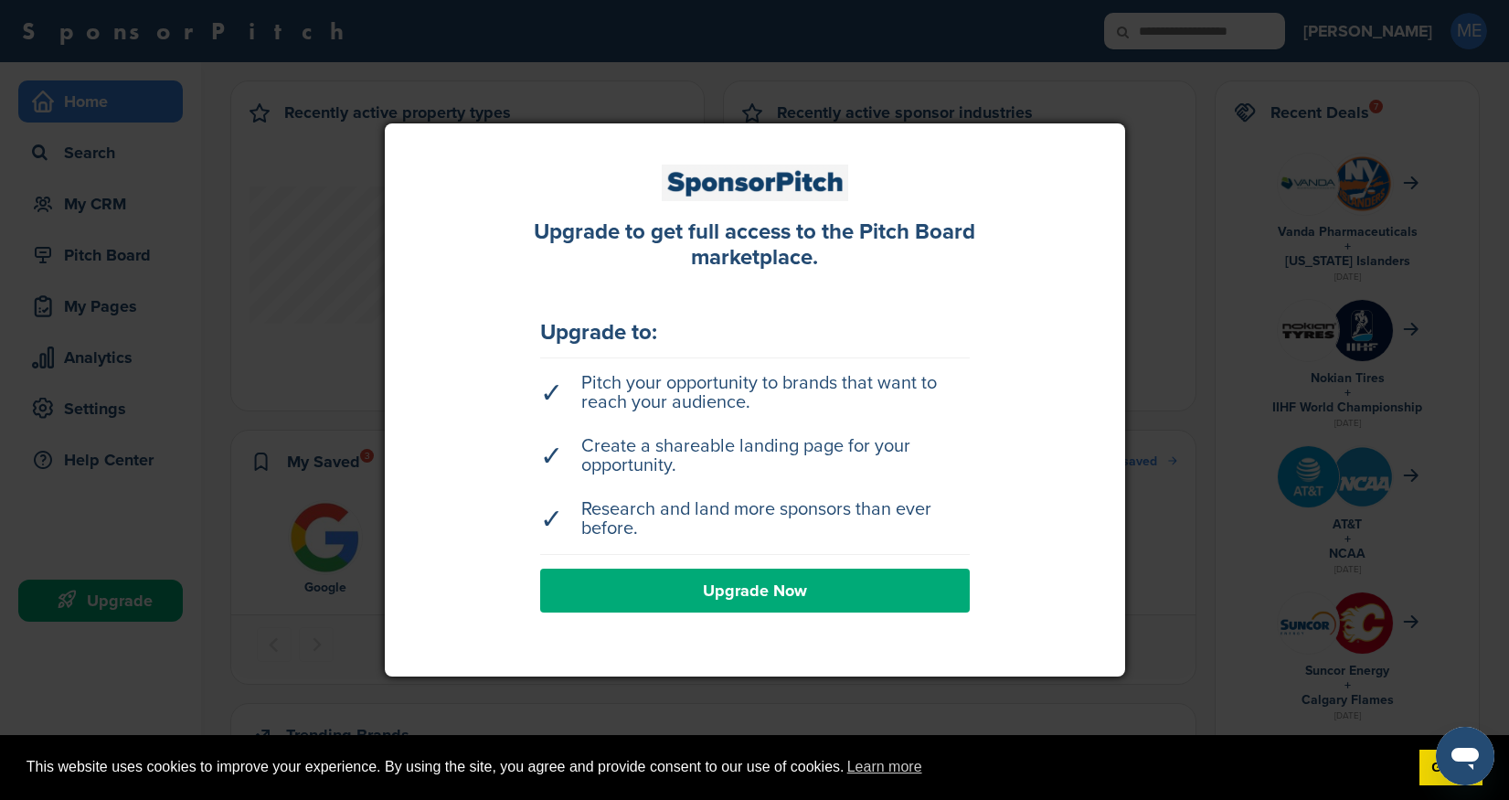
click at [782, 587] on link "Upgrade Now" at bounding box center [755, 591] width 430 height 44
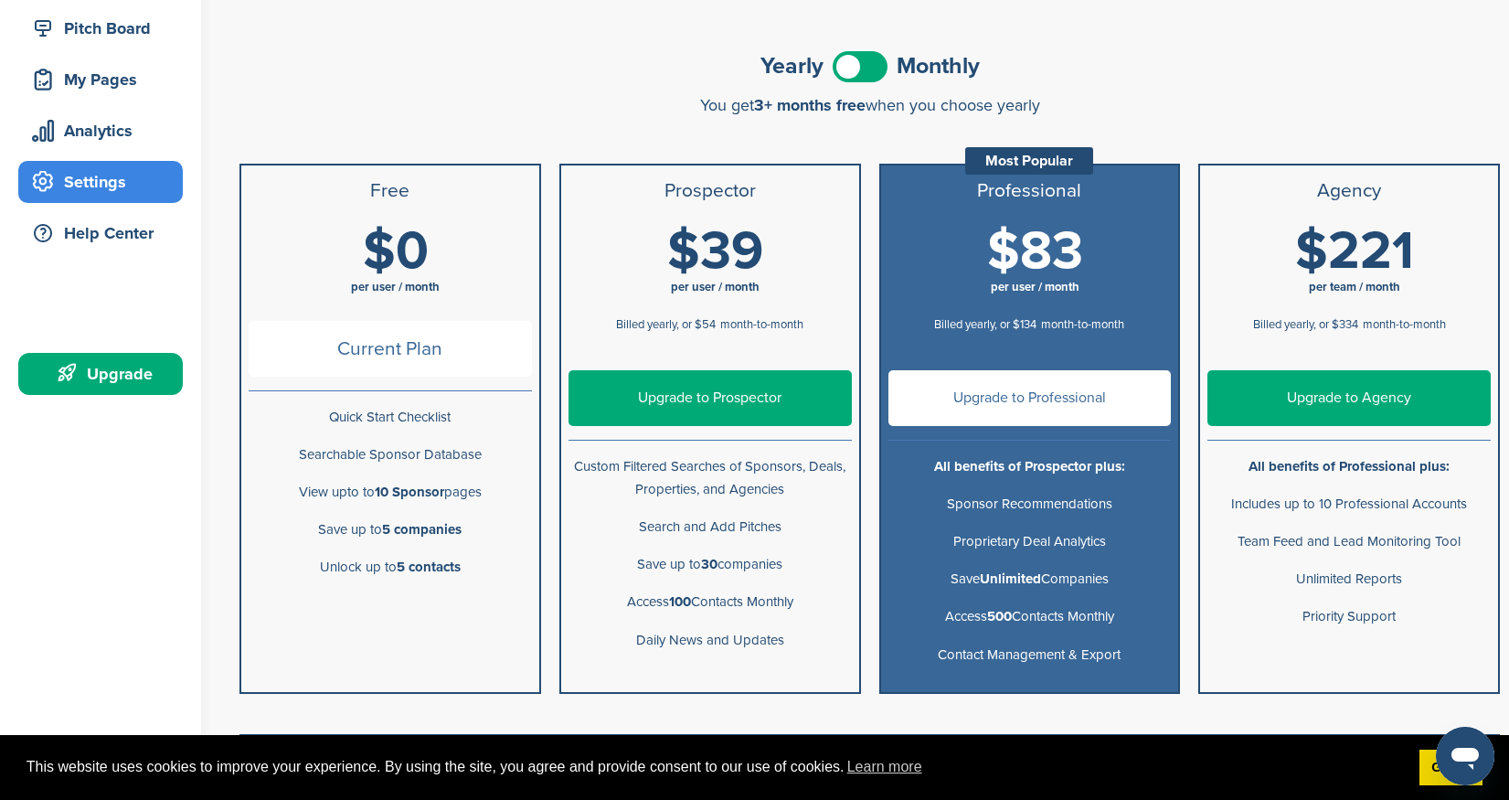
scroll to position [228, 0]
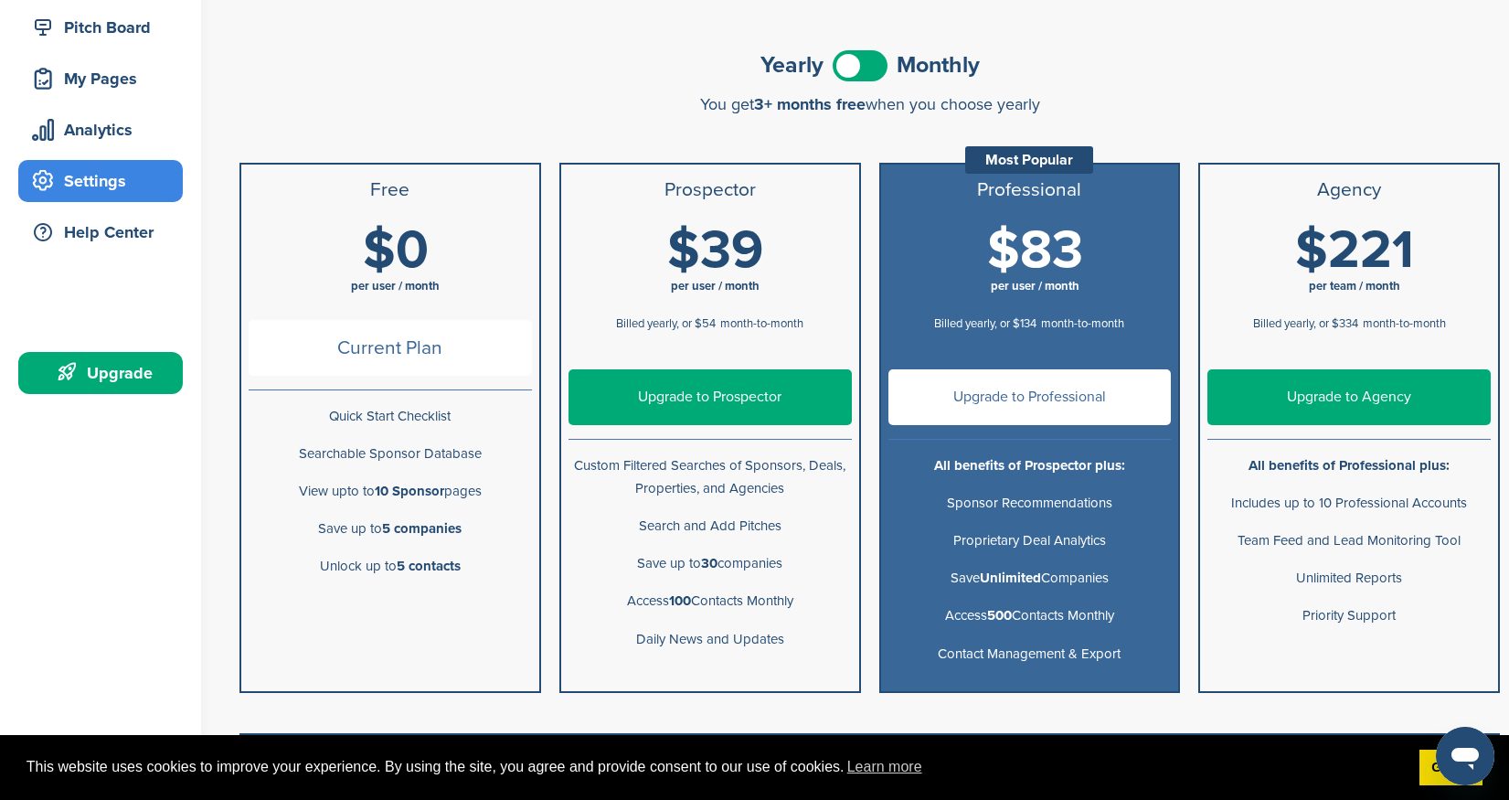
click at [867, 73] on span at bounding box center [860, 65] width 55 height 31
click at [867, 72] on span at bounding box center [860, 65] width 55 height 31
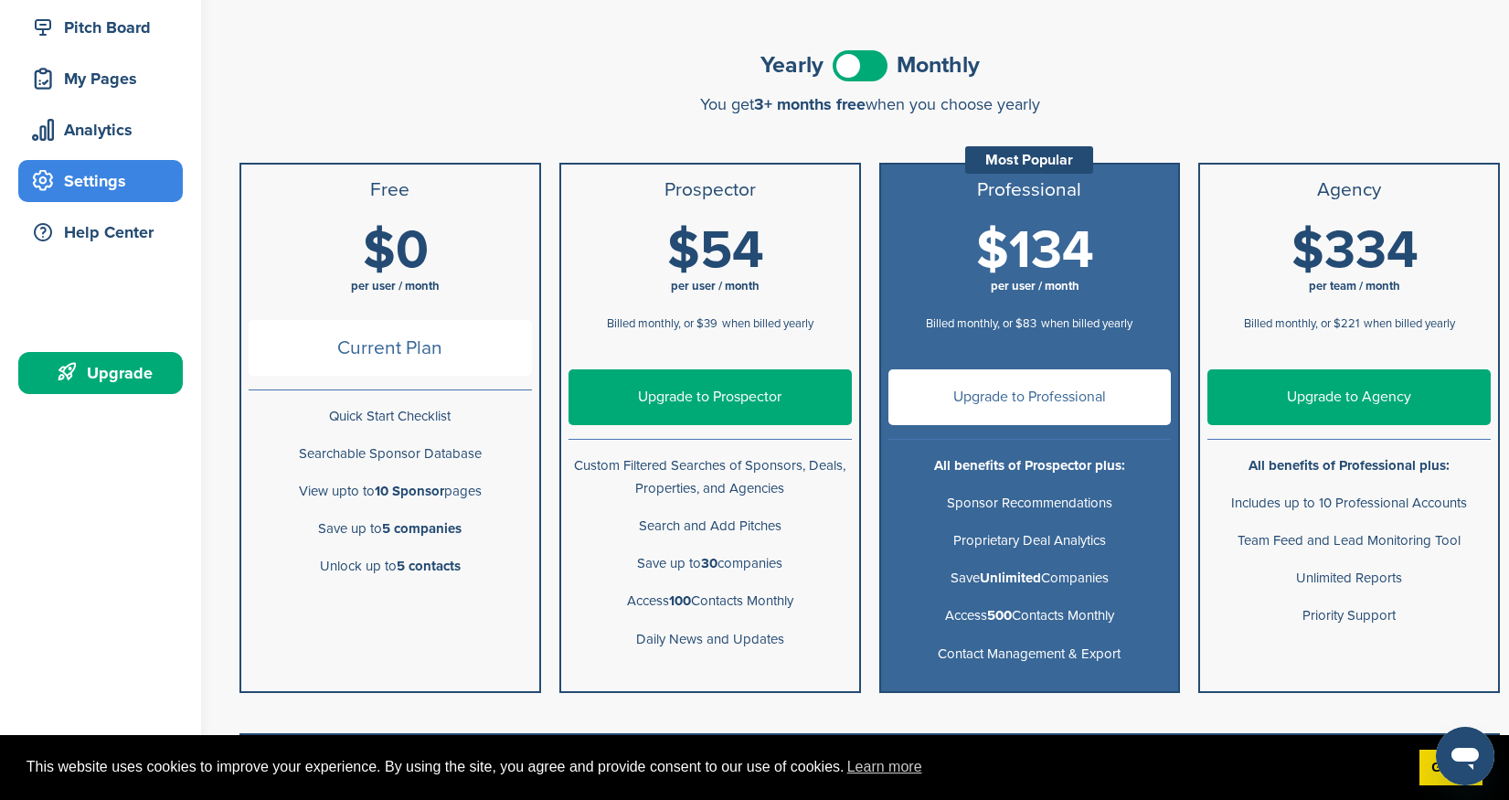
click at [867, 71] on span at bounding box center [860, 65] width 55 height 31
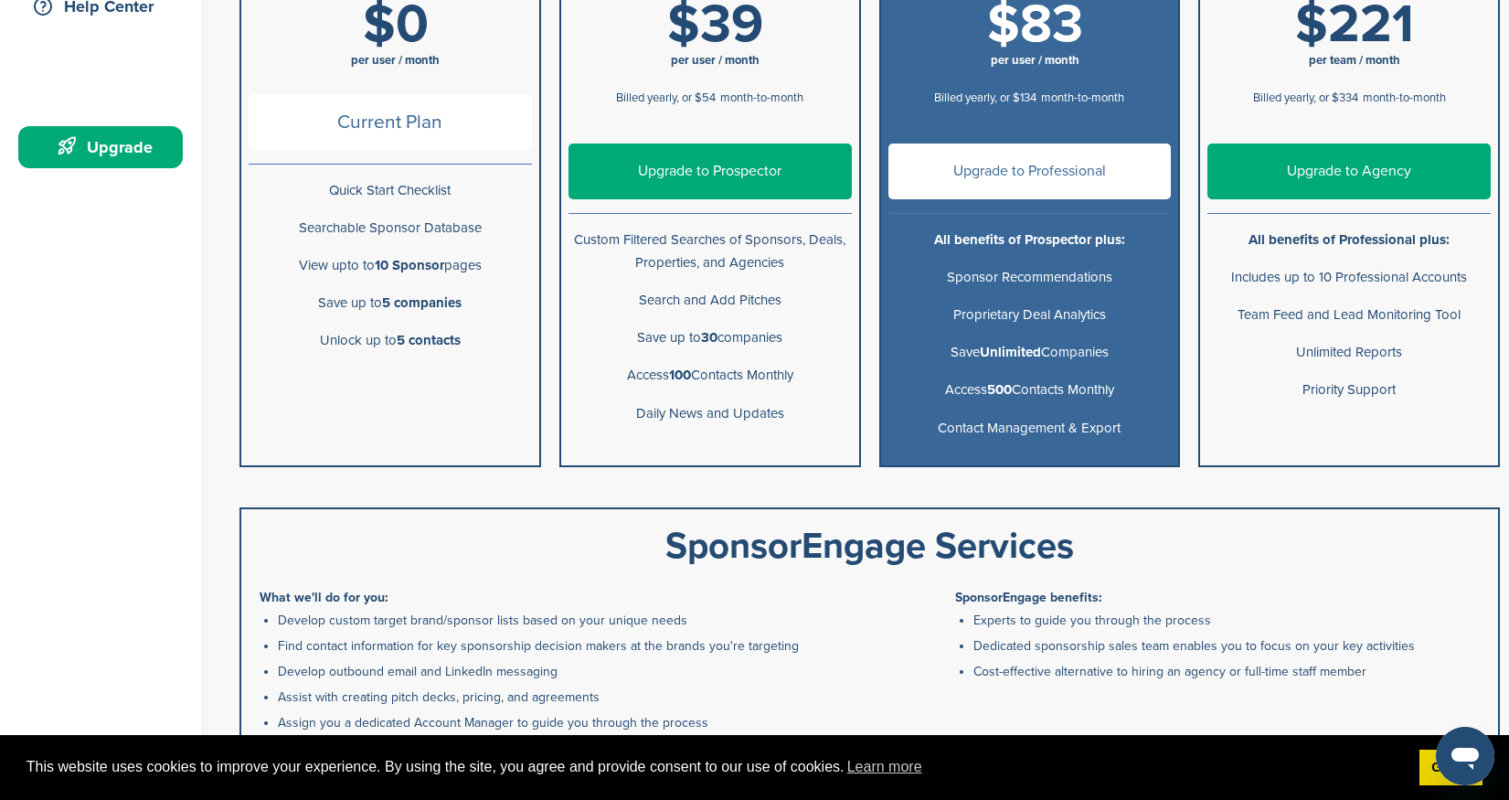
scroll to position [0, 0]
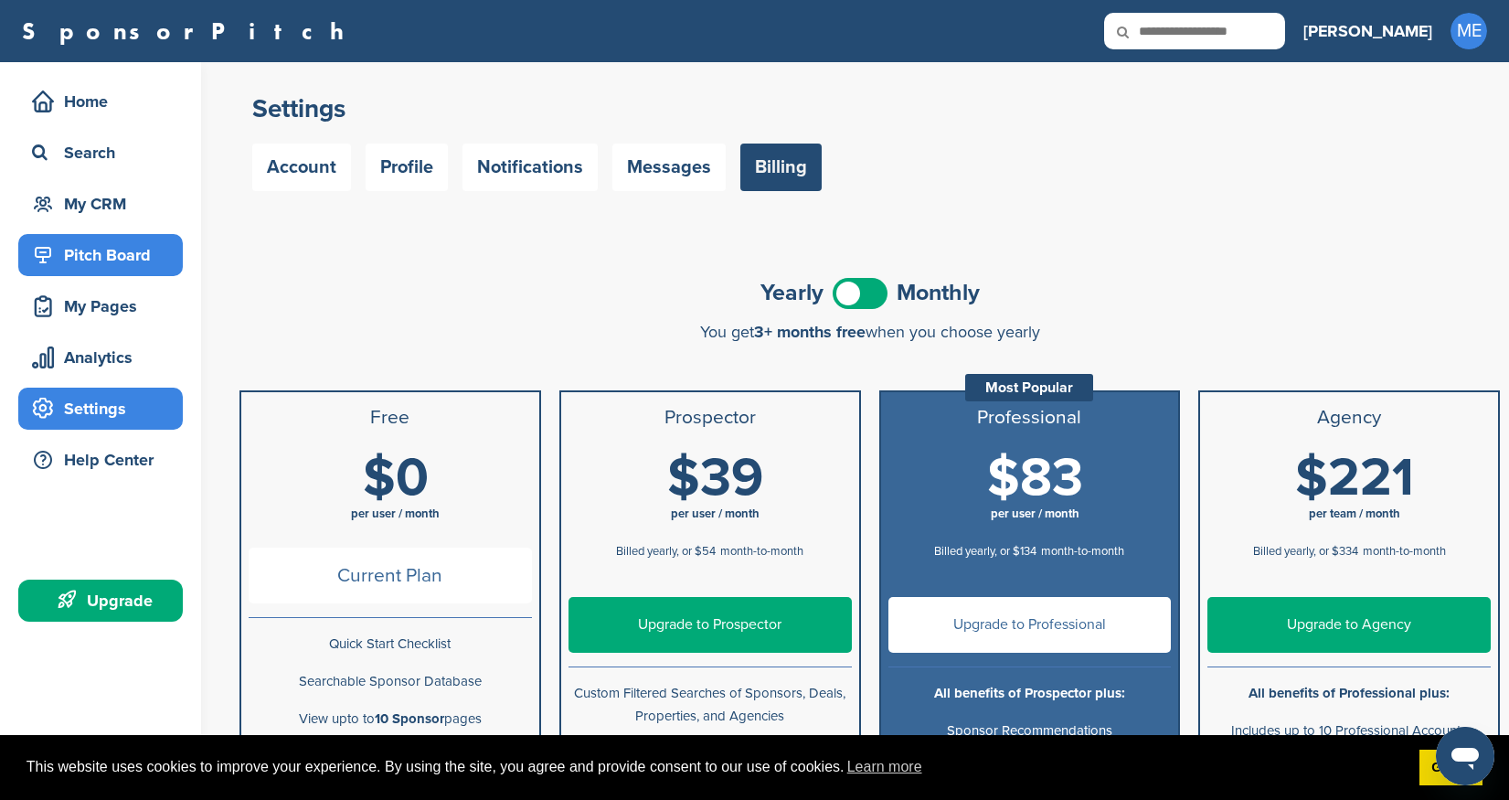
click at [102, 250] on div "Pitch Board" at bounding box center [104, 255] width 155 height 33
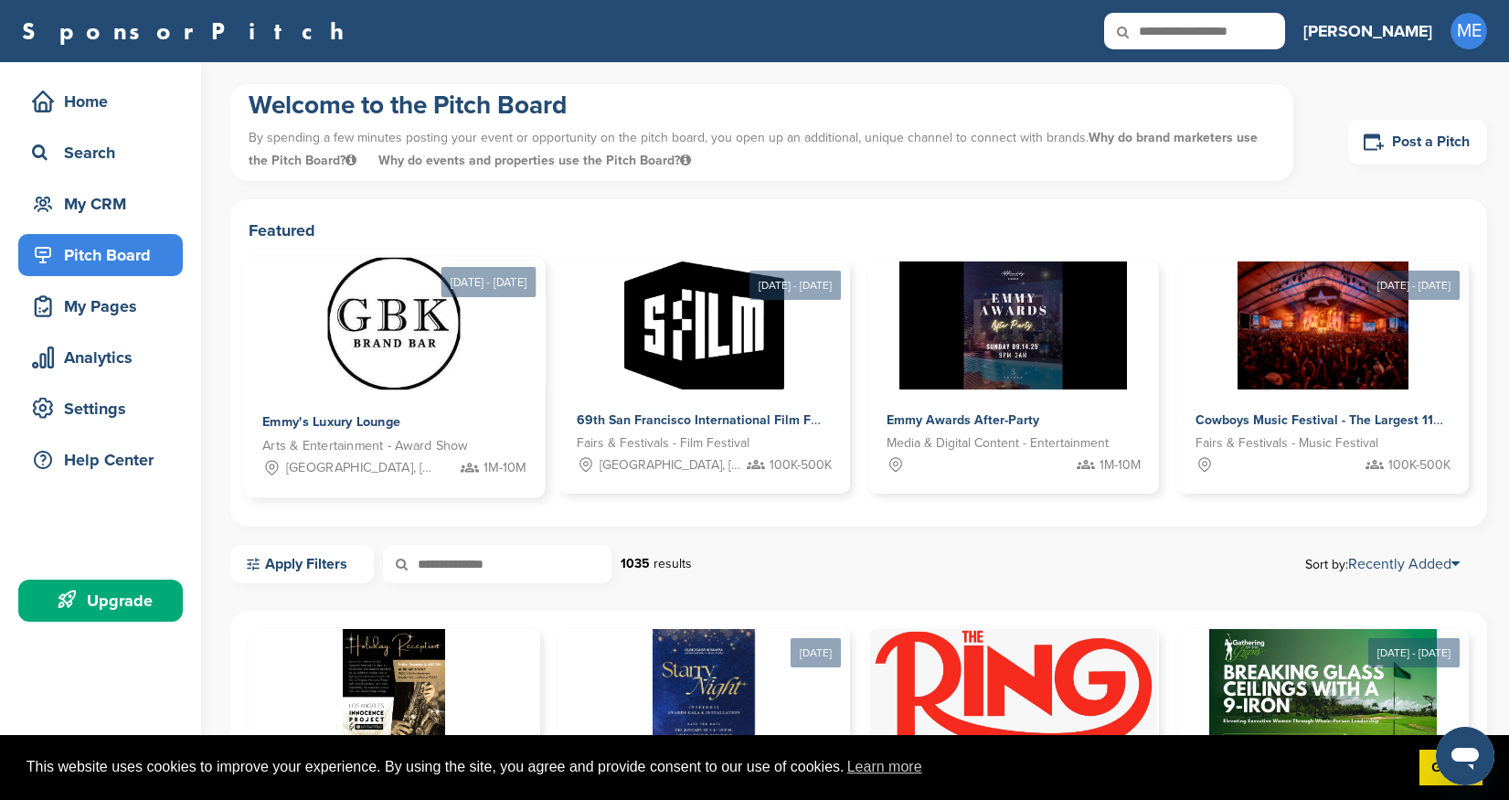
click at [381, 367] on img at bounding box center [394, 324] width 133 height 133
